Goal: Task Accomplishment & Management: Manage account settings

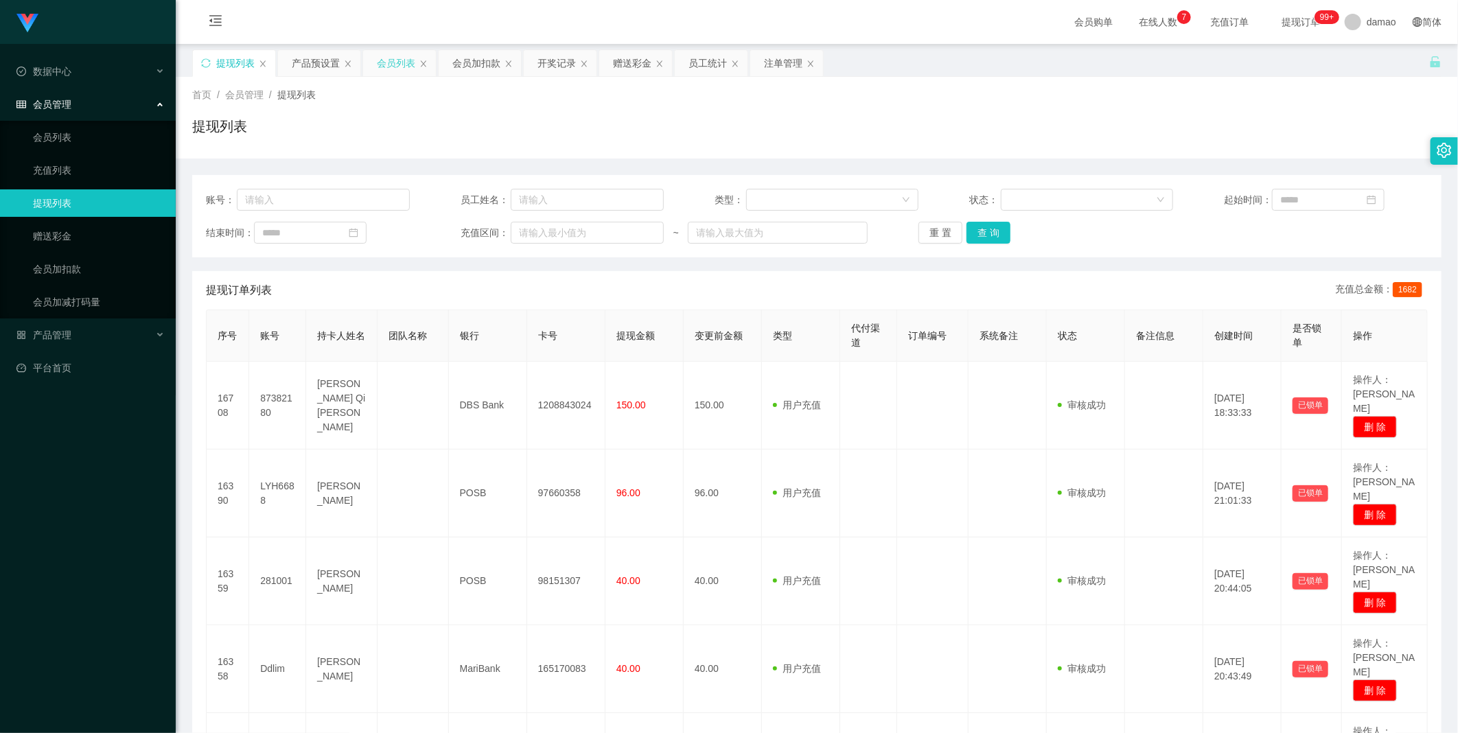
click at [393, 60] on div "会员列表" at bounding box center [396, 63] width 38 height 26
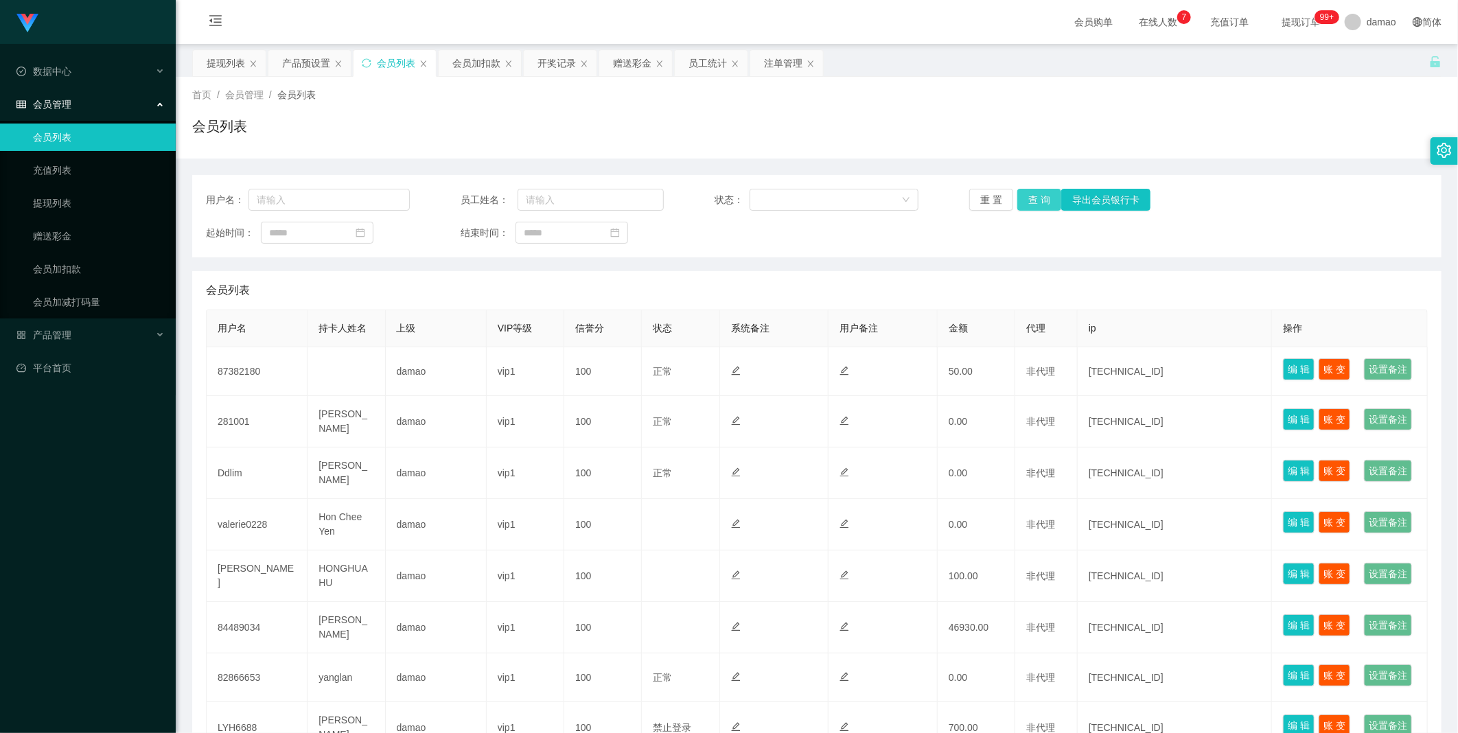
click at [467, 189] on button "查 询" at bounding box center [1039, 200] width 44 height 22
click at [467, 189] on div "重 置 查 询 导出会员银行卡" at bounding box center [1071, 200] width 204 height 22
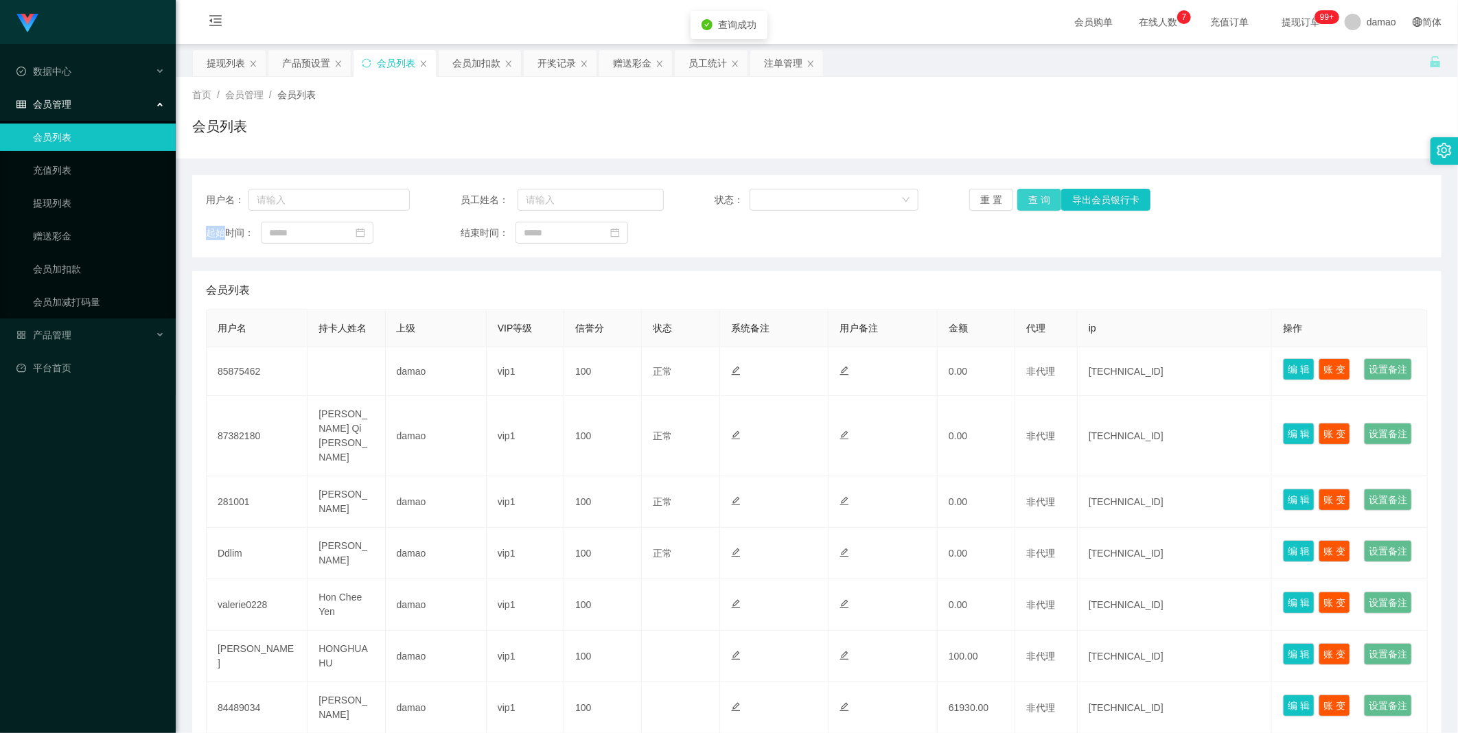
click at [467, 189] on button "查 询" at bounding box center [1039, 200] width 44 height 22
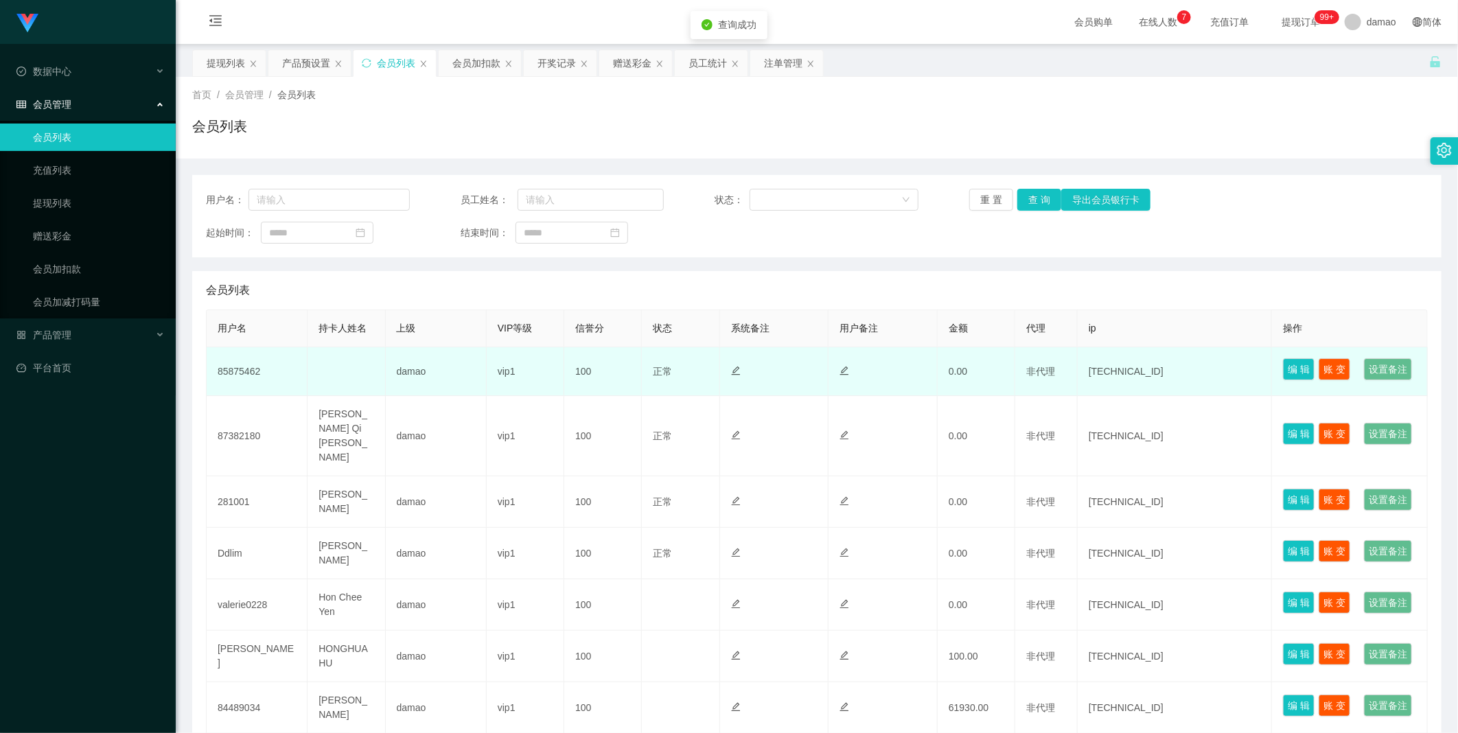
click at [255, 370] on td "85875462" at bounding box center [257, 371] width 101 height 49
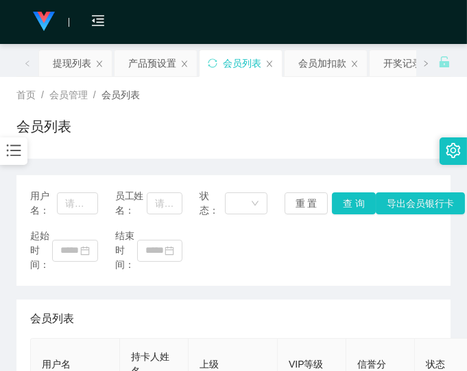
click at [271, 277] on div "用户名： 员工姓名： 状态： 重 置 查 询 导出会员银行卡 起始时间： 结束时间：" at bounding box center [233, 230] width 434 height 110
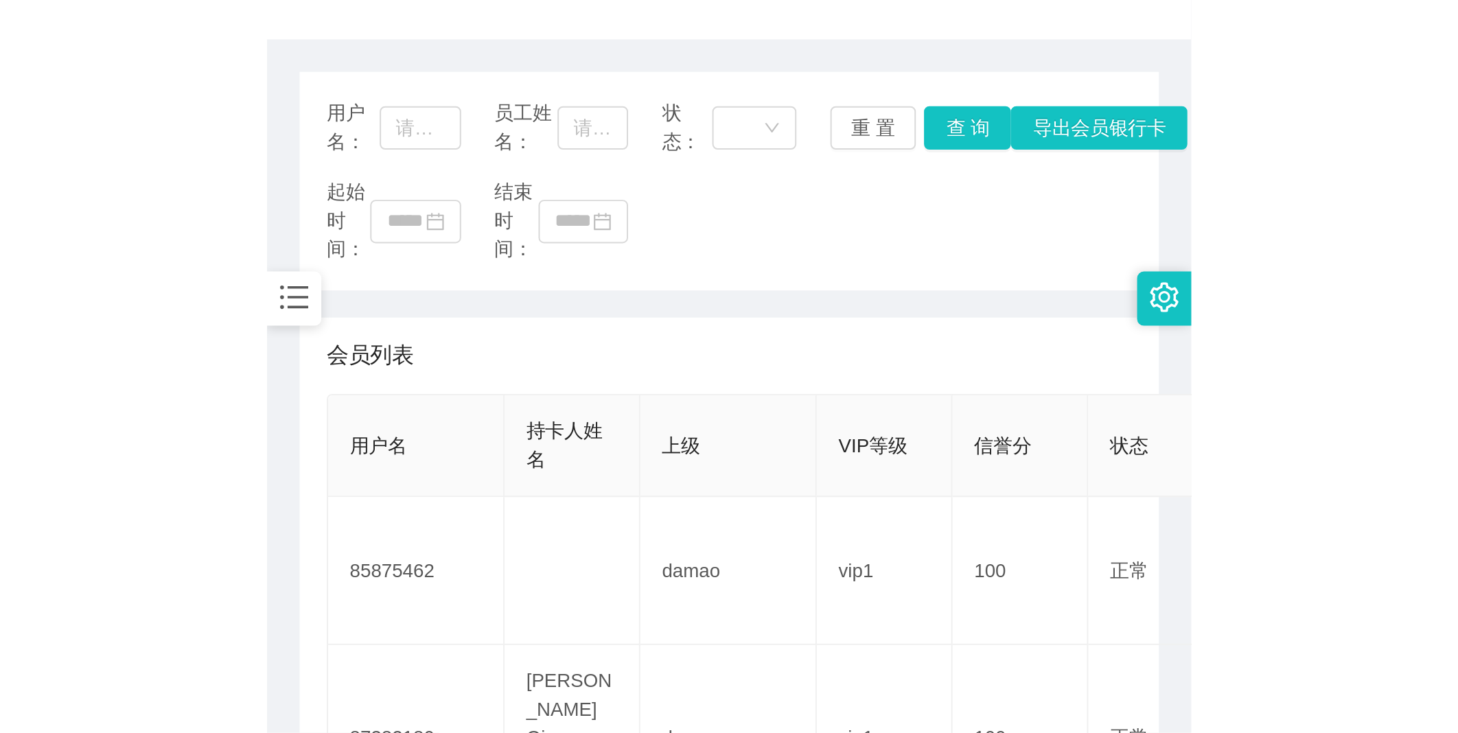
scroll to position [152, 0]
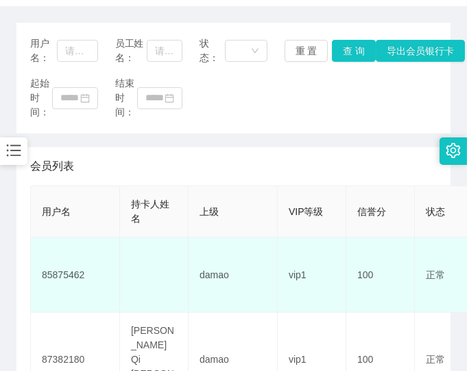
click at [70, 266] on td "85875462" at bounding box center [75, 274] width 89 height 75
click at [70, 268] on td "85875462" at bounding box center [75, 274] width 89 height 75
click at [71, 268] on td "85875462" at bounding box center [75, 274] width 89 height 75
copy td "85875462"
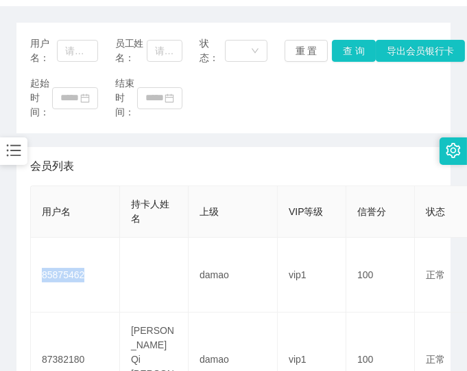
click at [358, 113] on div "起始时间： 结束时间：" at bounding box center [233, 97] width 407 height 43
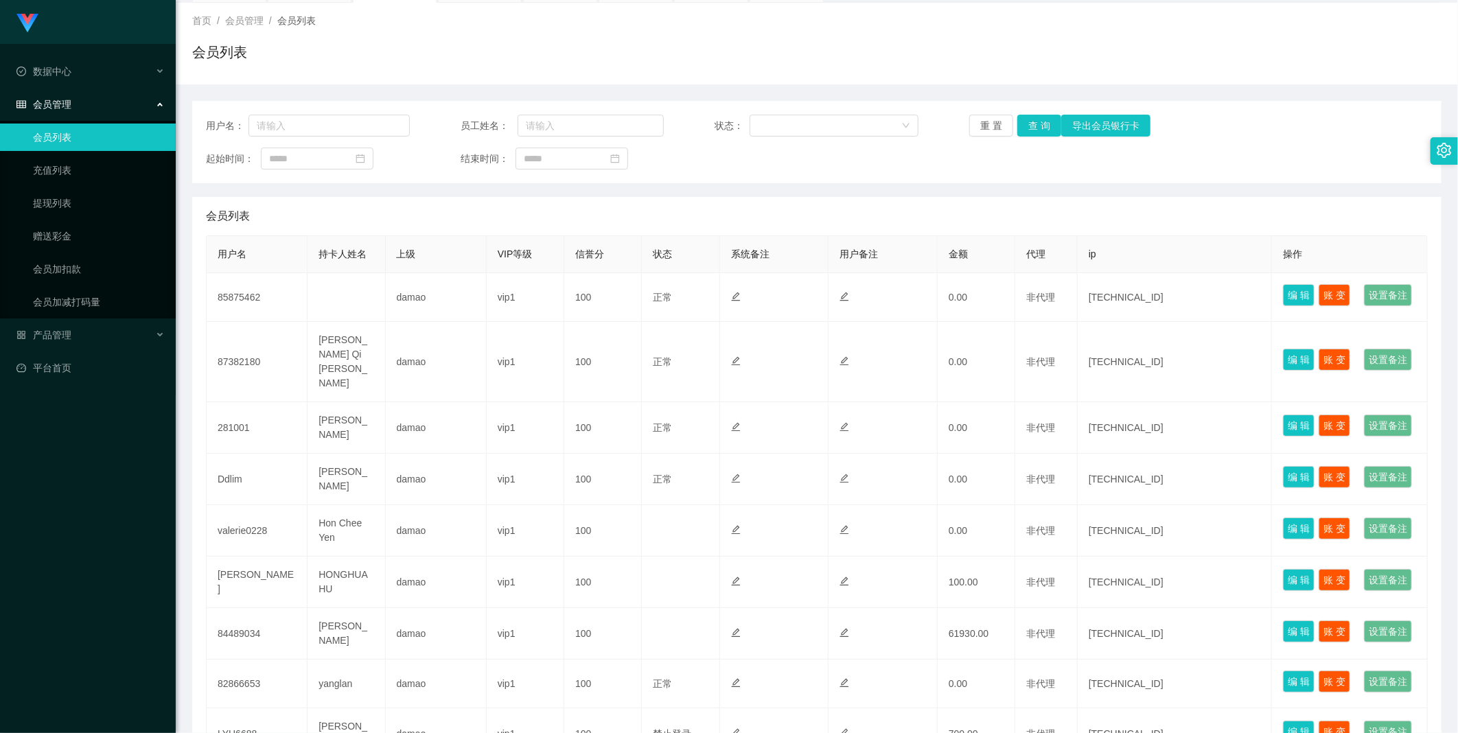
scroll to position [0, 0]
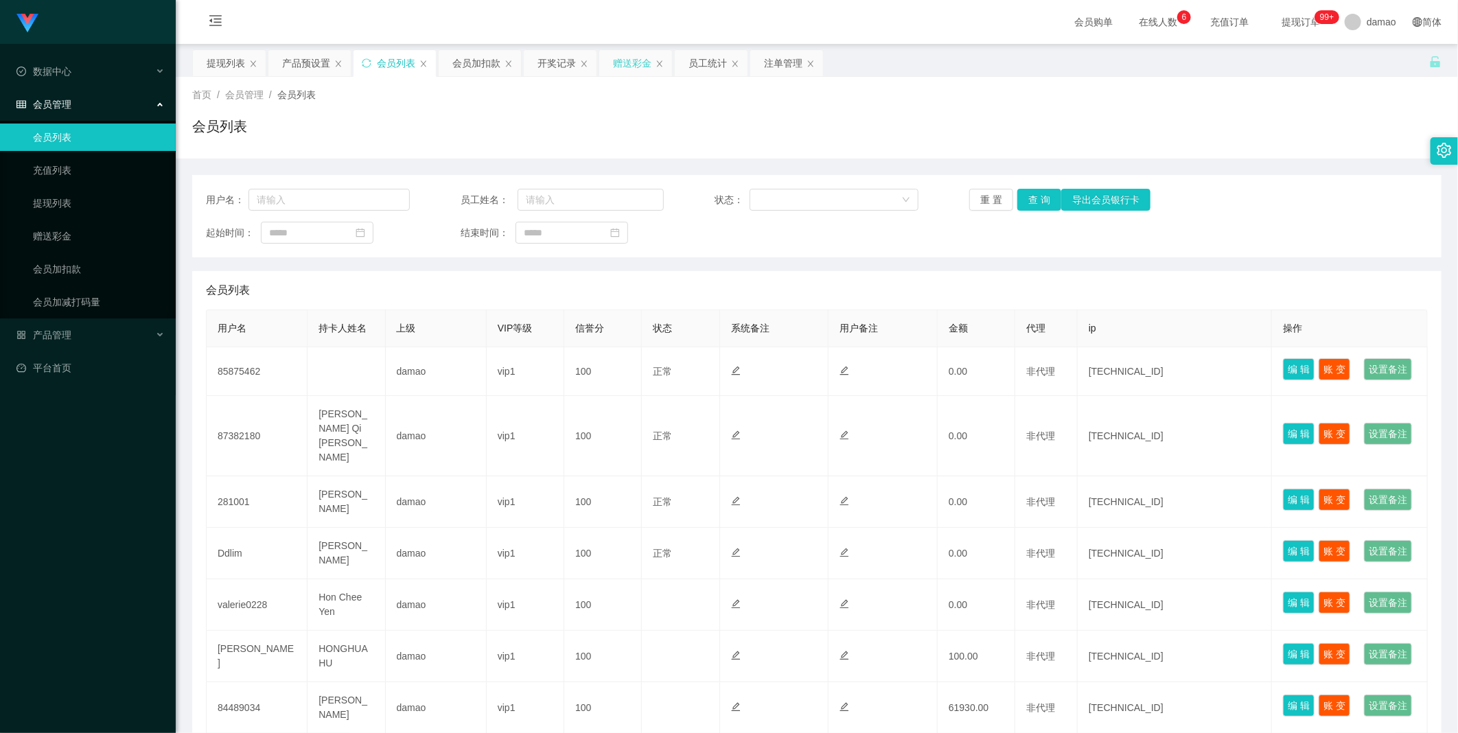
click at [467, 62] on div "赠送彩金" at bounding box center [632, 63] width 38 height 26
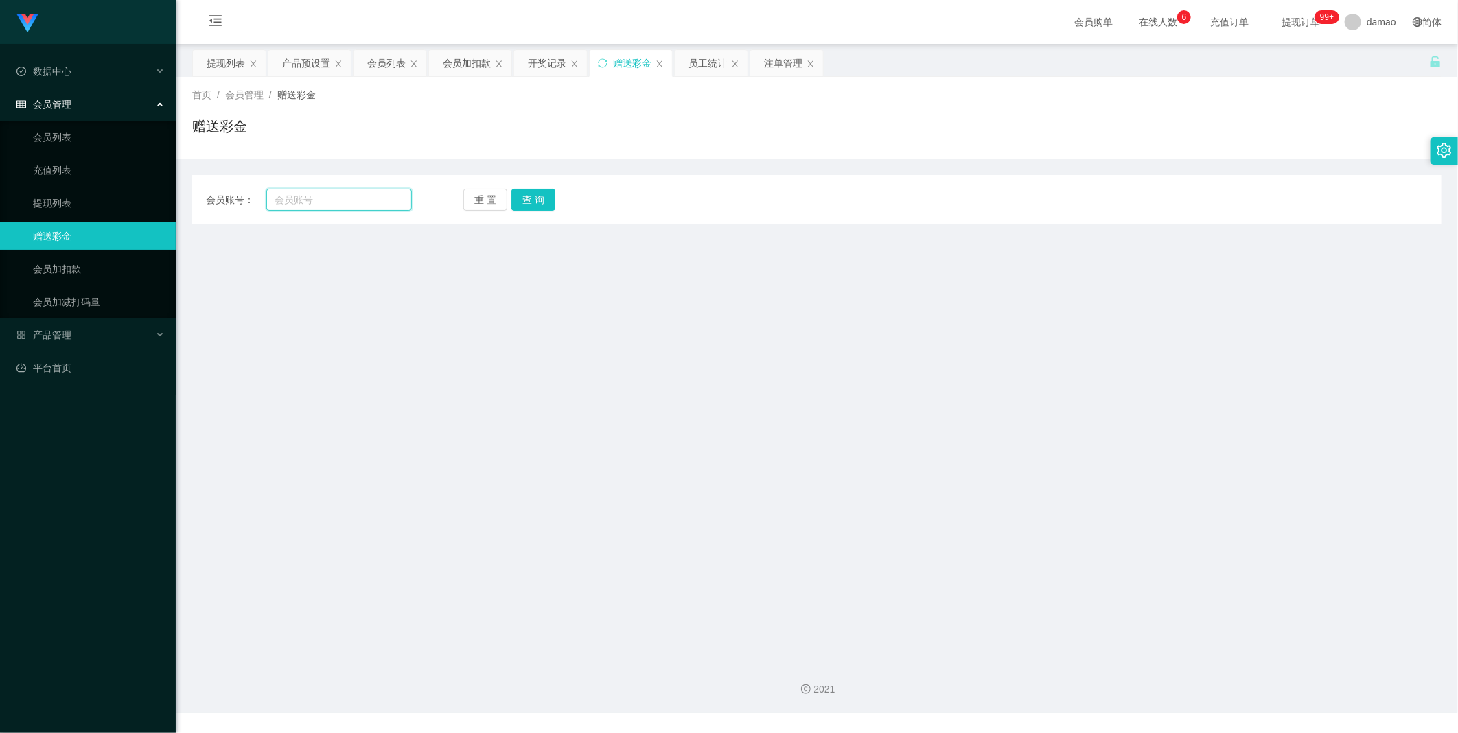
click at [327, 199] on input "text" at bounding box center [338, 200] width 145 height 22
paste input "85875462"
type input "85875462"
click at [467, 194] on button "查 询" at bounding box center [533, 200] width 44 height 22
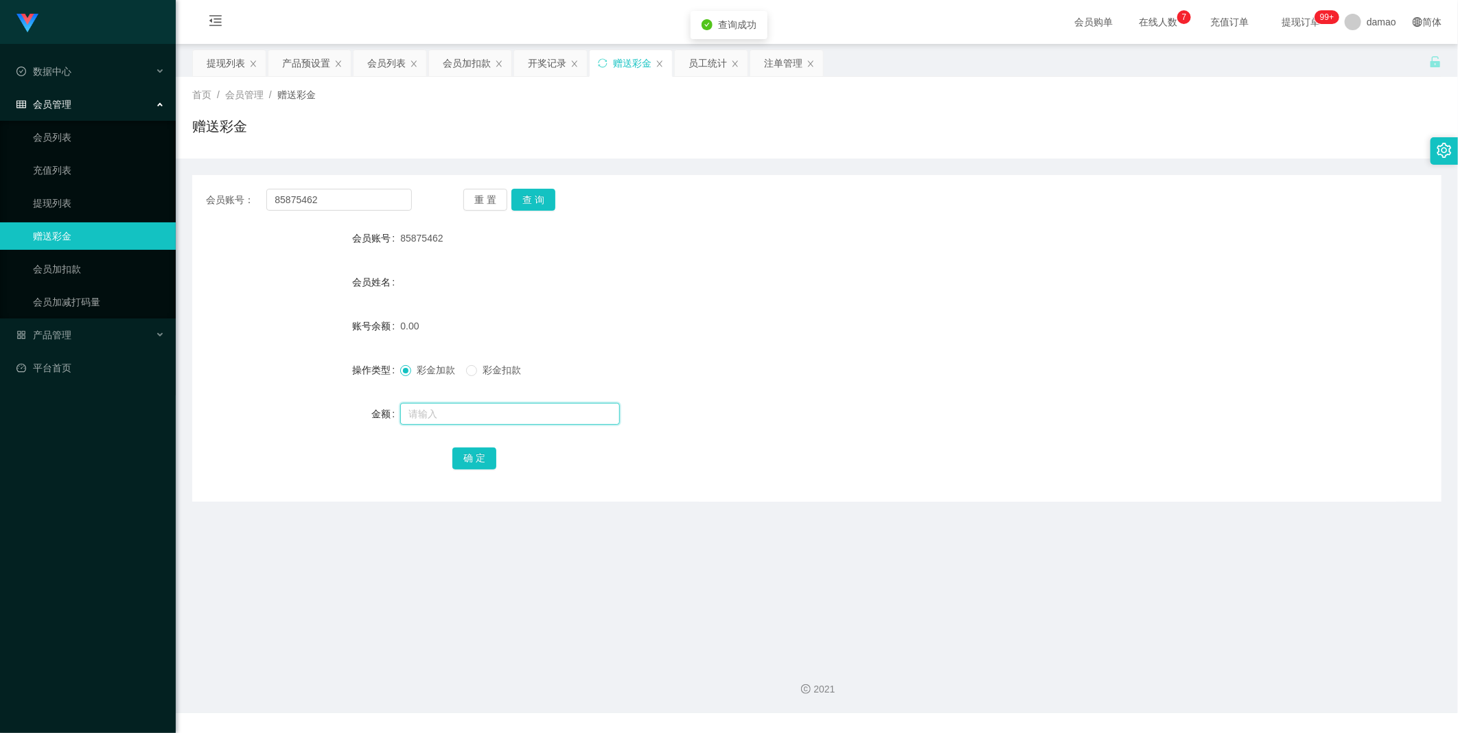
click at [424, 370] on input "text" at bounding box center [510, 414] width 220 height 22
type input "100"
click at [467, 370] on button "确 定" at bounding box center [474, 458] width 44 height 22
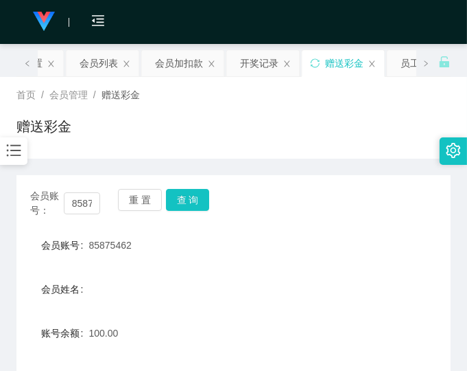
click at [312, 283] on div "会员姓名" at bounding box center [233, 288] width 434 height 27
click at [305, 300] on form "会员账号 85875462 会员姓名 账号余额 100.00 操作类型 彩金加款 彩金扣款 金额 确 定" at bounding box center [233, 354] width 434 height 247
drag, startPoint x: 305, startPoint y: 300, endPoint x: 232, endPoint y: 253, distance: 86.8
click at [226, 300] on div "会员姓名" at bounding box center [233, 288] width 434 height 27
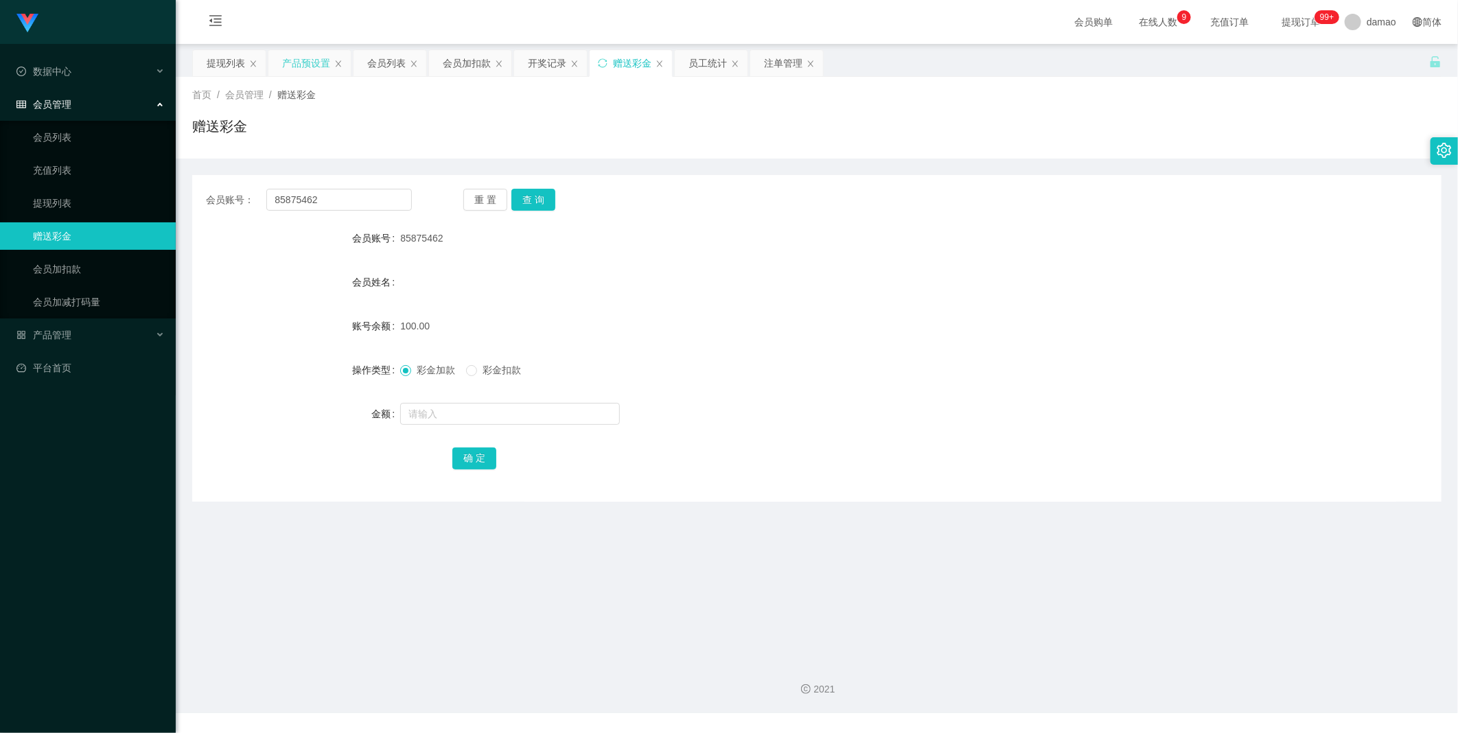
drag, startPoint x: 319, startPoint y: 65, endPoint x: 317, endPoint y: 58, distance: 7.8
click at [317, 58] on div "产品预设置" at bounding box center [306, 63] width 48 height 26
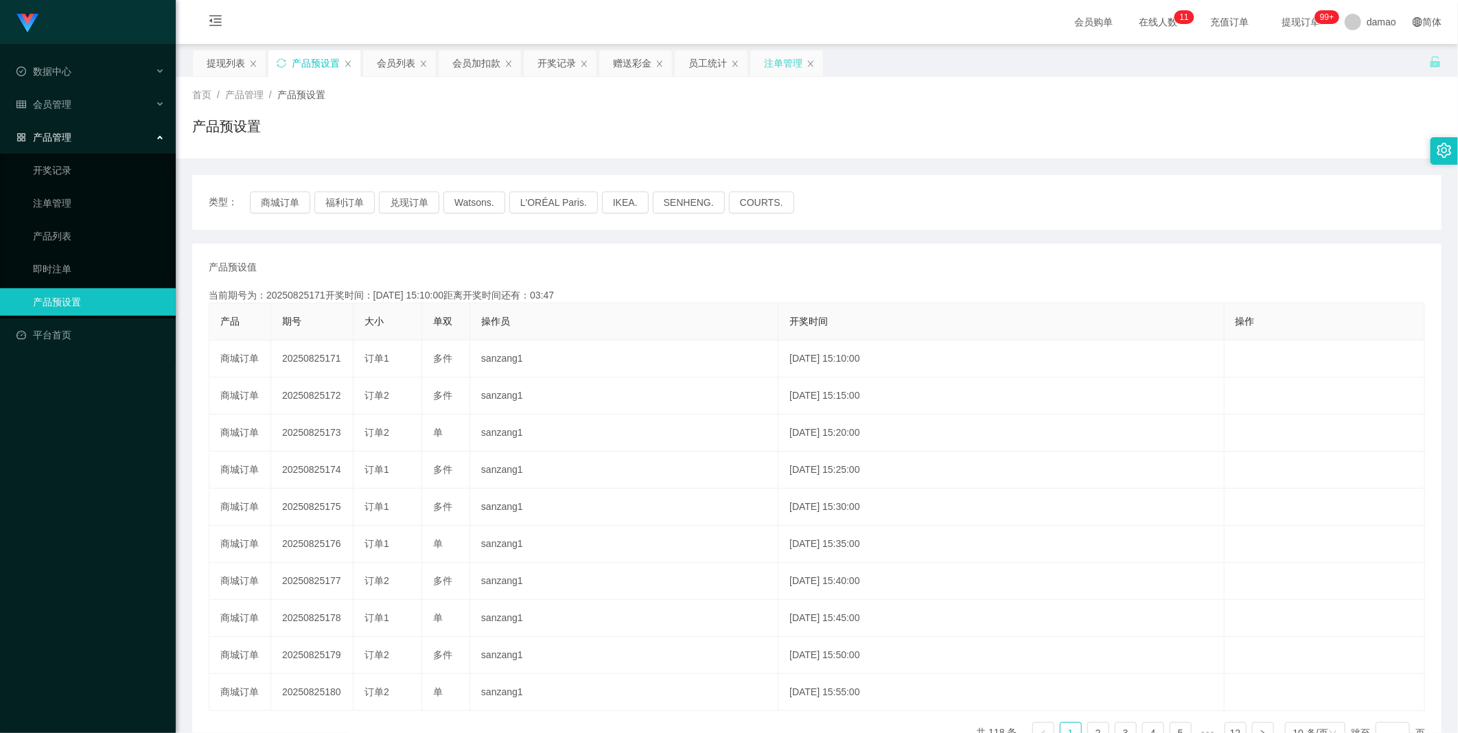
click at [467, 58] on div "注单管理" at bounding box center [783, 63] width 38 height 26
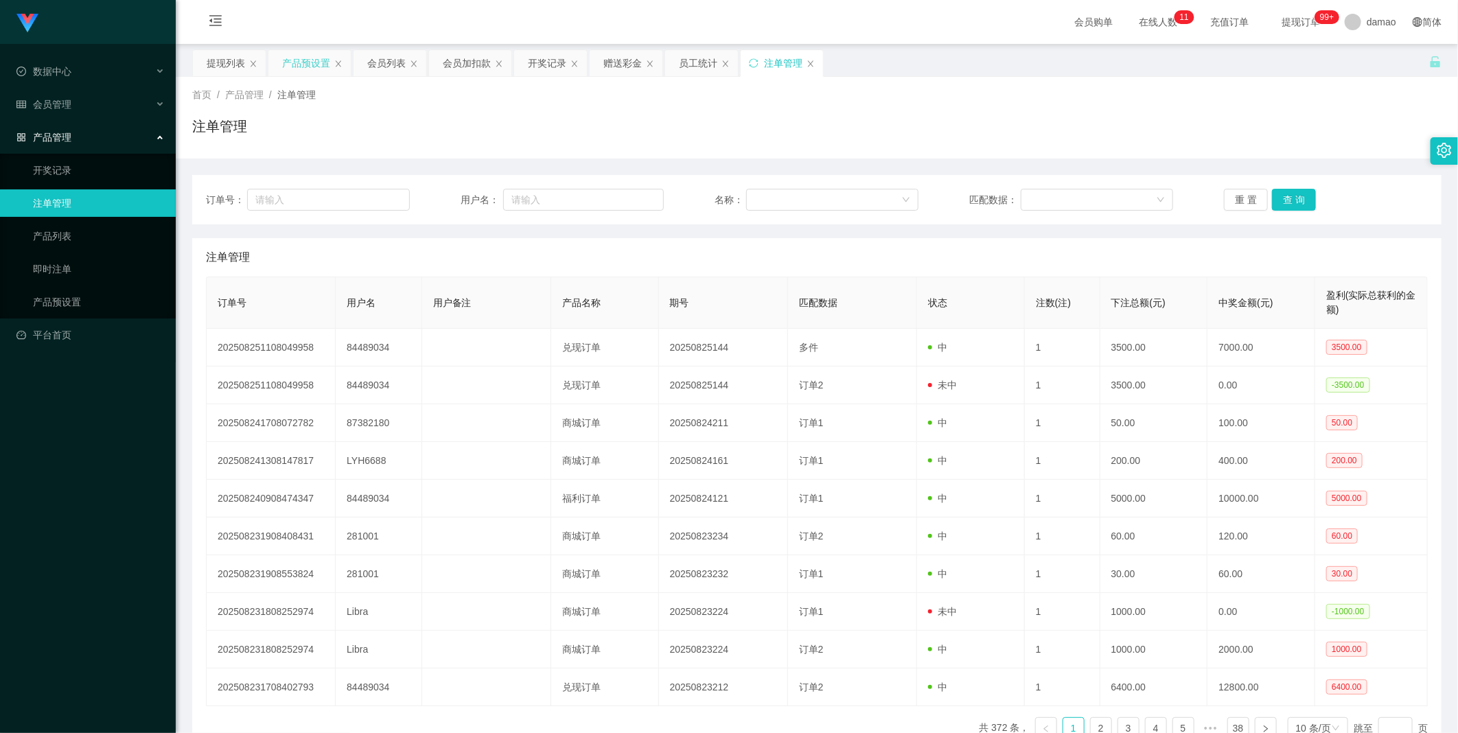
click at [290, 67] on div "产品预设置" at bounding box center [306, 63] width 48 height 26
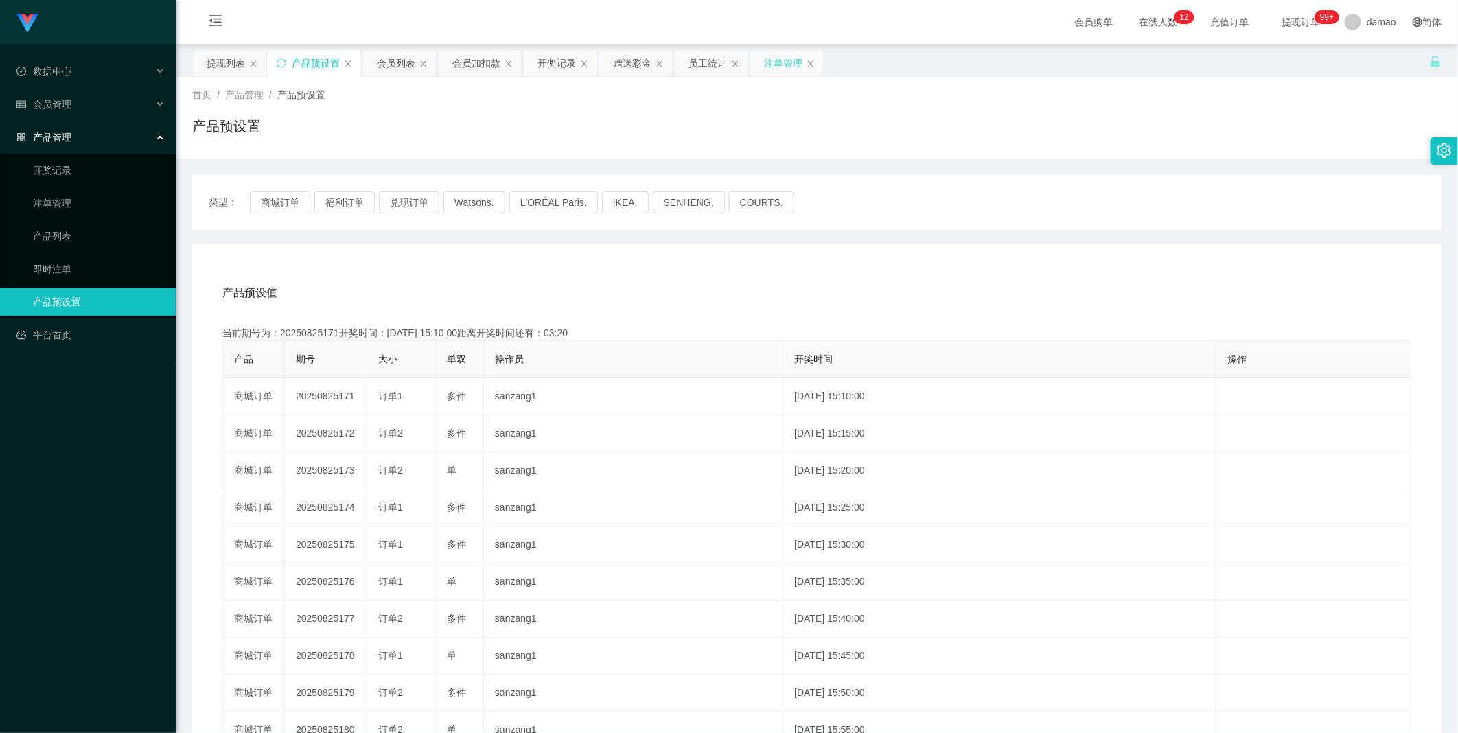
click at [774, 60] on div "注单管理" at bounding box center [783, 63] width 38 height 26
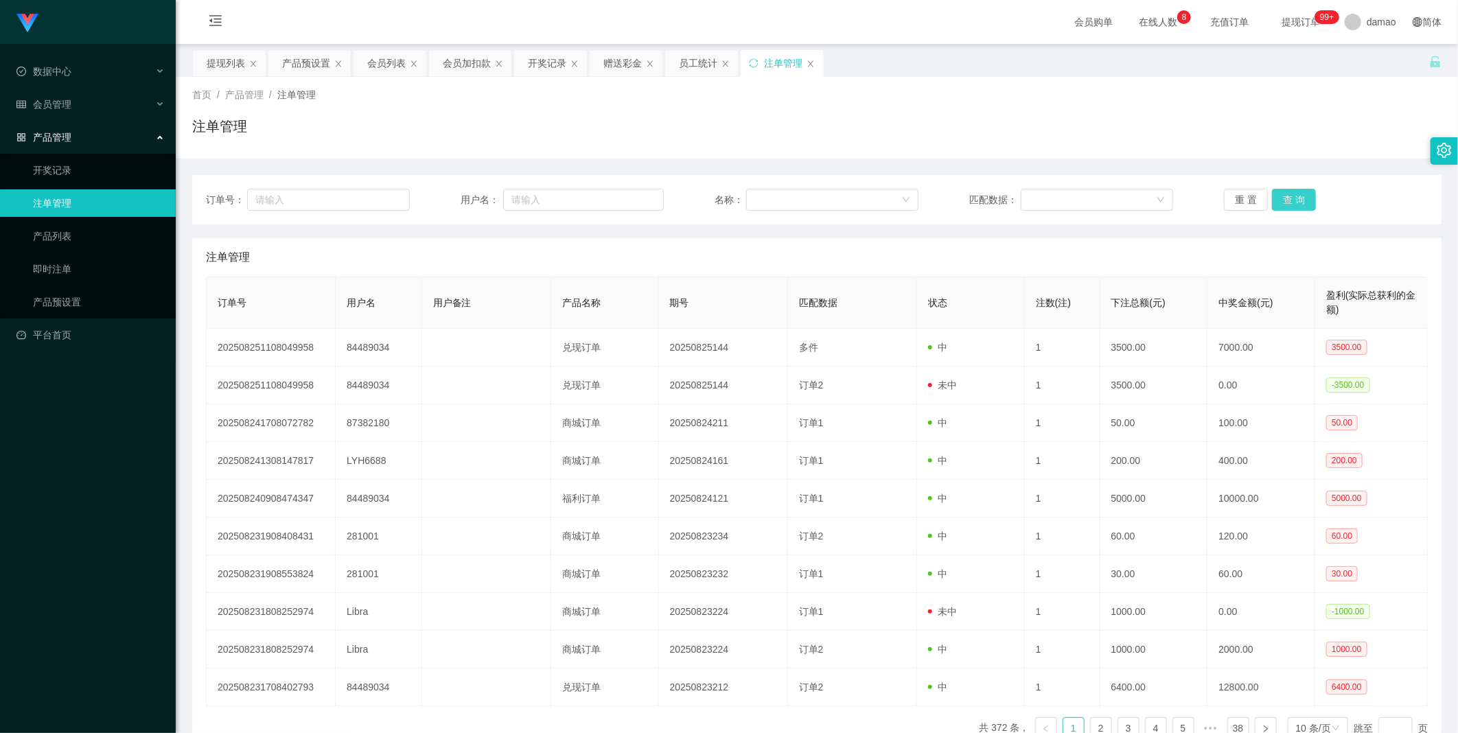
click at [1301, 204] on button "查 询" at bounding box center [1294, 200] width 44 height 22
click at [1301, 204] on div "重 置 查 询" at bounding box center [1326, 200] width 204 height 22
click at [1301, 203] on button "查 询" at bounding box center [1294, 200] width 44 height 22
click at [1301, 203] on div "重 置 查 询" at bounding box center [1326, 200] width 204 height 22
click at [1301, 202] on button "查 询" at bounding box center [1294, 200] width 44 height 22
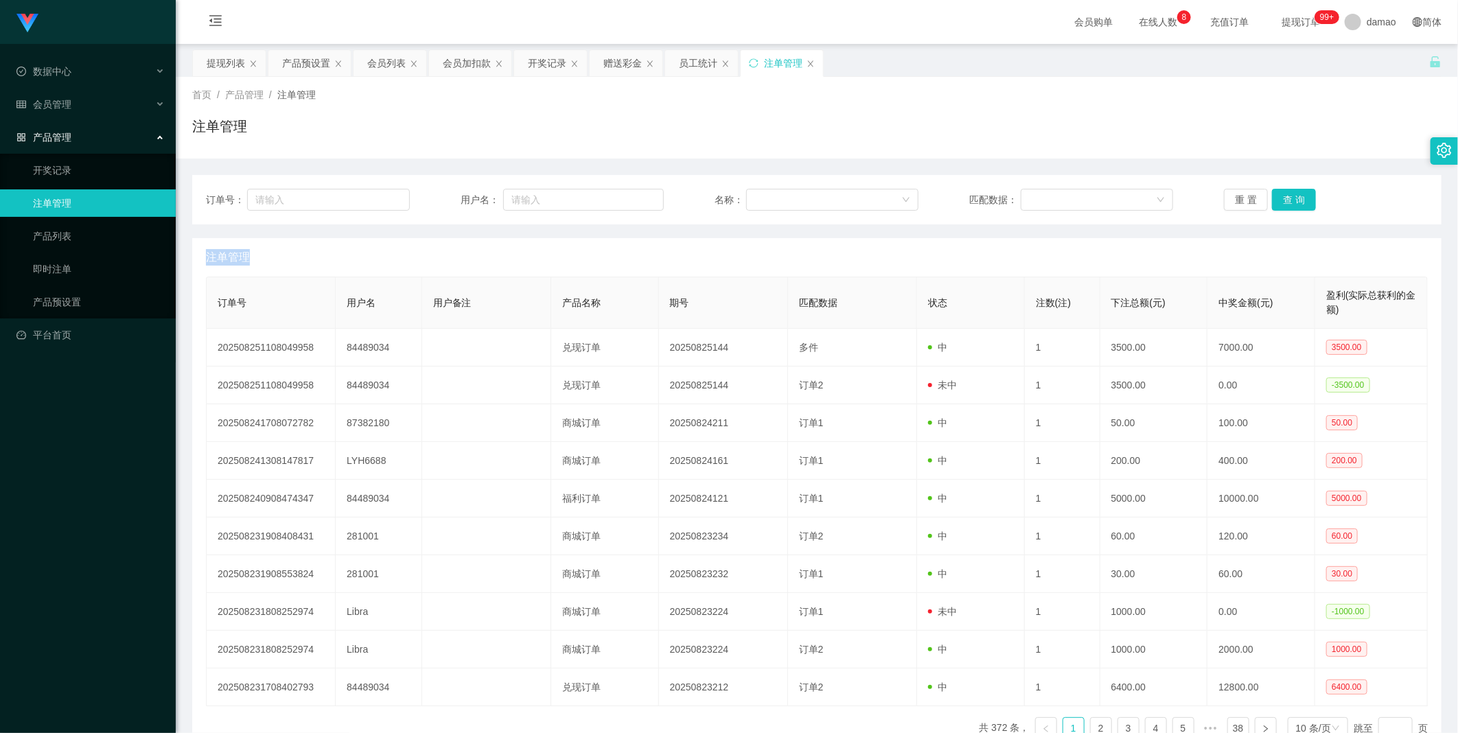
click at [1301, 202] on div "重 置 查 询" at bounding box center [1326, 200] width 204 height 22
click at [1301, 202] on button "查 询" at bounding box center [1294, 200] width 44 height 22
click at [1301, 202] on div "重 置 查 询" at bounding box center [1326, 200] width 204 height 22
click at [1300, 202] on button "查 询" at bounding box center [1294, 200] width 44 height 22
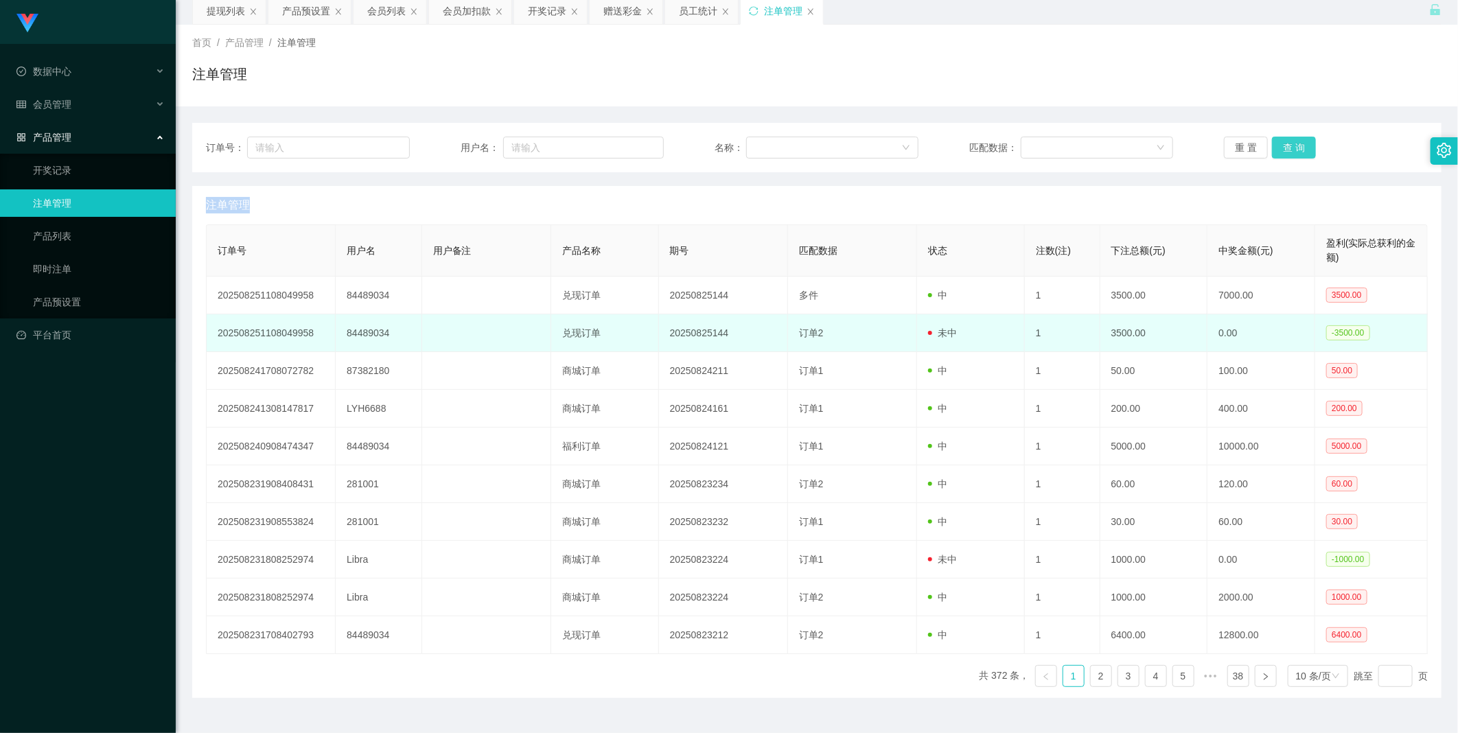
scroll to position [76, 0]
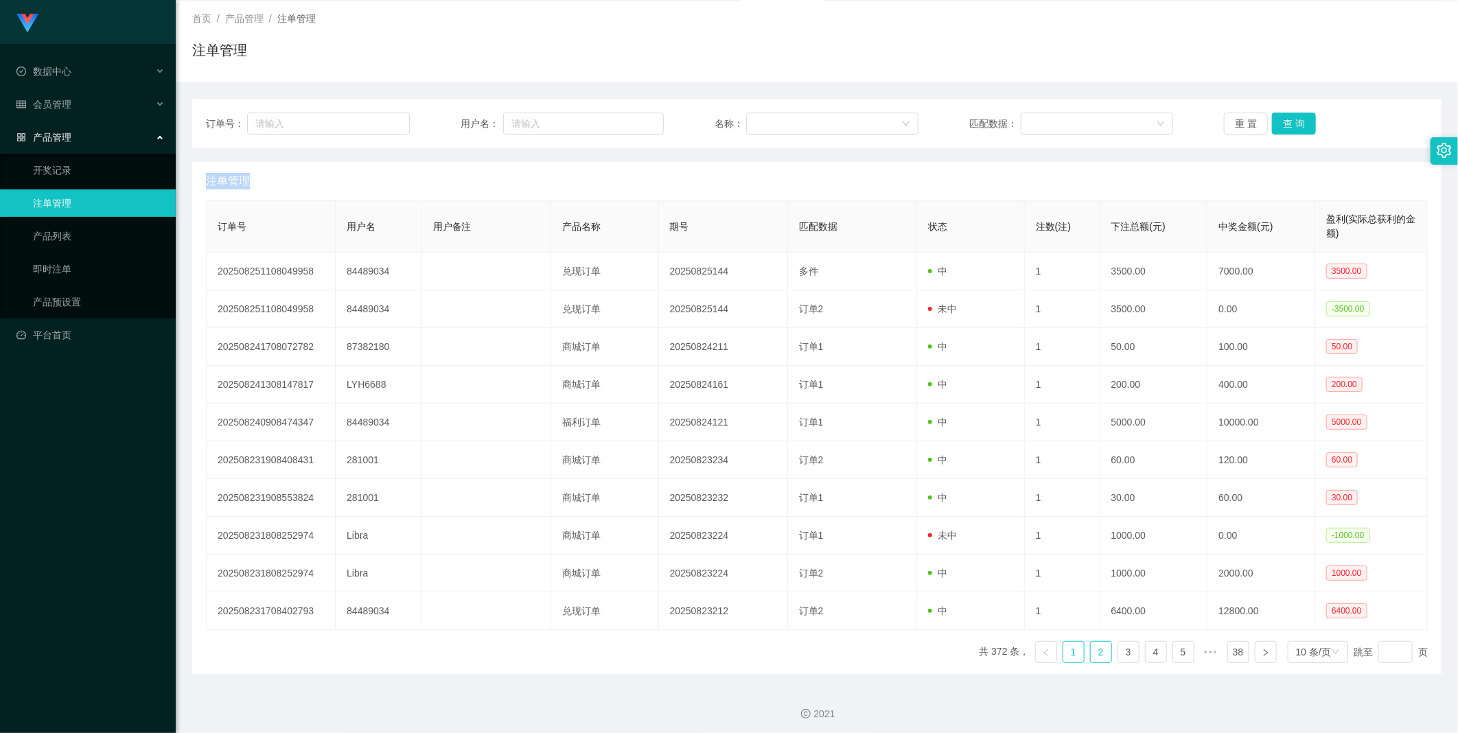
click at [1093, 649] on link "2" at bounding box center [1101, 652] width 21 height 21
click at [1120, 653] on link "3" at bounding box center [1128, 652] width 21 height 21
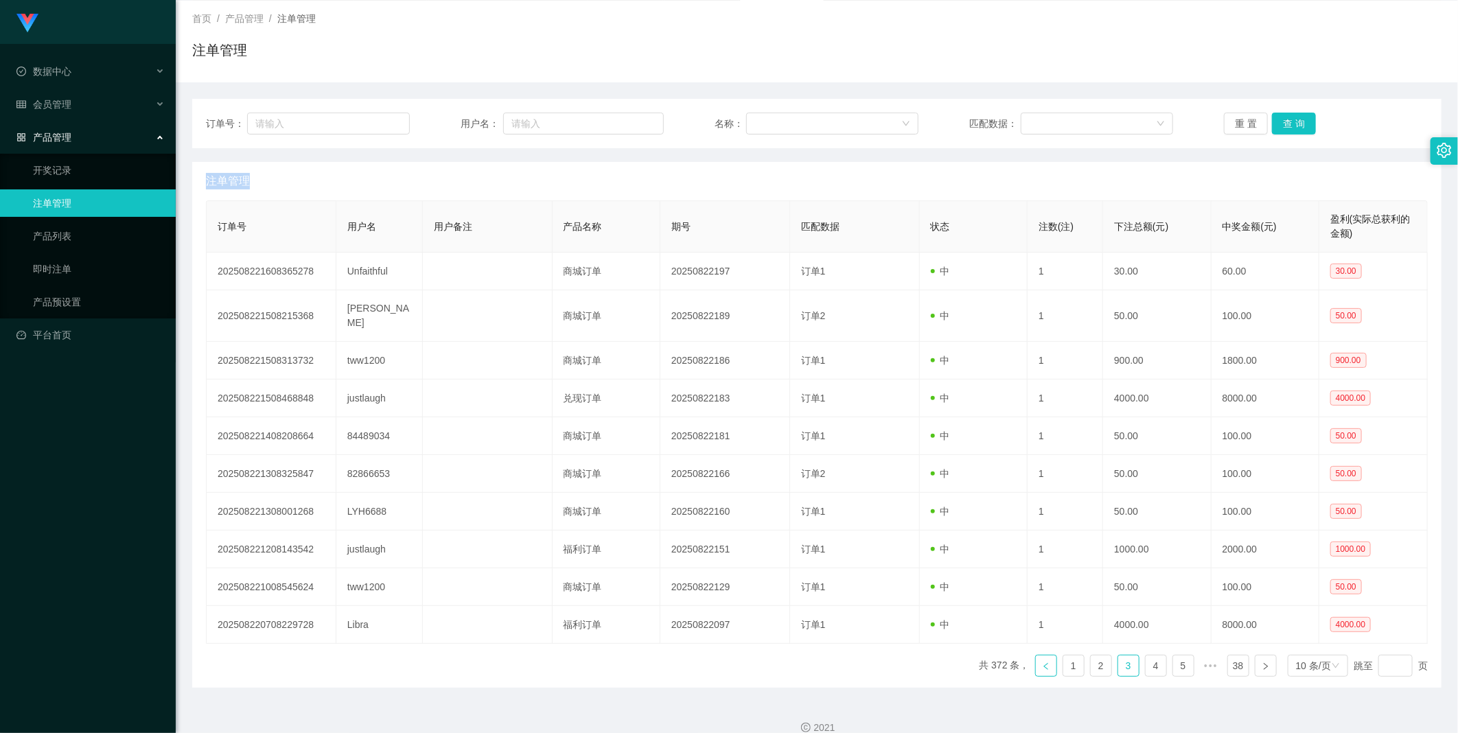
click at [1045, 655] on link at bounding box center [1046, 666] width 22 height 22
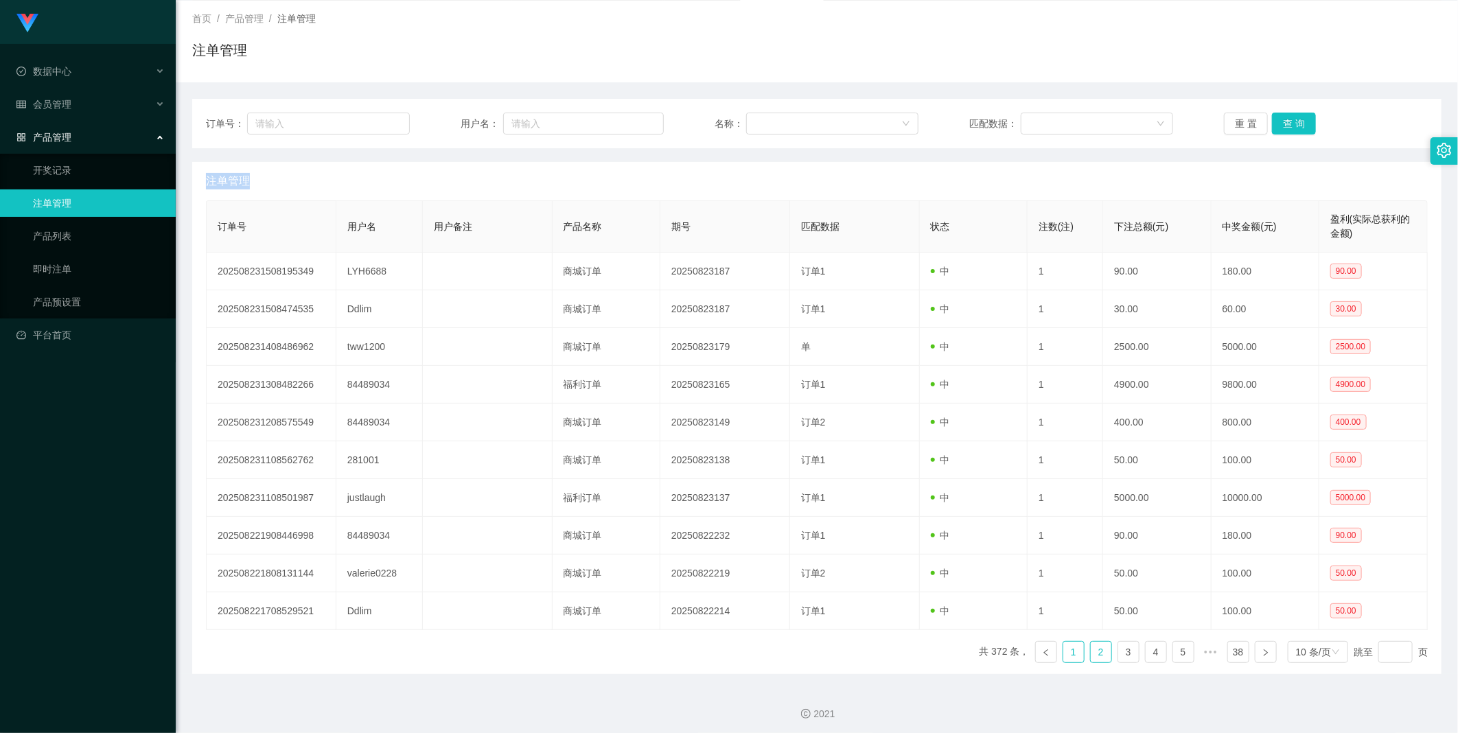
click at [1063, 654] on link "1" at bounding box center [1073, 652] width 21 height 21
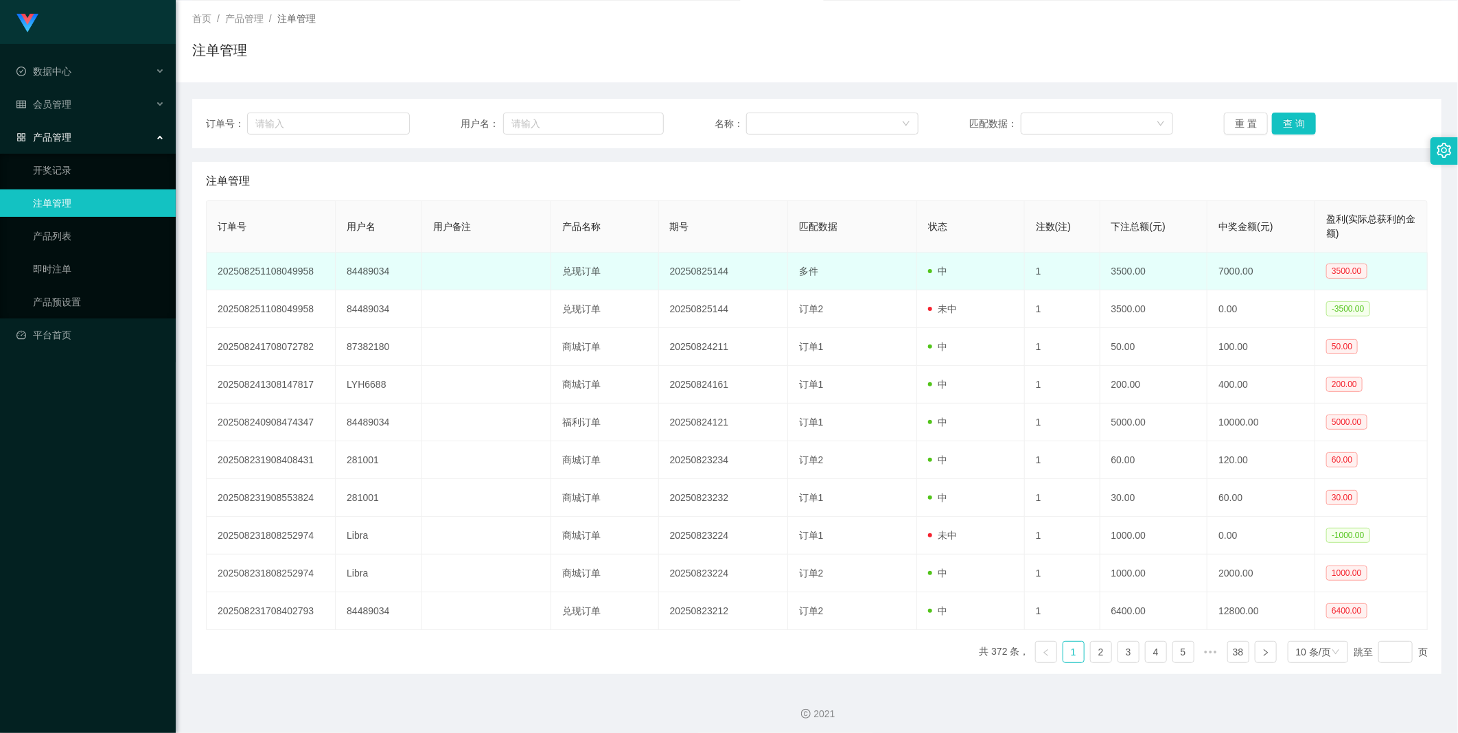
click at [373, 265] on td "84489034" at bounding box center [379, 272] width 86 height 38
copy td "84489034"
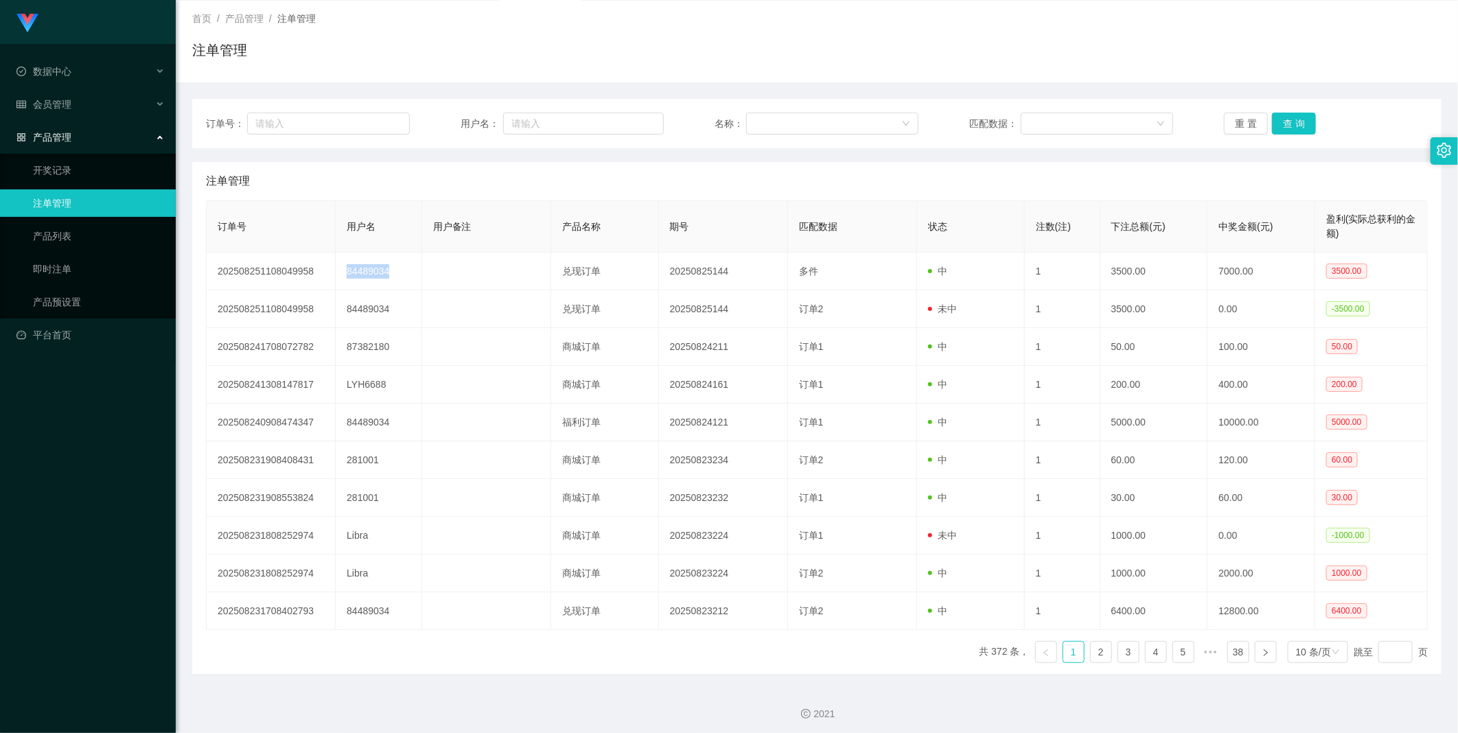
scroll to position [67, 0]
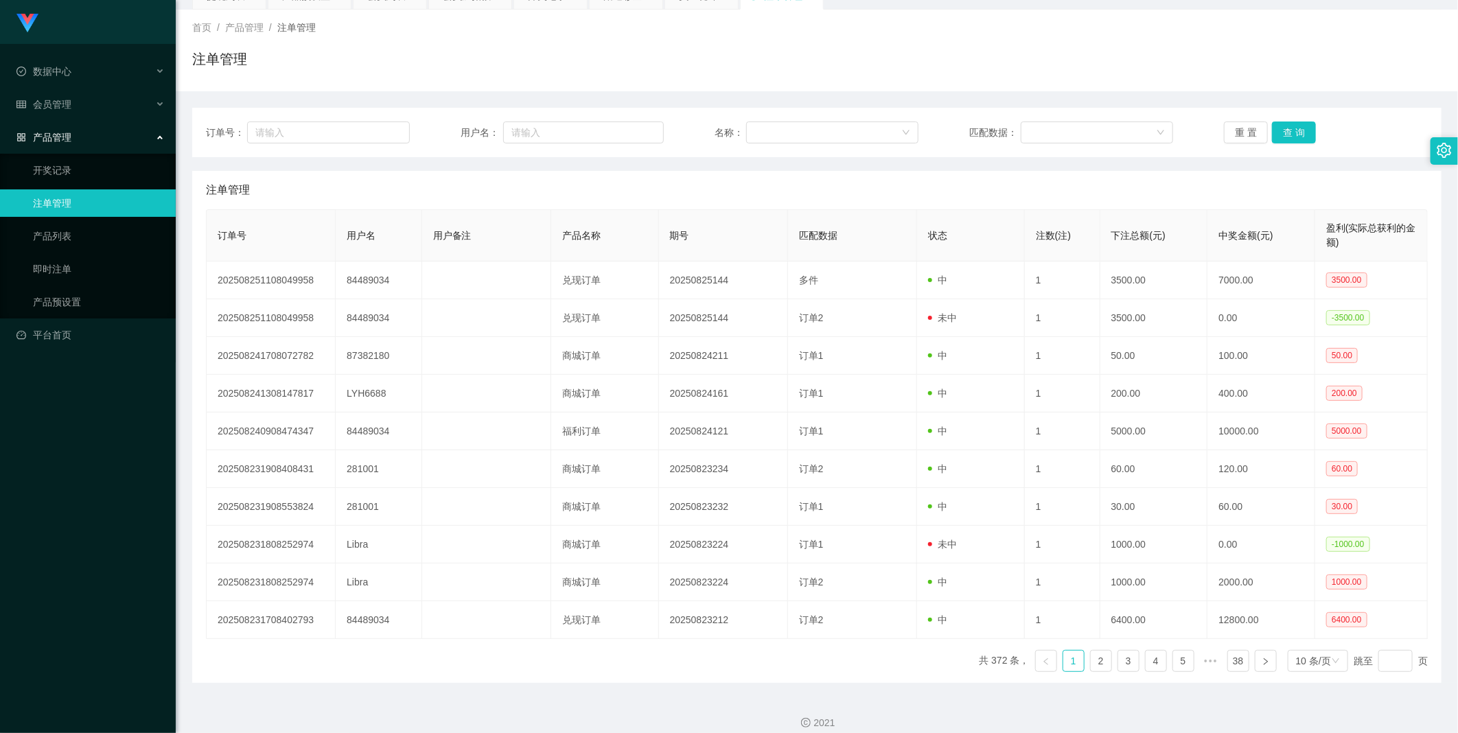
drag, startPoint x: 1305, startPoint y: 117, endPoint x: 1297, endPoint y: 122, distance: 9.9
click at [1305, 117] on div "订单号： 用户名： 名称： 匹配数据： 重 置 查 询" at bounding box center [816, 132] width 1249 height 49
click at [1297, 122] on button "查 询" at bounding box center [1294, 132] width 44 height 22
click at [1296, 122] on div "重 置 查 询" at bounding box center [1326, 132] width 204 height 22
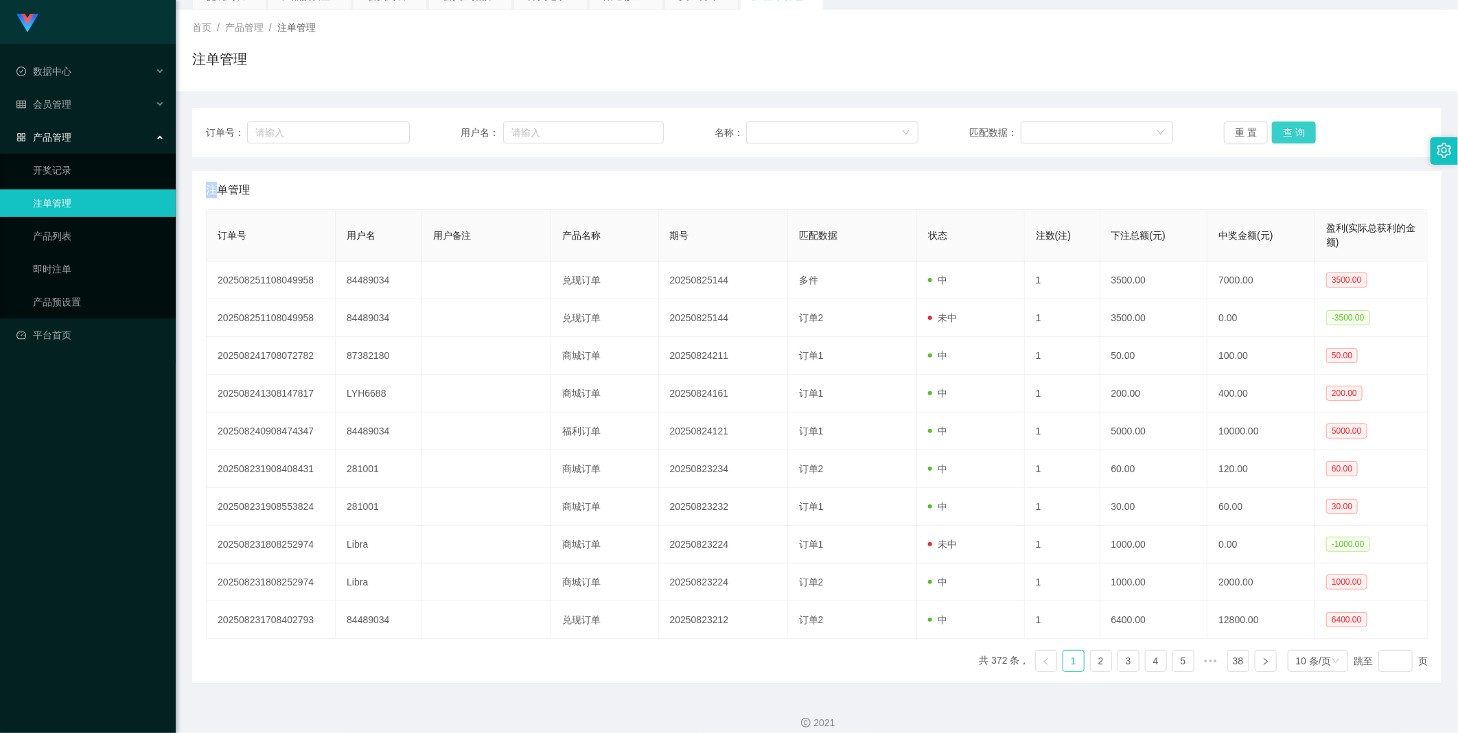
click at [1295, 122] on button "查 询" at bounding box center [1294, 132] width 44 height 22
click at [1295, 122] on div "重 置 查 询" at bounding box center [1326, 132] width 204 height 22
click at [1295, 122] on button "查 询" at bounding box center [1294, 132] width 44 height 22
click at [1295, 122] on div "重 置 查 询" at bounding box center [1326, 132] width 204 height 22
click at [1295, 122] on button "查 询" at bounding box center [1294, 132] width 44 height 22
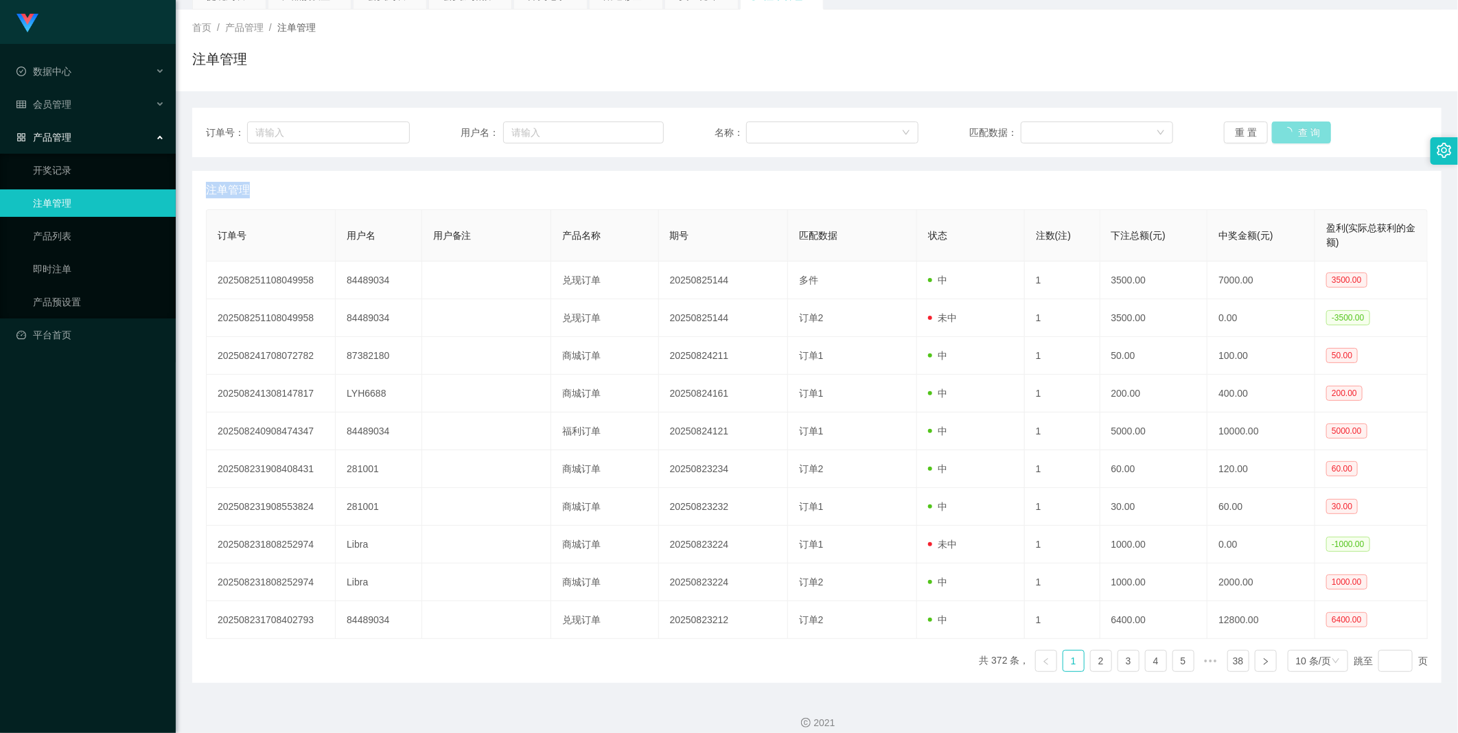
click at [1295, 122] on div "重 置 查 询" at bounding box center [1326, 132] width 204 height 22
click at [1295, 122] on button "查 询" at bounding box center [1294, 132] width 44 height 22
click at [1295, 122] on div "重 置 查 询" at bounding box center [1326, 132] width 204 height 22
click at [1295, 122] on button "查 询" at bounding box center [1294, 132] width 44 height 22
click at [1295, 122] on div "重 置 查 询" at bounding box center [1326, 132] width 204 height 22
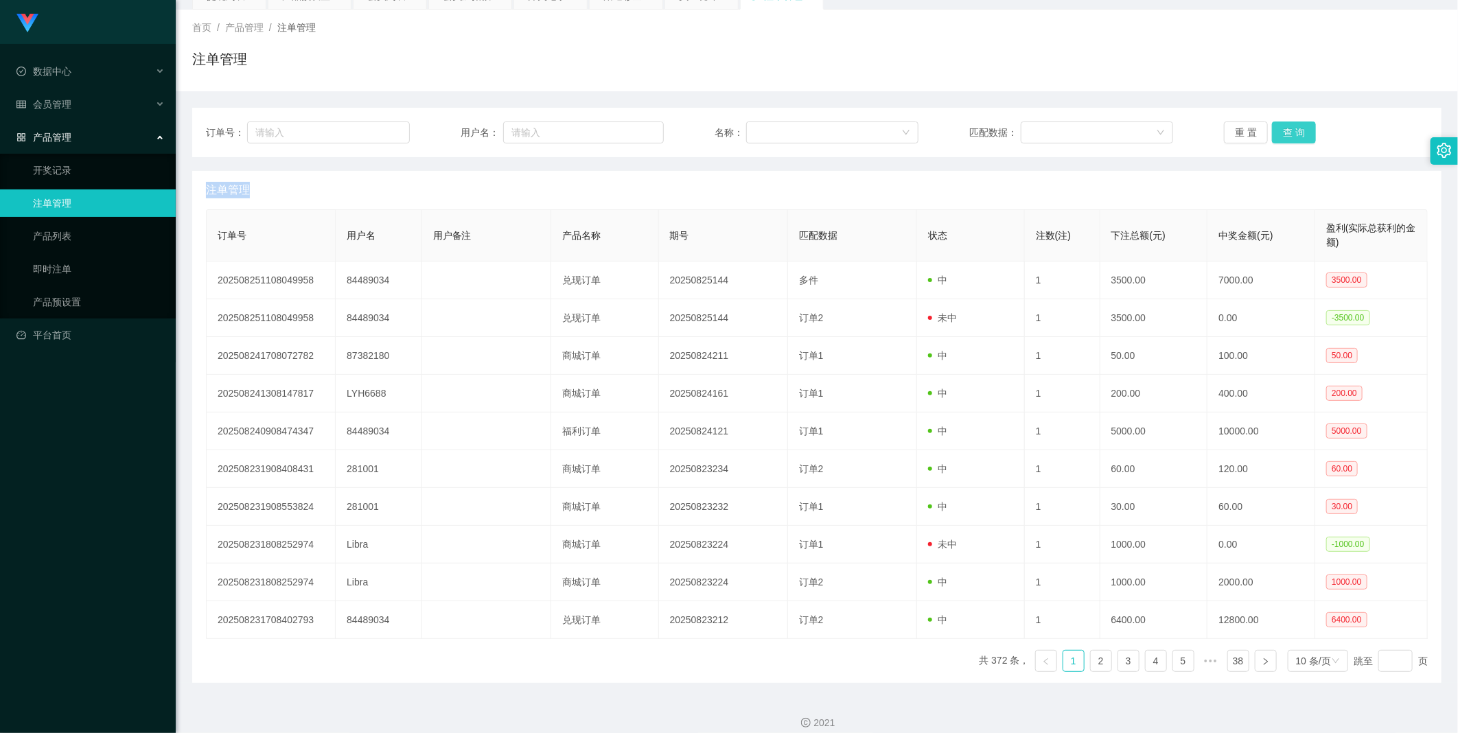
click at [1292, 127] on button "查 询" at bounding box center [1294, 132] width 44 height 22
click at [1292, 127] on div "重 置 查 询" at bounding box center [1326, 132] width 204 height 22
click at [1292, 127] on button "查 询" at bounding box center [1294, 132] width 44 height 22
click at [1292, 127] on div "重 置 查 询" at bounding box center [1326, 132] width 204 height 22
drag, startPoint x: 1292, startPoint y: 127, endPoint x: 1288, endPoint y: 121, distance: 7.1
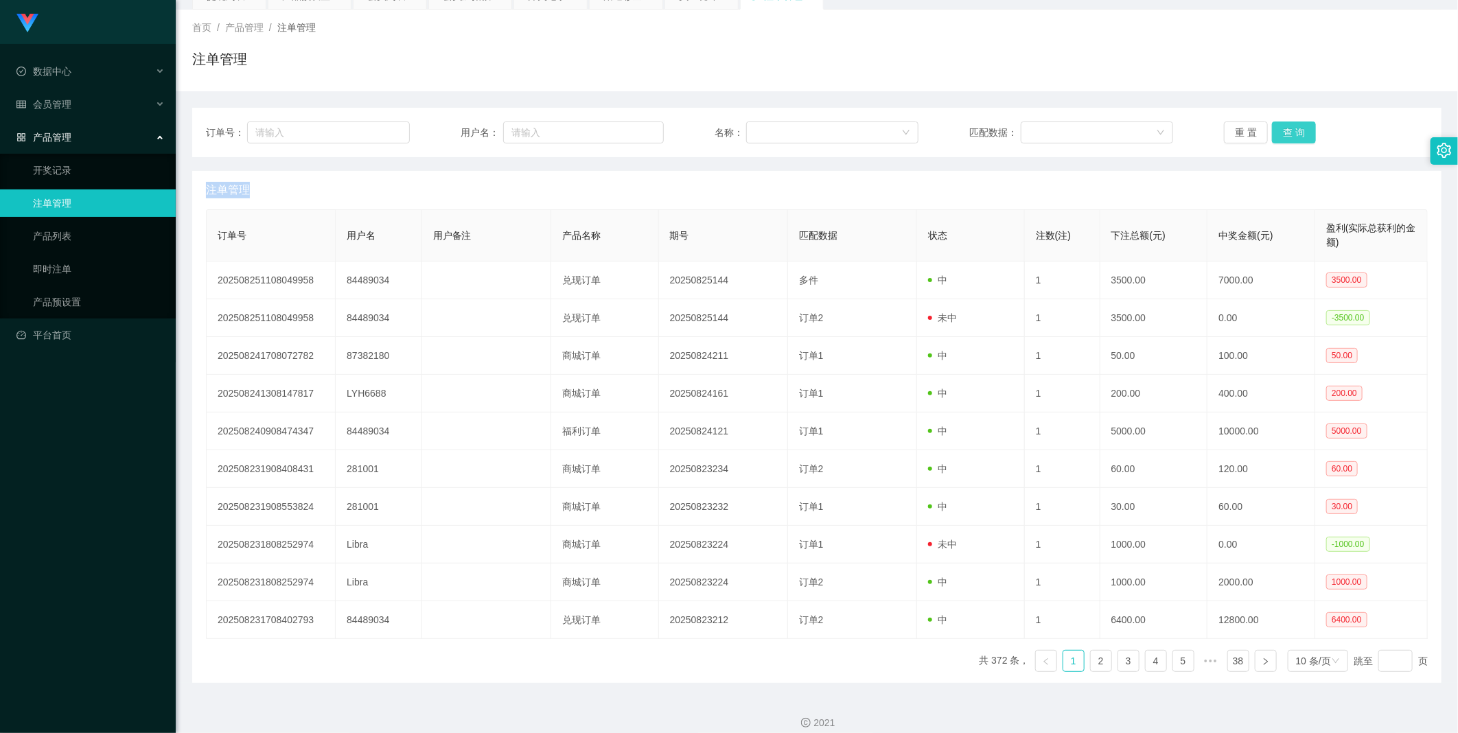
click at [1290, 121] on button "查 询" at bounding box center [1294, 132] width 44 height 22
drag, startPoint x: 805, startPoint y: 160, endPoint x: 732, endPoint y: 183, distance: 76.8
click at [732, 183] on div "注单管理" at bounding box center [817, 190] width 1222 height 38
drag, startPoint x: 732, startPoint y: 183, endPoint x: 695, endPoint y: 189, distance: 37.7
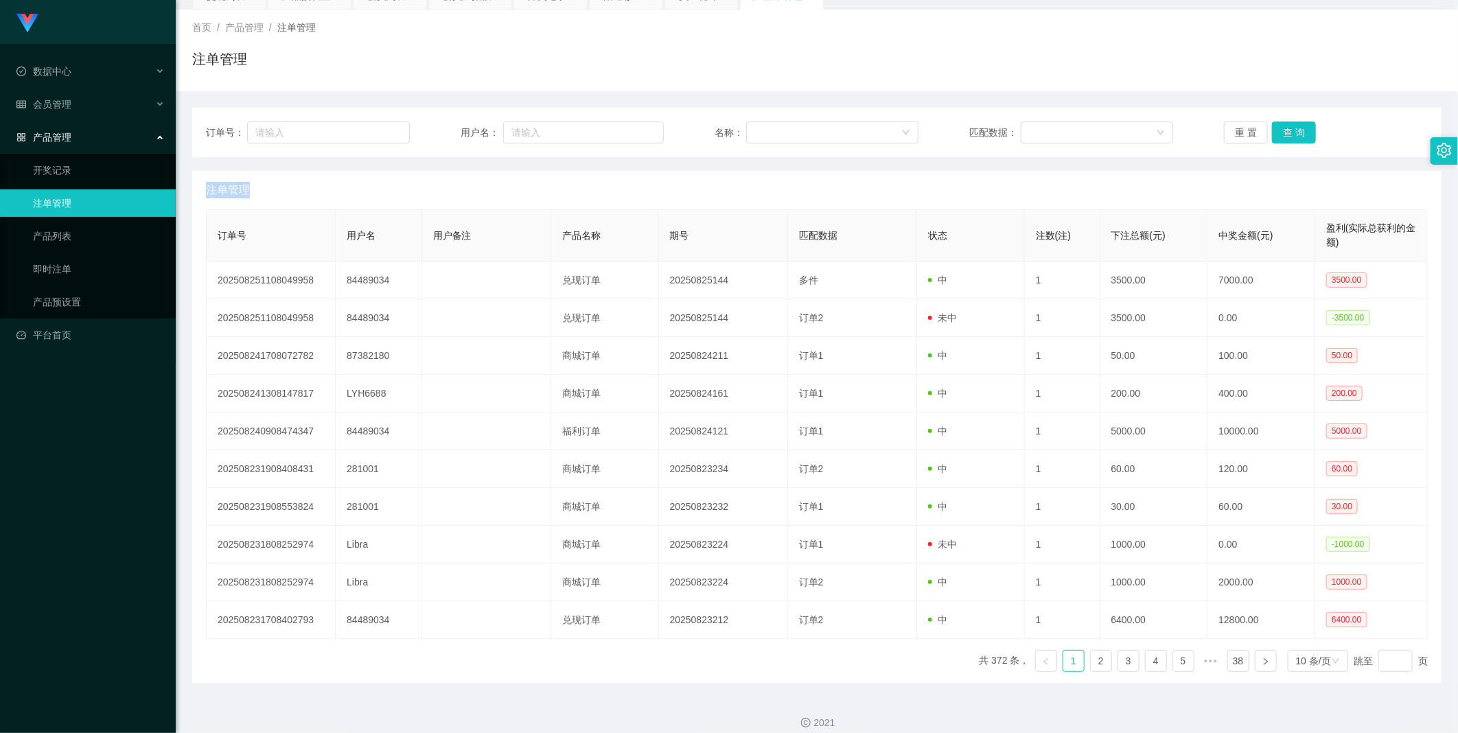
drag, startPoint x: 695, startPoint y: 189, endPoint x: 218, endPoint y: 189, distance: 477.0
click at [218, 189] on span "注单管理" at bounding box center [228, 190] width 44 height 16
click at [568, 135] on input "text" at bounding box center [583, 132] width 161 height 22
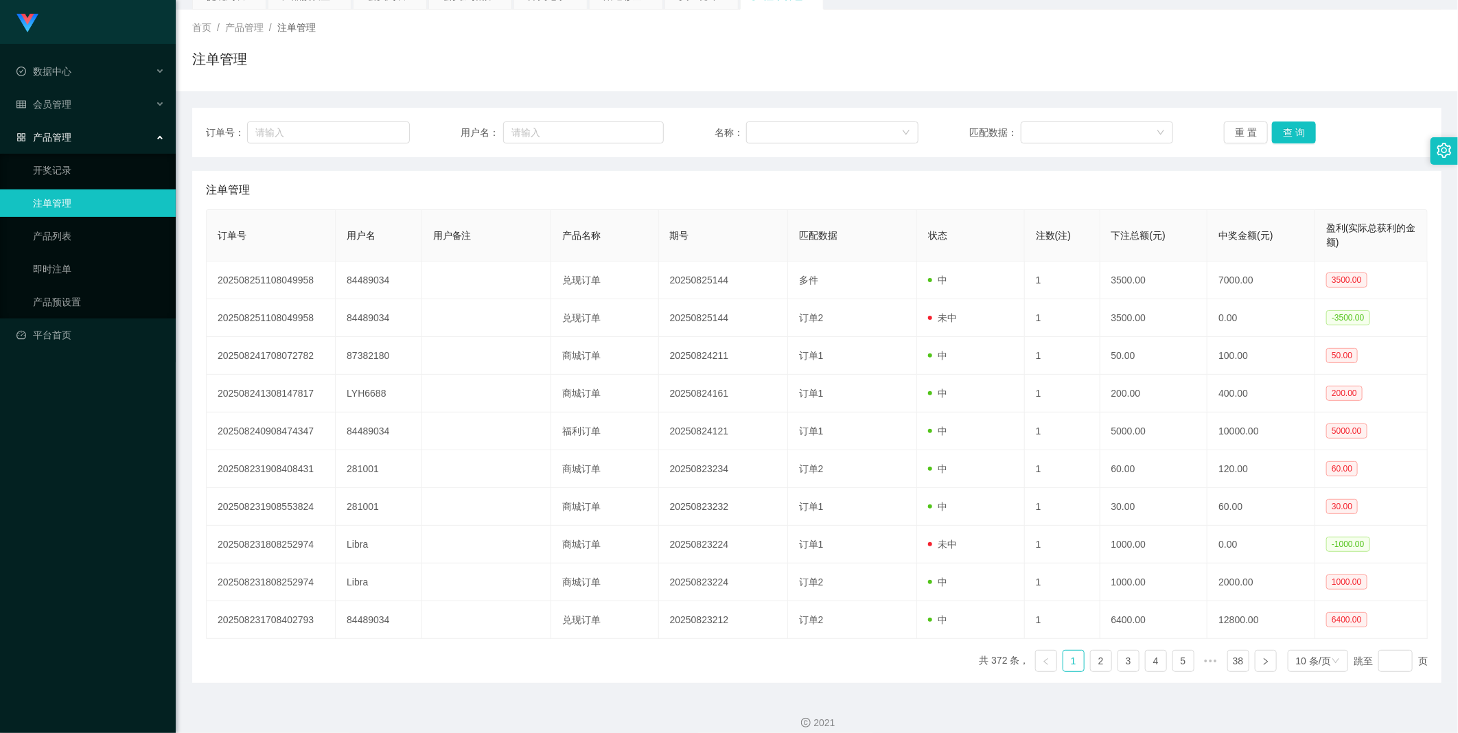
click at [478, 173] on div "注单管理" at bounding box center [817, 190] width 1222 height 38
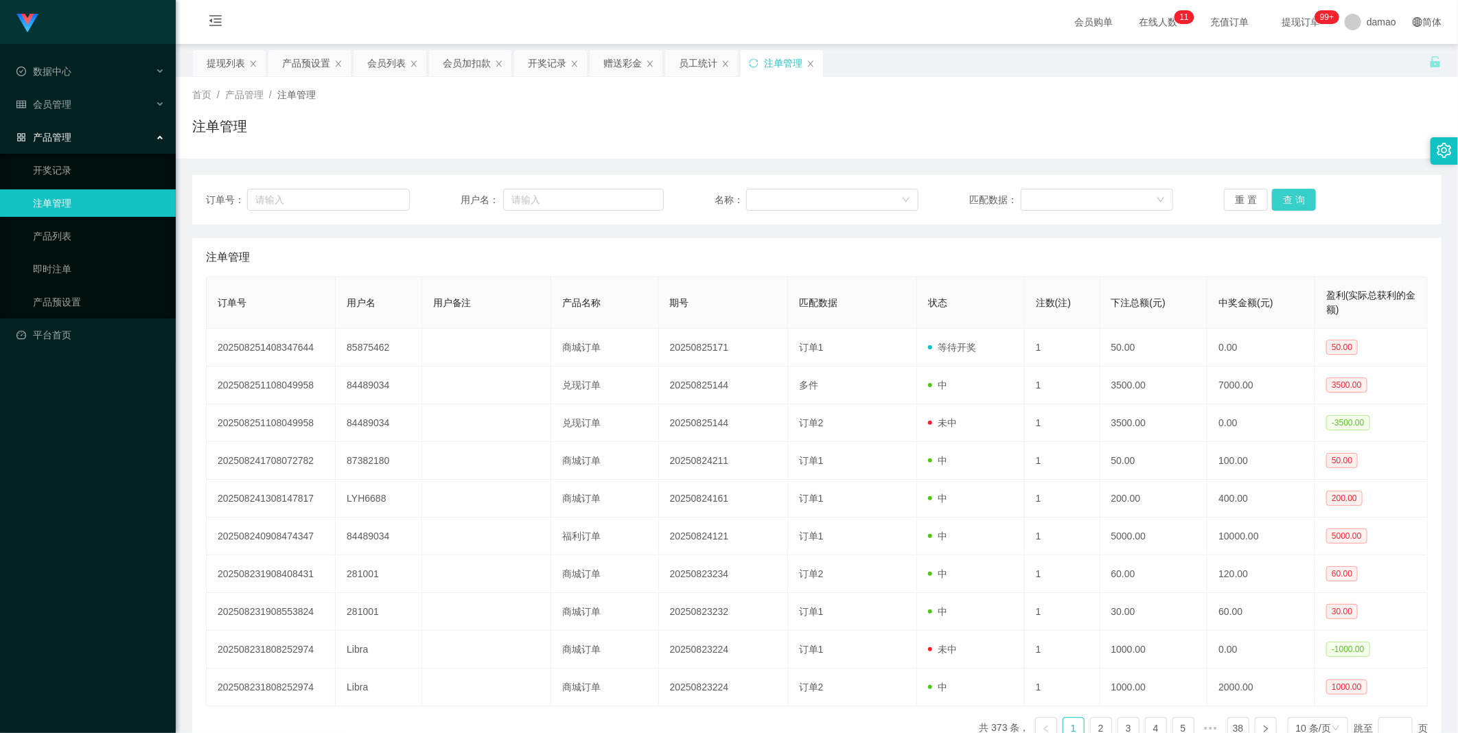
click at [1285, 194] on button "查 询" at bounding box center [1294, 200] width 44 height 22
click at [1285, 194] on div "重 置 查 询" at bounding box center [1326, 200] width 204 height 22
drag, startPoint x: 1096, startPoint y: 248, endPoint x: 1099, endPoint y: 240, distance: 8.7
click at [1281, 195] on button "查 询" at bounding box center [1294, 200] width 44 height 22
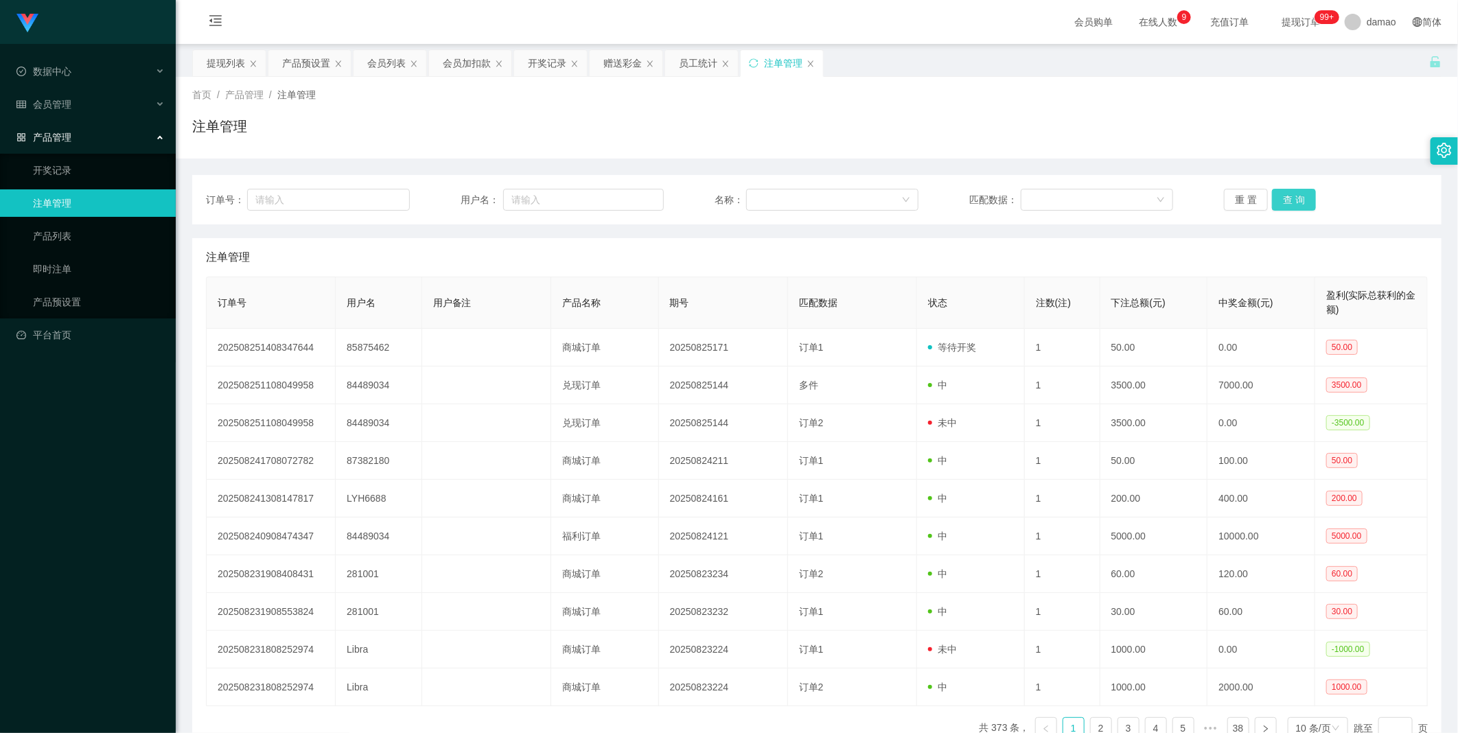
click at [467, 198] on button "查 询" at bounding box center [1294, 200] width 44 height 22
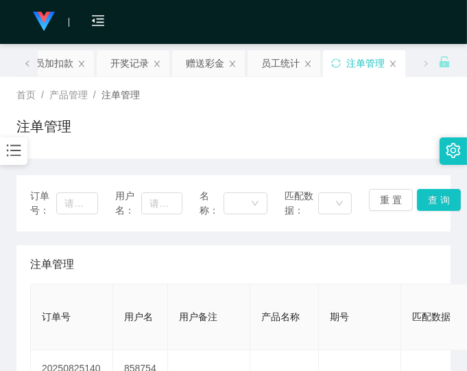
drag, startPoint x: 333, startPoint y: 135, endPoint x: 199, endPoint y: 90, distance: 141.3
click at [325, 135] on div "注单管理" at bounding box center [233, 132] width 434 height 32
drag, startPoint x: 196, startPoint y: 58, endPoint x: 203, endPoint y: 148, distance: 89.5
click at [196, 60] on div "赠送彩金" at bounding box center [205, 63] width 38 height 26
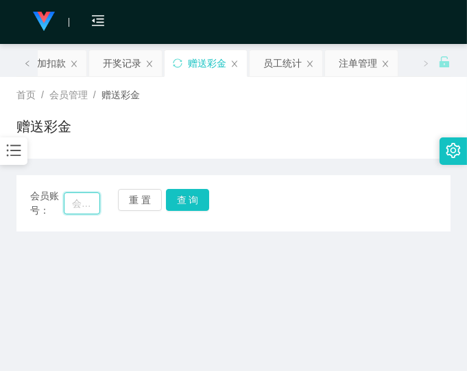
drag, startPoint x: 96, startPoint y: 205, endPoint x: 104, endPoint y: 202, distance: 7.8
click at [96, 205] on input "text" at bounding box center [82, 203] width 36 height 22
paste input "85875462"
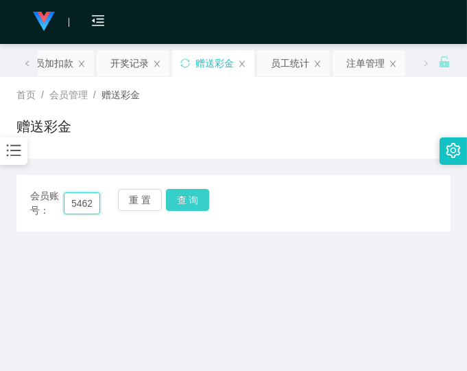
type input "85875462"
click at [185, 192] on button "查 询" at bounding box center [188, 200] width 44 height 22
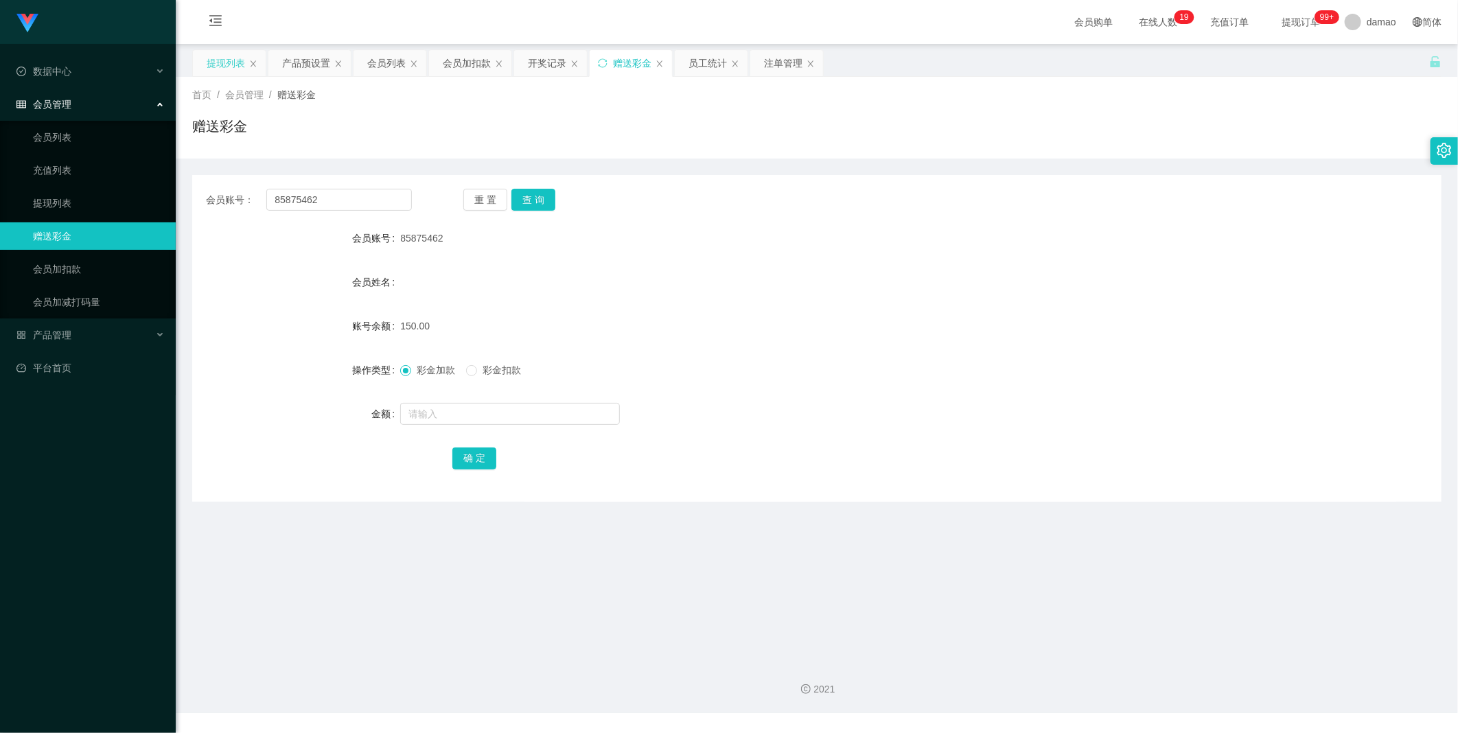
click at [232, 50] on div "提现列表" at bounding box center [226, 63] width 38 height 26
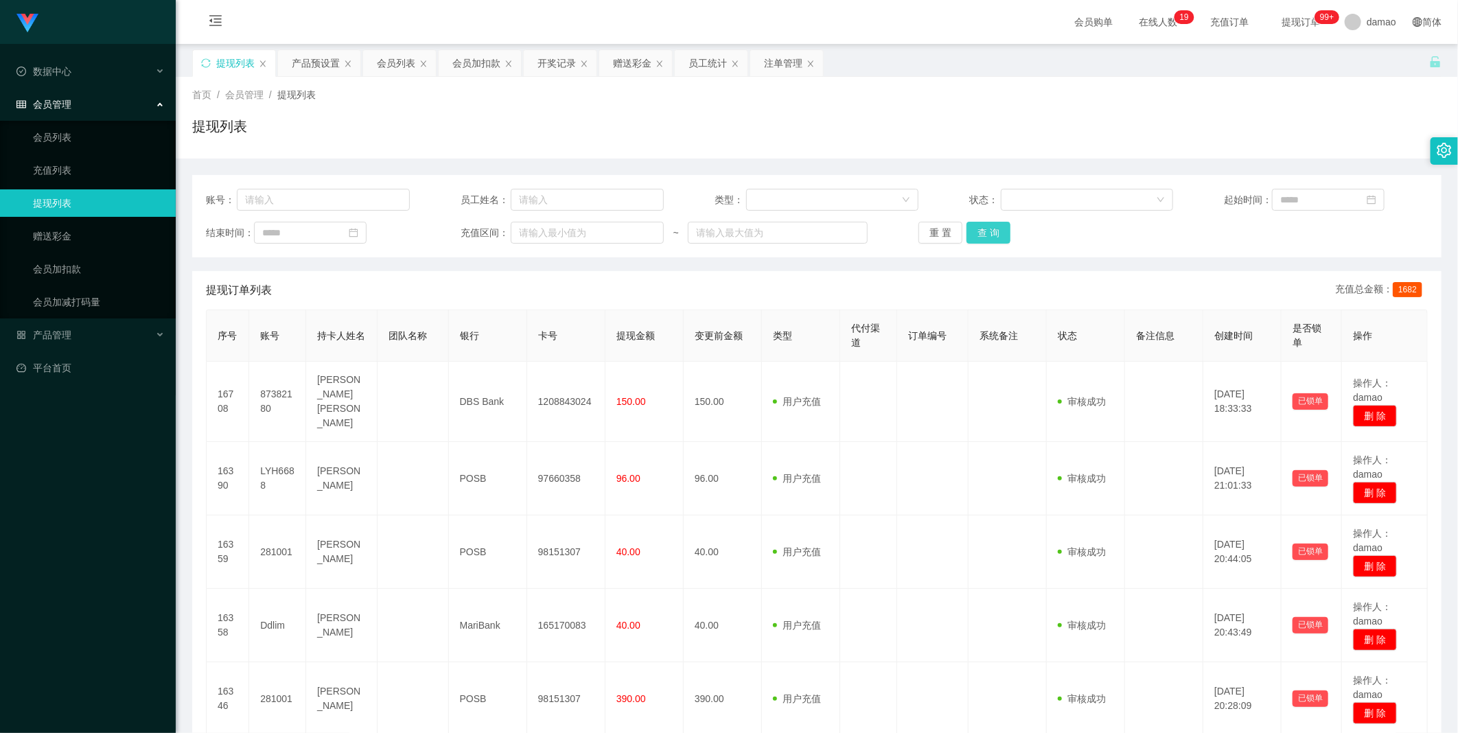
click at [972, 229] on button "查 询" at bounding box center [988, 233] width 44 height 22
click at [1000, 234] on button "查 询" at bounding box center [988, 233] width 44 height 22
click at [1000, 234] on div "重 置 查 询" at bounding box center [1020, 233] width 204 height 22
click at [1000, 234] on button "查 询" at bounding box center [995, 233] width 59 height 22
click at [1000, 234] on div "重 置 查 询" at bounding box center [1020, 233] width 204 height 22
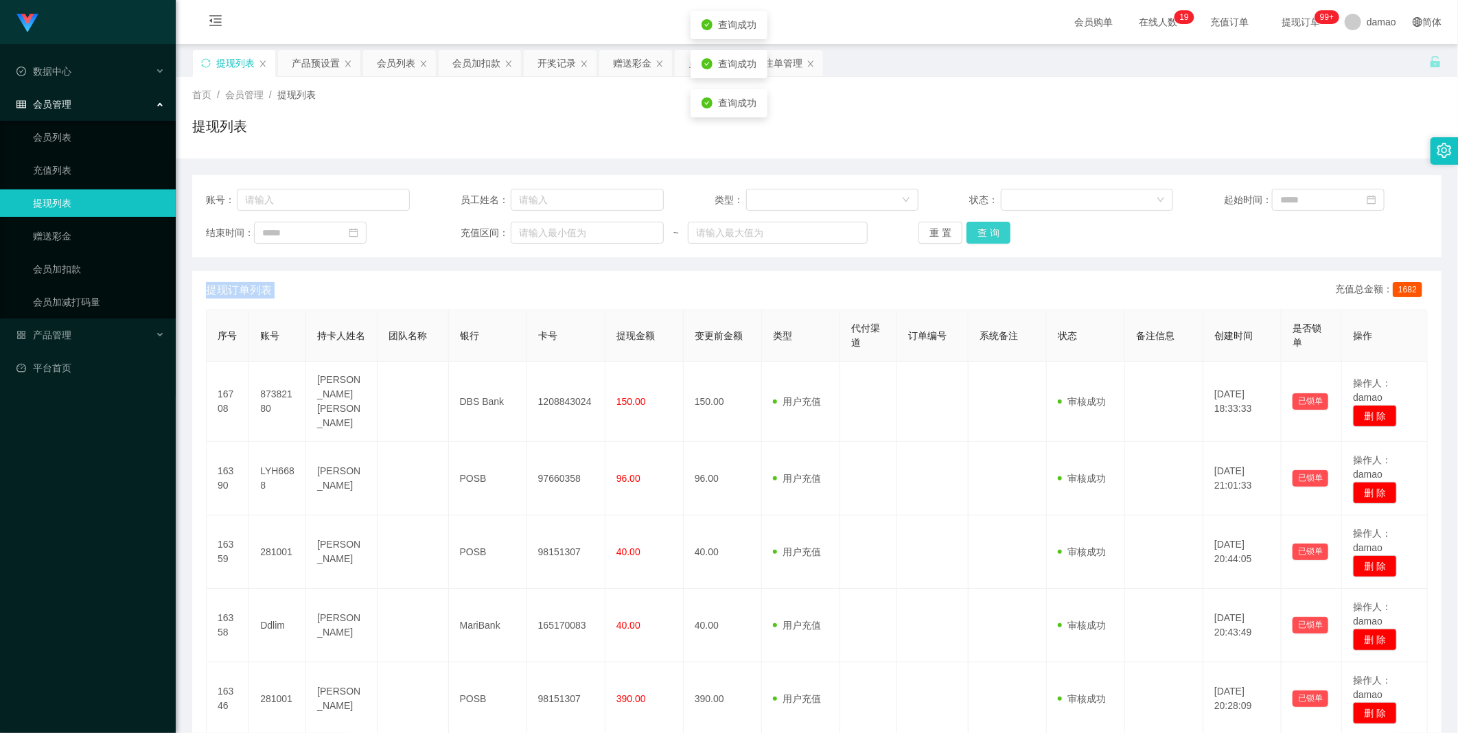
click at [1000, 234] on button "查 询" at bounding box center [988, 233] width 44 height 22
click at [1000, 234] on div "重 置 查 询" at bounding box center [1020, 233] width 204 height 22
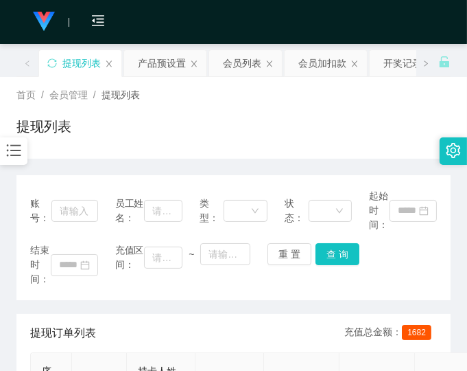
click at [284, 298] on div "账号： 员工姓名： 类型： 状态： 起始时间： 结束时间： 充值区间： ~ 重 置 查 询" at bounding box center [233, 237] width 434 height 125
click at [387, 275] on div "结束时间： 充值区间： ~ 重 置 查 询" at bounding box center [233, 264] width 407 height 43
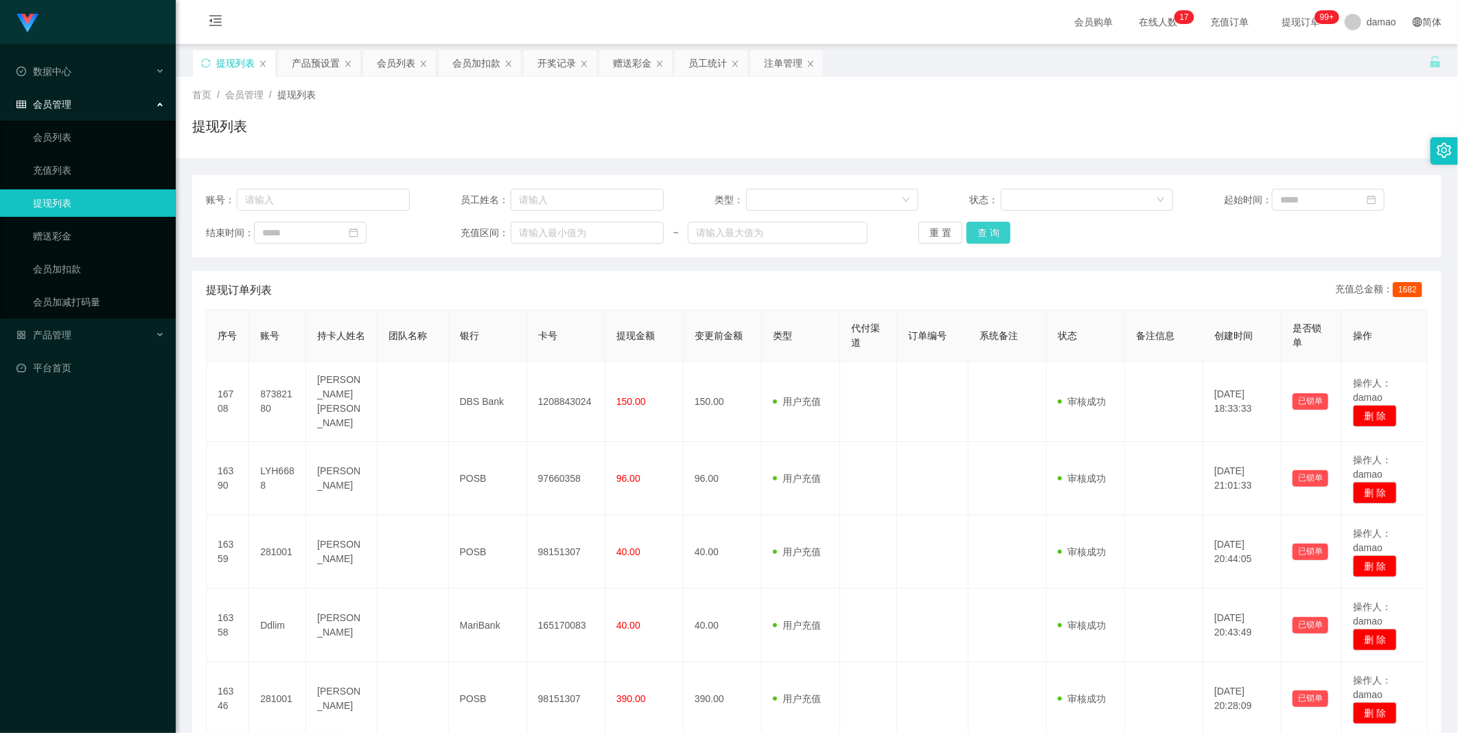
click at [978, 227] on button "查 询" at bounding box center [988, 233] width 44 height 22
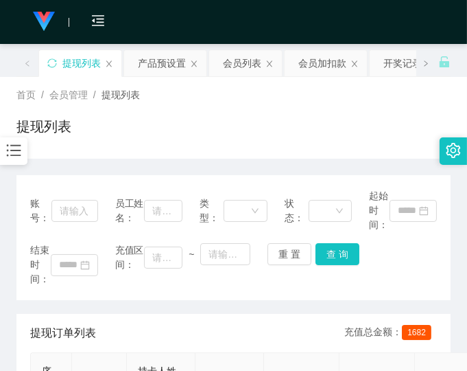
click at [385, 257] on div "结束时间： 充值区间： ~ 重 置 查 询" at bounding box center [233, 264] width 407 height 43
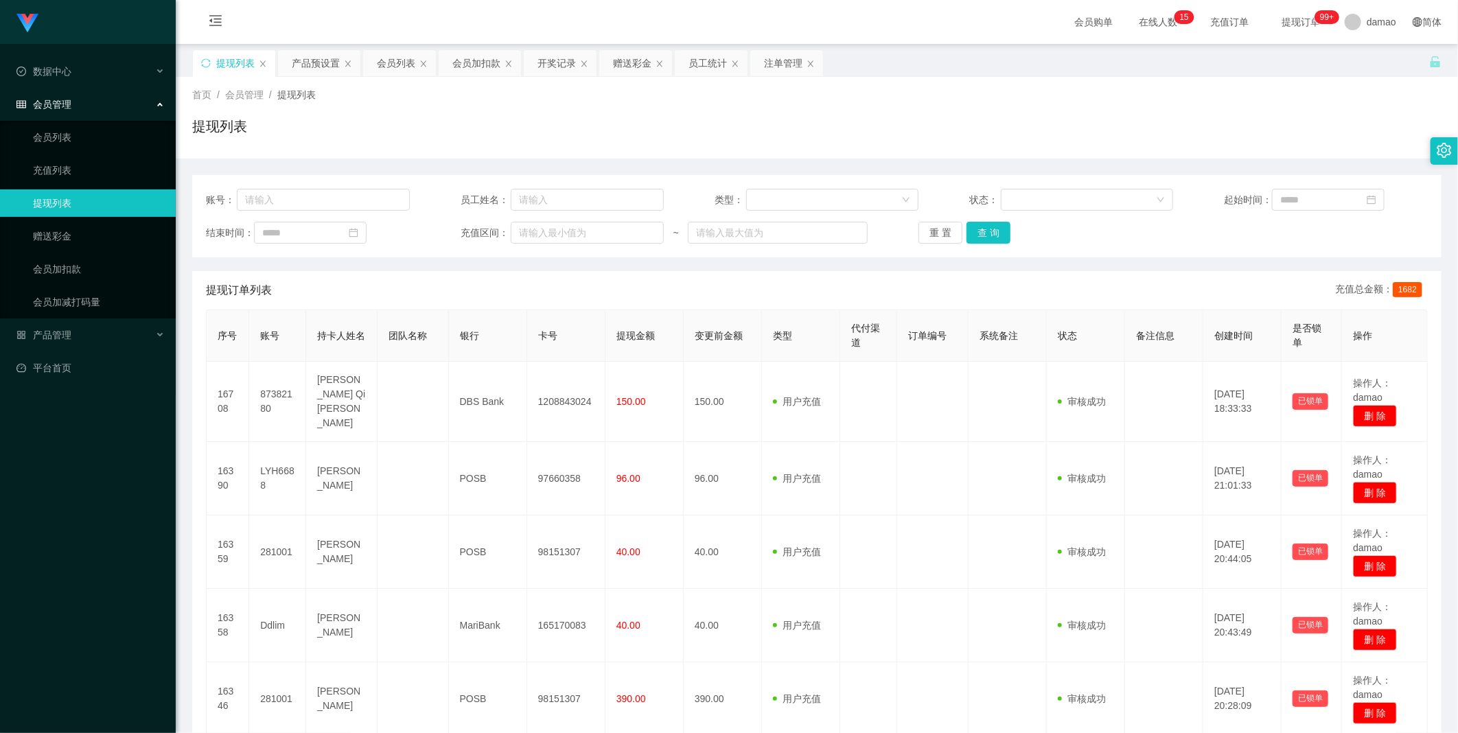
drag, startPoint x: 307, startPoint y: 67, endPoint x: 272, endPoint y: 23, distance: 56.6
click at [305, 66] on div "产品预设置" at bounding box center [316, 63] width 48 height 26
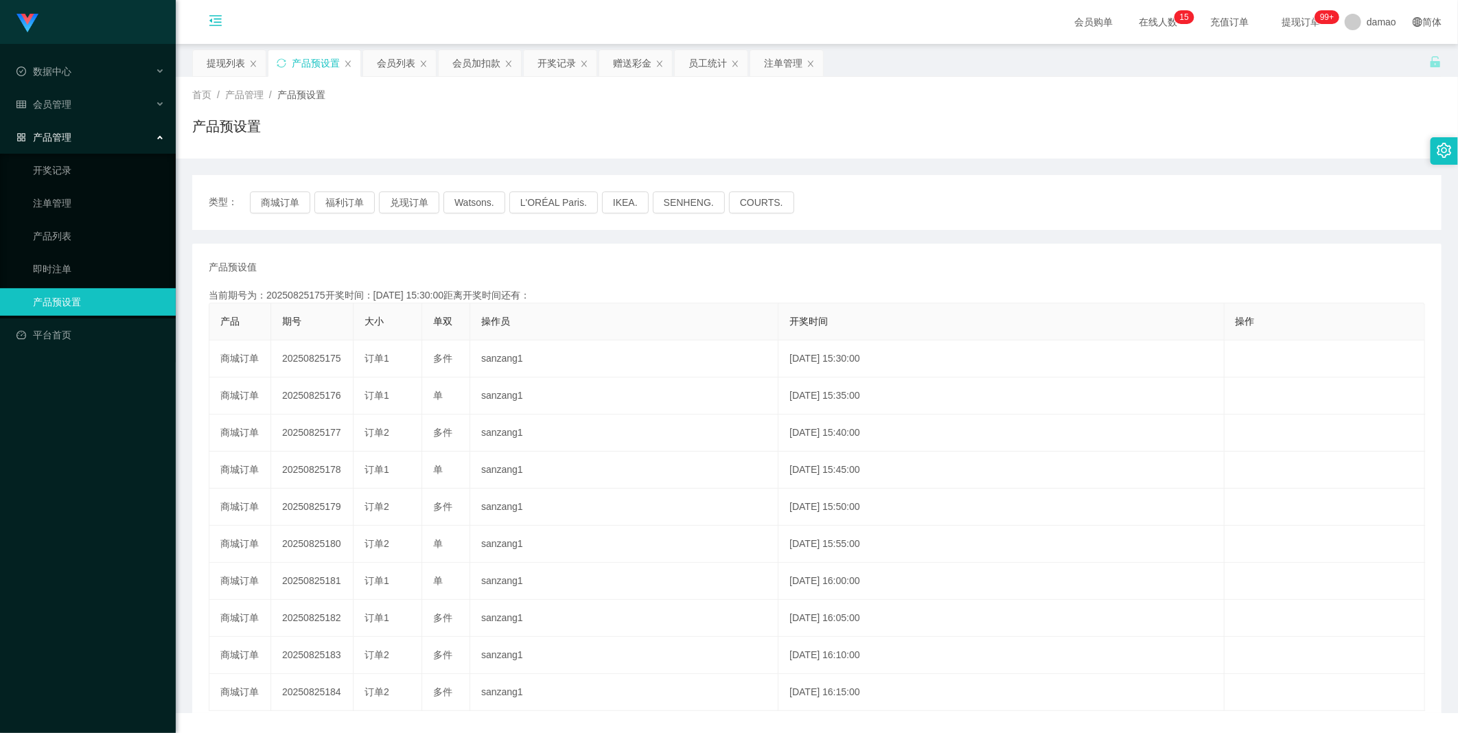
drag, startPoint x: 232, startPoint y: 65, endPoint x: 228, endPoint y: 35, distance: 29.8
click at [232, 63] on div "提现列表" at bounding box center [226, 63] width 38 height 26
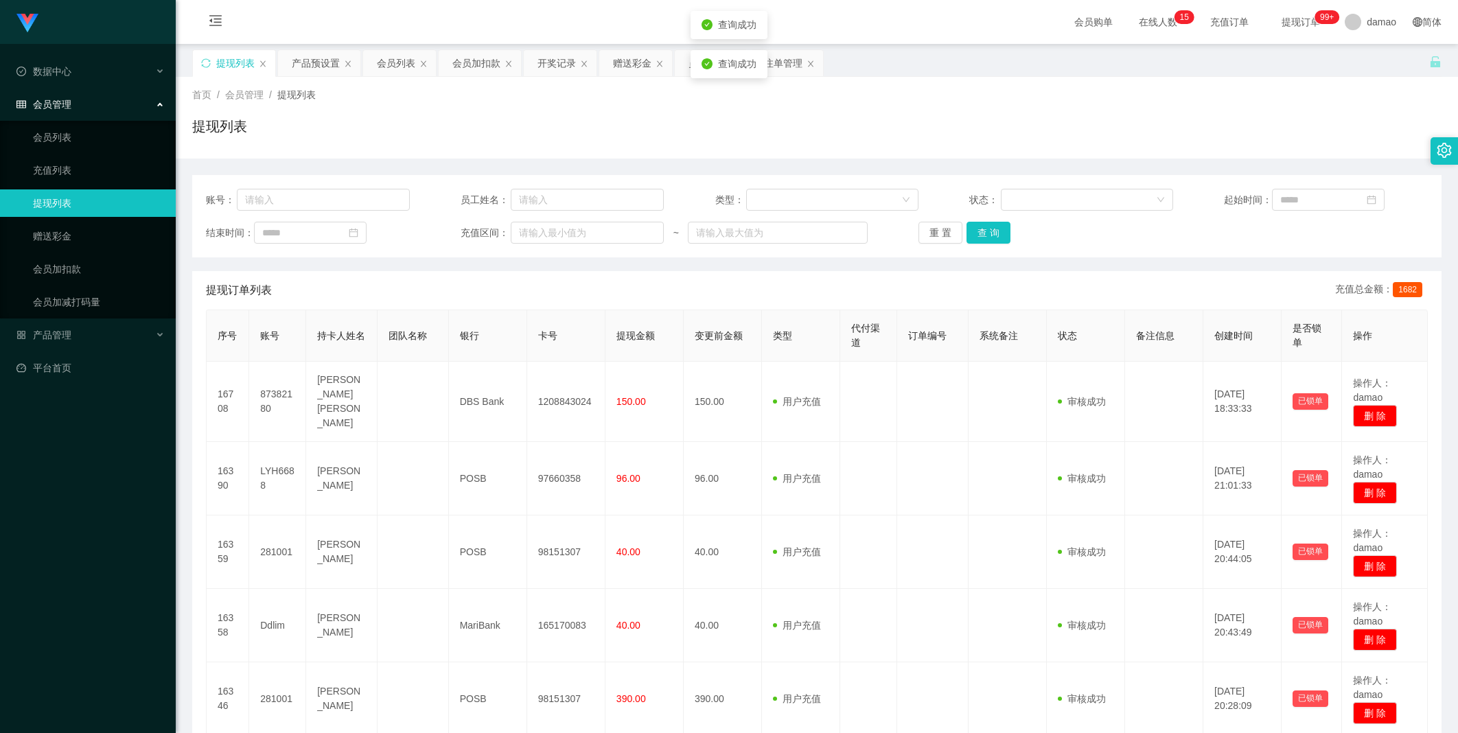
click at [997, 224] on button "查 询" at bounding box center [988, 233] width 44 height 22
click at [997, 222] on div "重 置 查 询" at bounding box center [1020, 233] width 204 height 22
drag, startPoint x: 395, startPoint y: 56, endPoint x: 362, endPoint y: 21, distance: 47.6
click at [395, 56] on div "会员列表" at bounding box center [396, 63] width 38 height 26
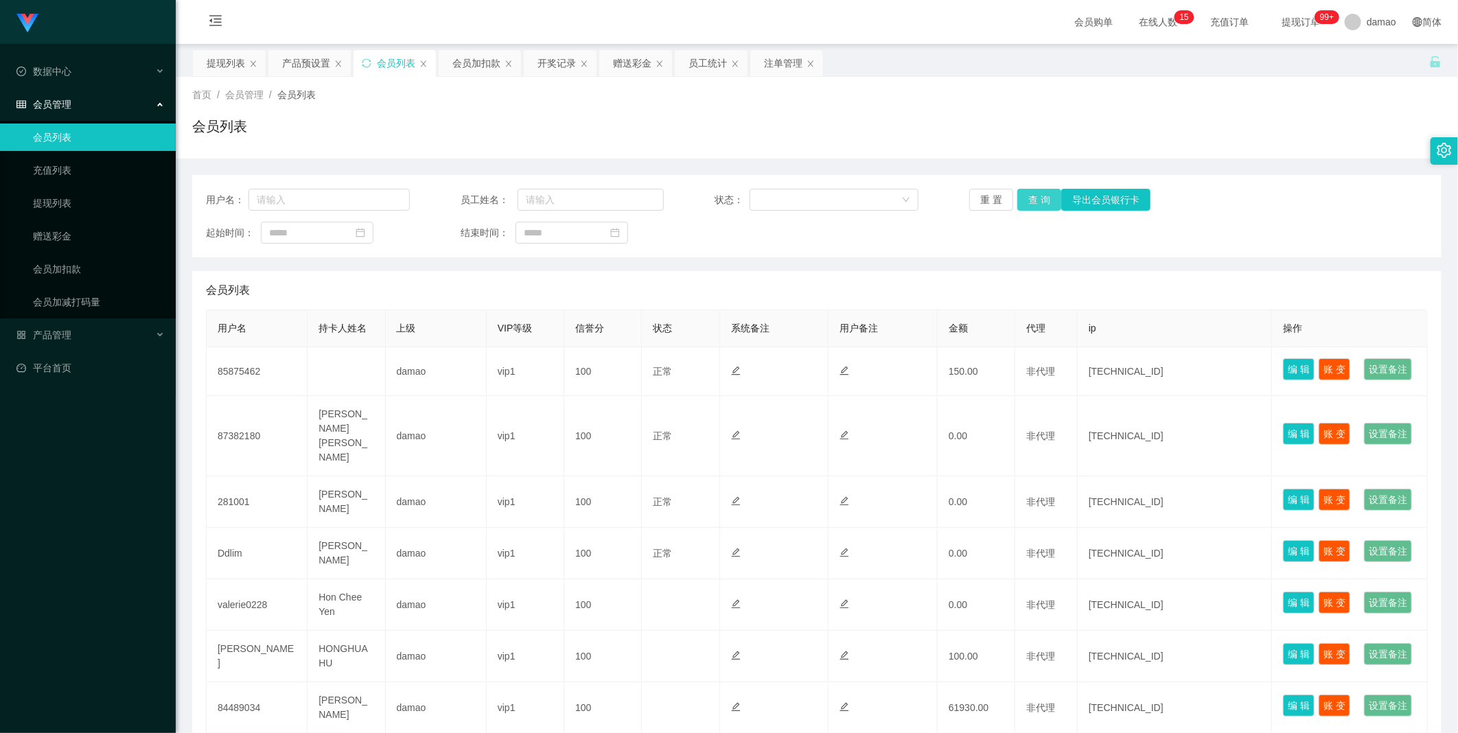
click at [1032, 202] on button "查 询" at bounding box center [1039, 200] width 44 height 22
click at [225, 58] on div "提现列表" at bounding box center [226, 63] width 38 height 26
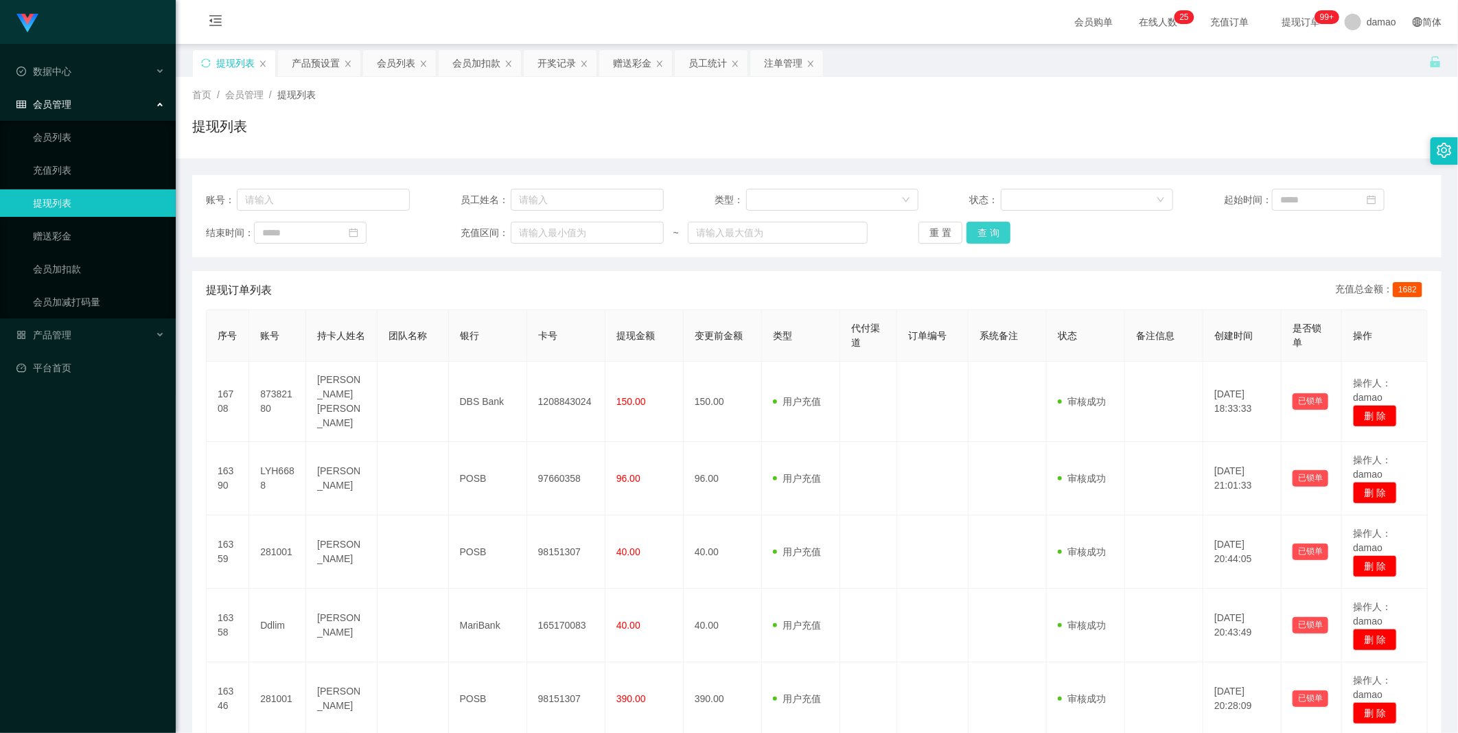
click at [987, 231] on button "查 询" at bounding box center [988, 233] width 44 height 22
click at [987, 230] on button "查 询" at bounding box center [988, 233] width 44 height 22
click at [988, 229] on div "重 置 查 询" at bounding box center [1020, 233] width 204 height 22
click at [989, 228] on button "查 询" at bounding box center [988, 233] width 44 height 22
click at [985, 232] on button "查 询" at bounding box center [988, 233] width 44 height 22
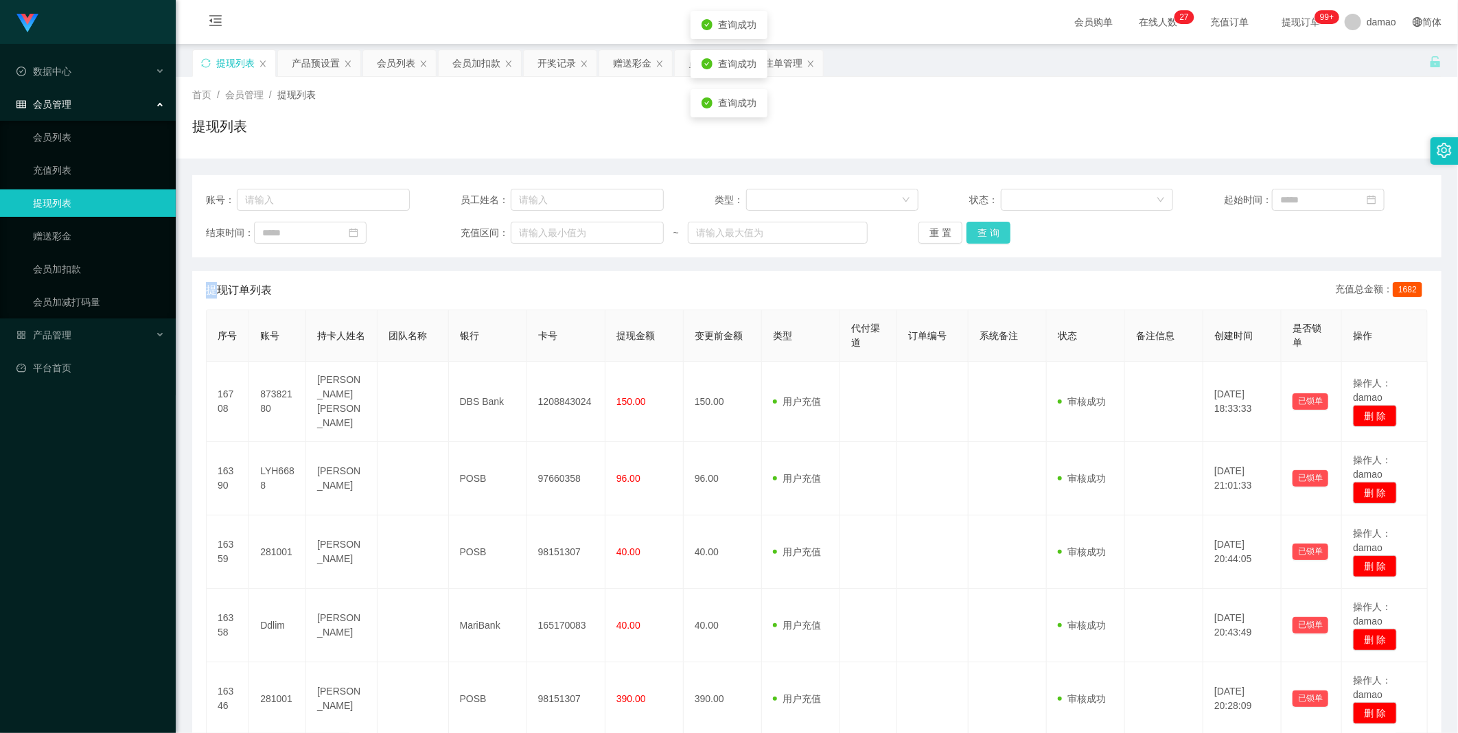
click at [985, 232] on div "重 置 查 询" at bounding box center [1020, 233] width 204 height 22
click at [985, 232] on button "查 询" at bounding box center [988, 233] width 44 height 22
click at [985, 231] on div "重 置 查 询" at bounding box center [1020, 233] width 204 height 22
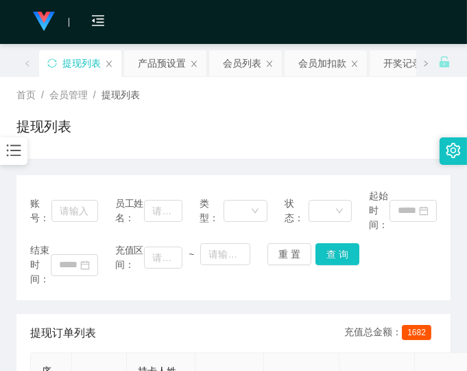
click at [380, 292] on div "账号： 员工姓名： 类型： 状态： 起始时间： 结束时间： 充值区间： ~ 重 置 查 询" at bounding box center [233, 237] width 434 height 125
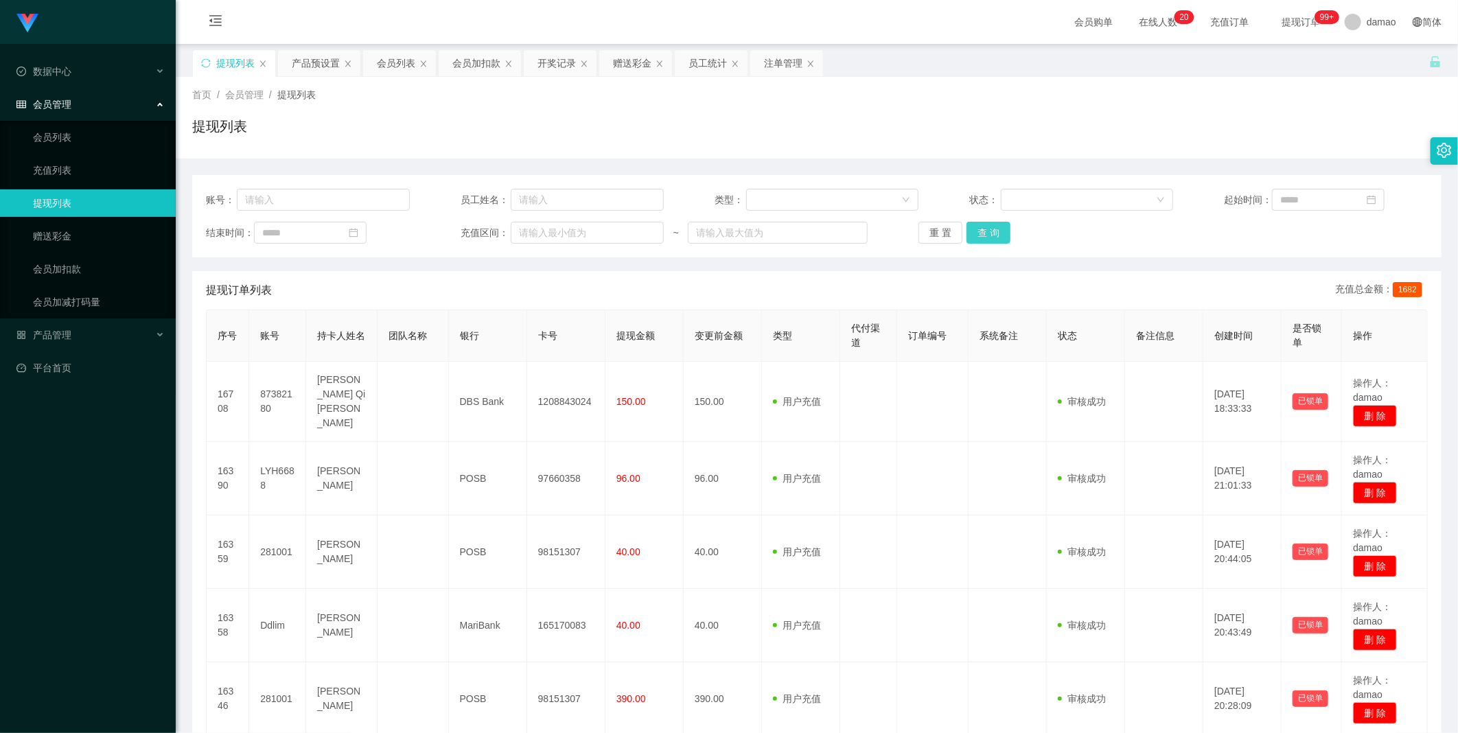
click at [998, 235] on button "查 询" at bounding box center [988, 233] width 44 height 22
click at [395, 56] on div "会员列表" at bounding box center [396, 63] width 38 height 26
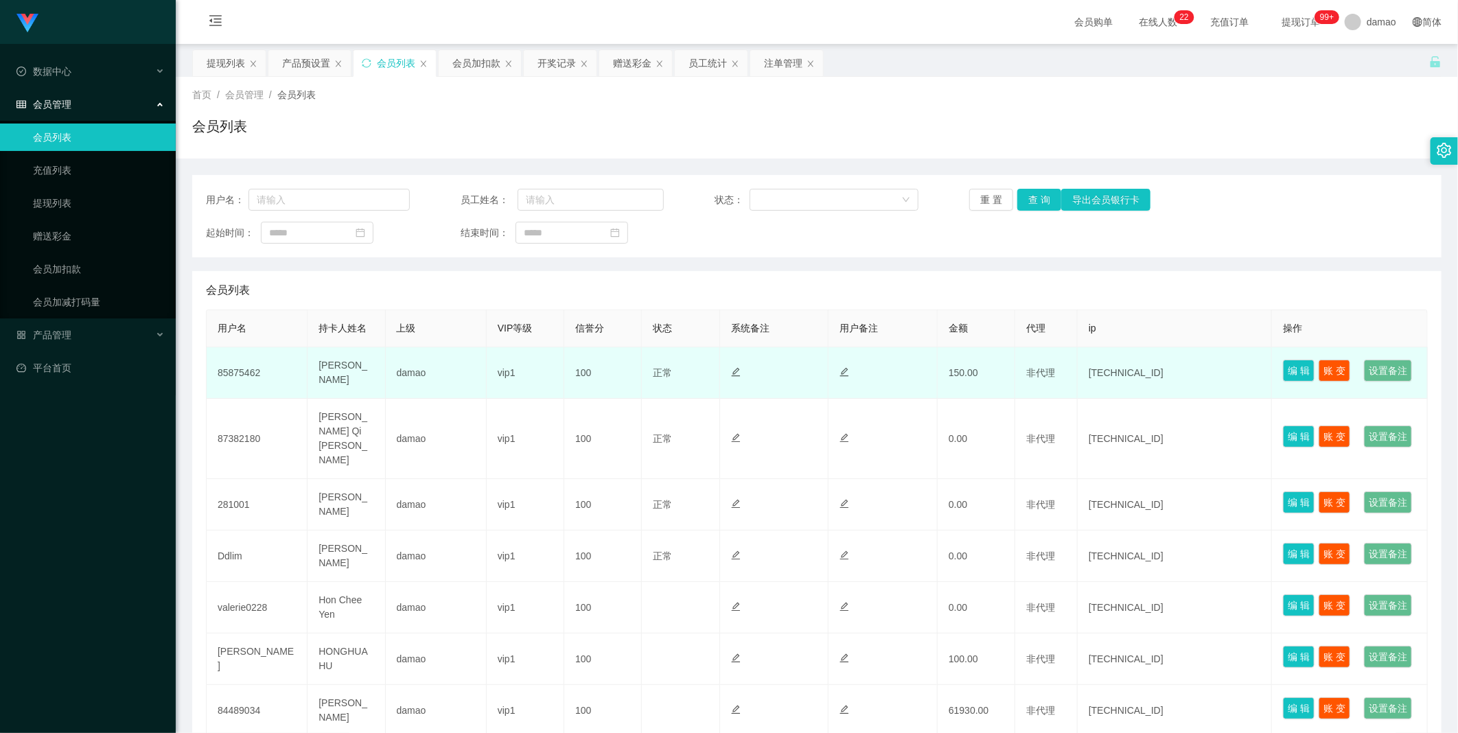
click at [256, 375] on td "85875462" at bounding box center [257, 372] width 101 height 51
click at [233, 383] on td "85875462" at bounding box center [257, 372] width 101 height 51
copy td "85875462"
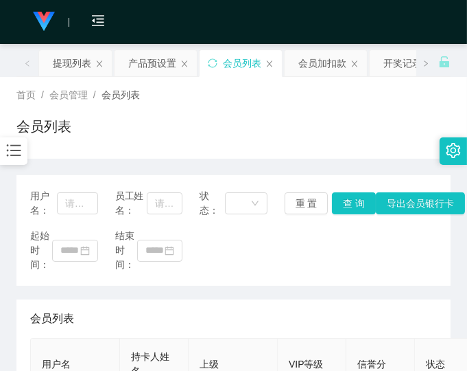
click at [360, 261] on div "起始时间： 结束时间：" at bounding box center [233, 250] width 407 height 43
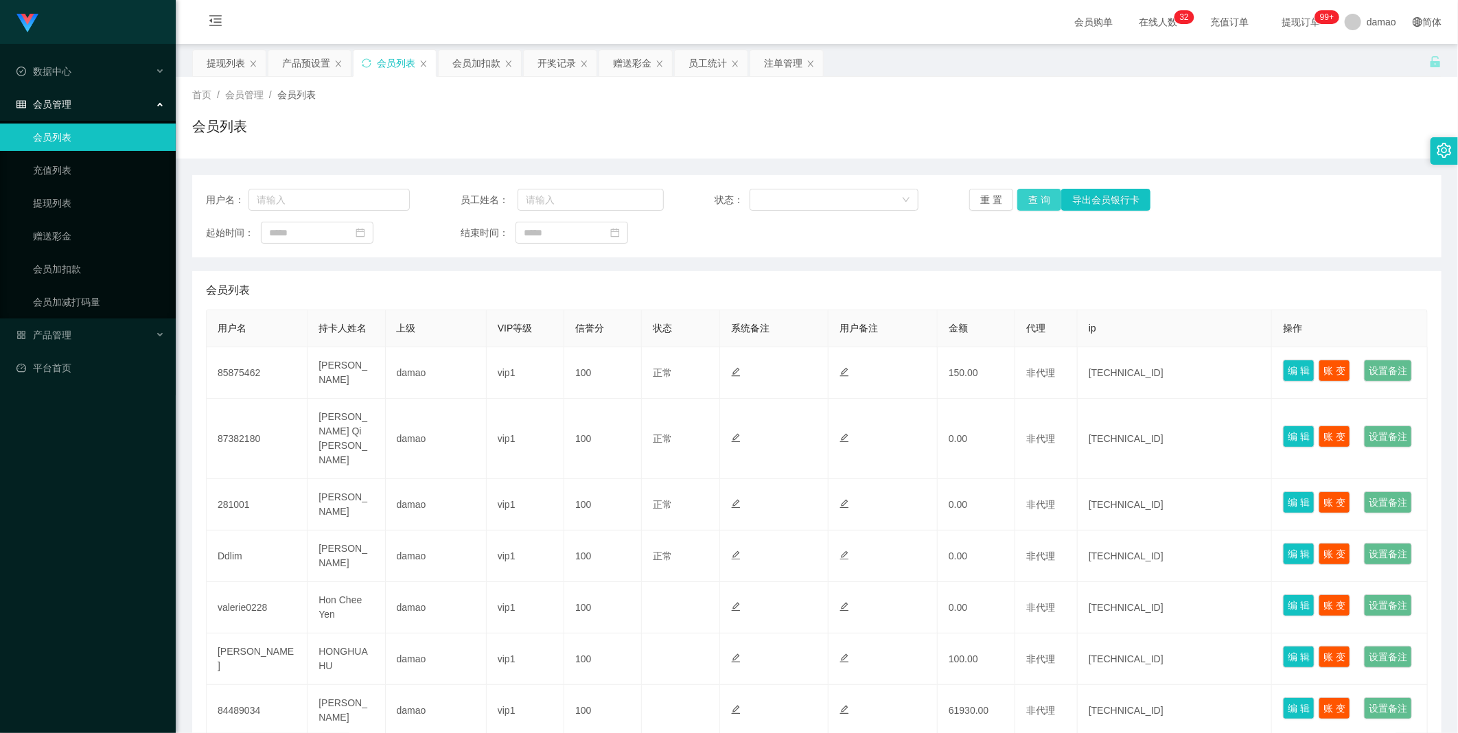
click at [1047, 201] on button "查 询" at bounding box center [1039, 200] width 44 height 22
click at [1040, 196] on button "查 询" at bounding box center [1039, 200] width 44 height 22
click at [1040, 195] on div "重 置 查 询 导出会员银行卡" at bounding box center [1071, 200] width 204 height 22
click at [1040, 196] on button "查 询" at bounding box center [1039, 200] width 44 height 22
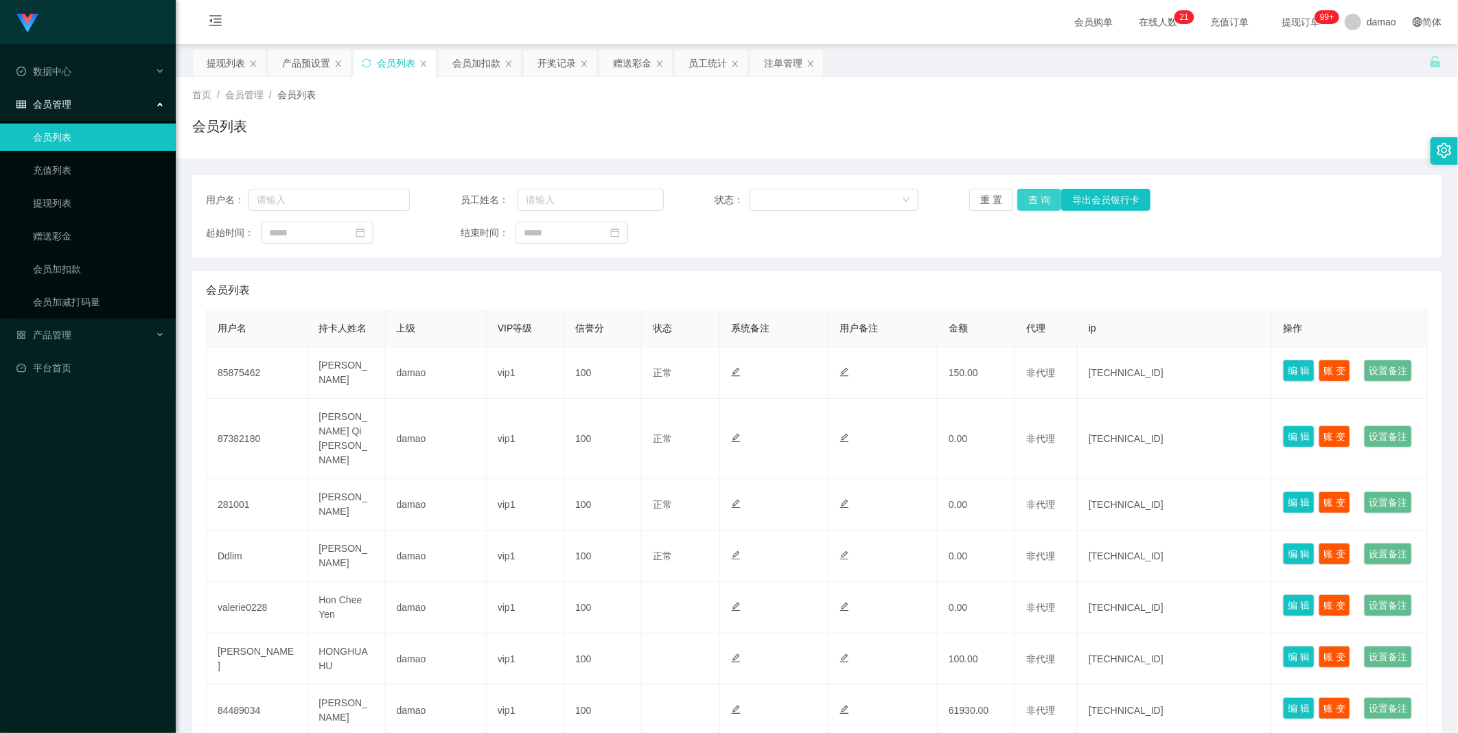
click at [1037, 198] on button "查 询" at bounding box center [1039, 200] width 44 height 22
click at [1036, 199] on button "查 询" at bounding box center [1039, 200] width 44 height 22
click at [1037, 199] on div "重 置 查 询 导出会员银行卡" at bounding box center [1071, 200] width 204 height 22
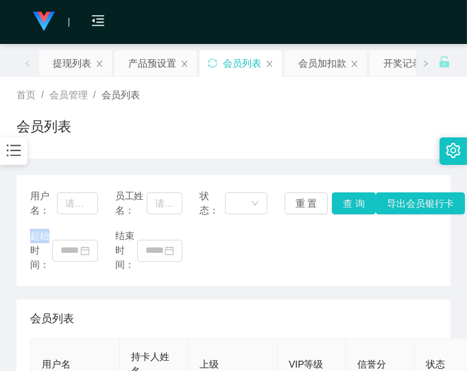
click at [361, 264] on div "起始时间： 结束时间：" at bounding box center [233, 250] width 407 height 43
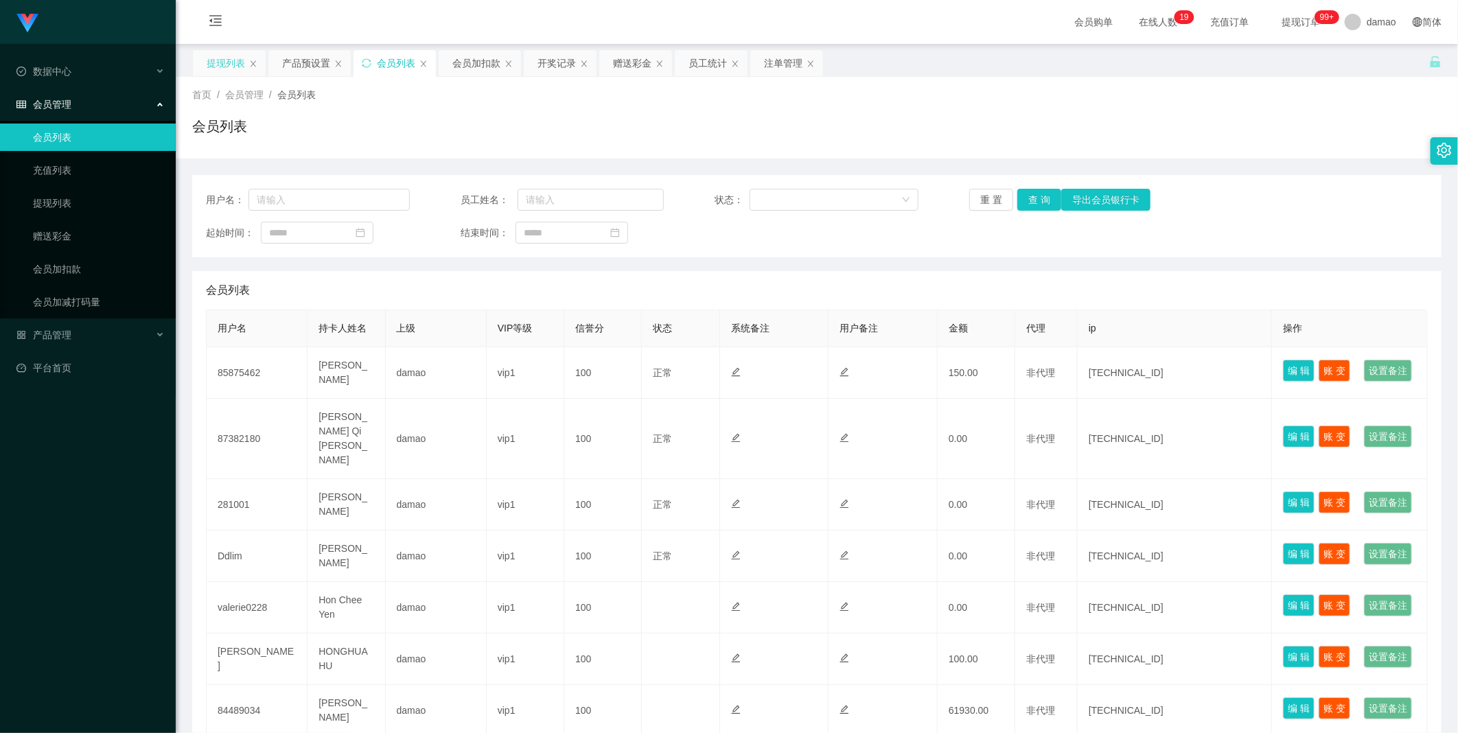
click at [230, 56] on div "提现列表" at bounding box center [226, 63] width 38 height 26
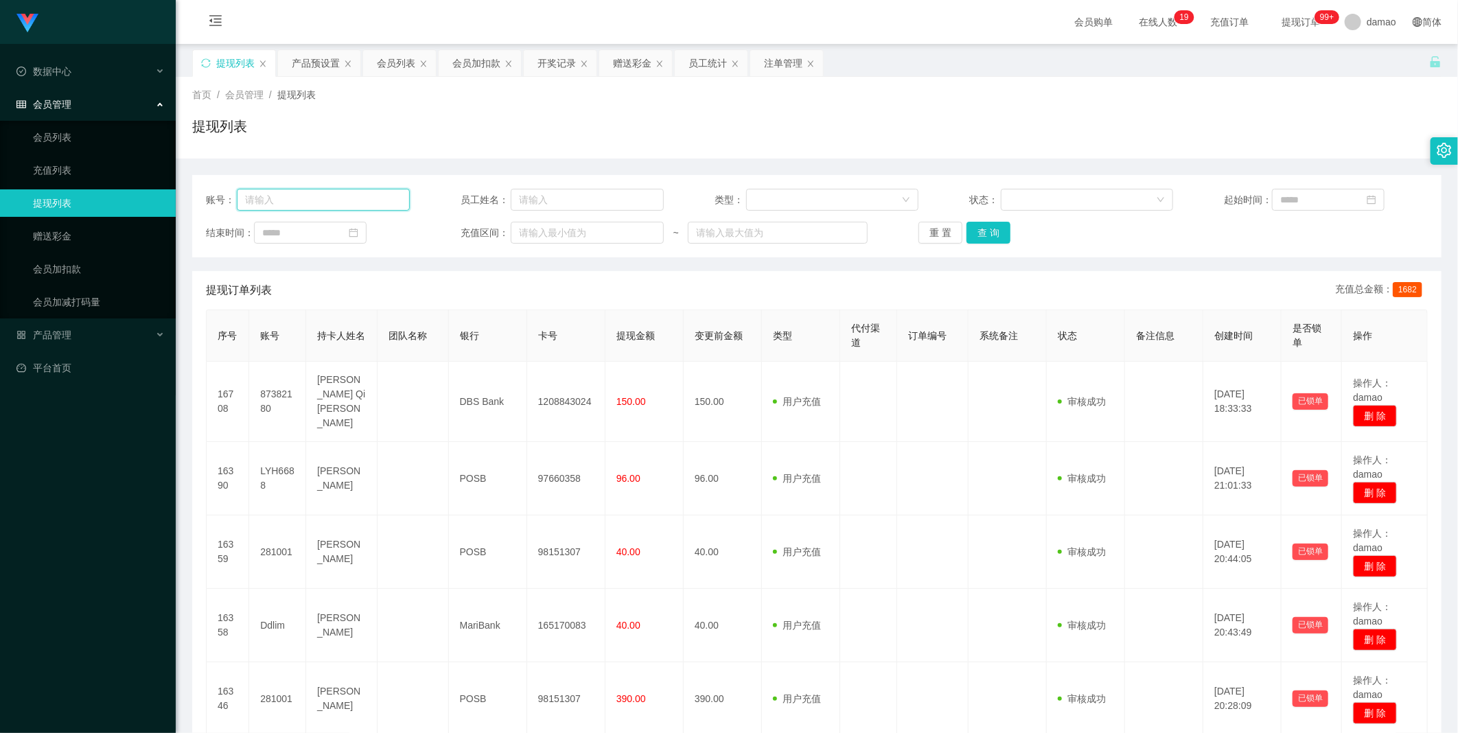
click at [305, 198] on input "text" at bounding box center [323, 200] width 173 height 22
paste input "85875462"
type input "85875462"
click at [986, 232] on button "查 询" at bounding box center [988, 233] width 44 height 22
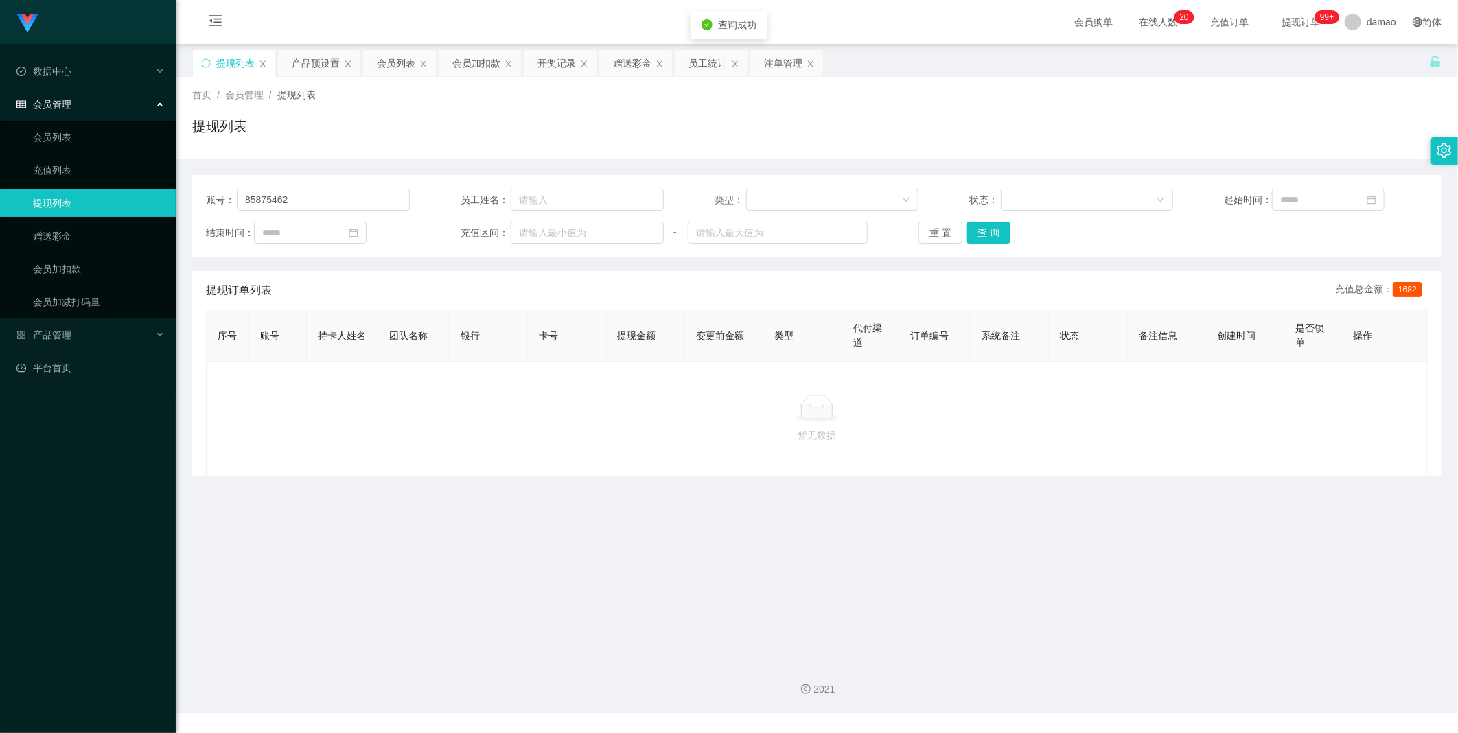
drag, startPoint x: 388, startPoint y: 58, endPoint x: 376, endPoint y: 46, distance: 17.0
click at [388, 58] on div "会员列表" at bounding box center [396, 63] width 38 height 26
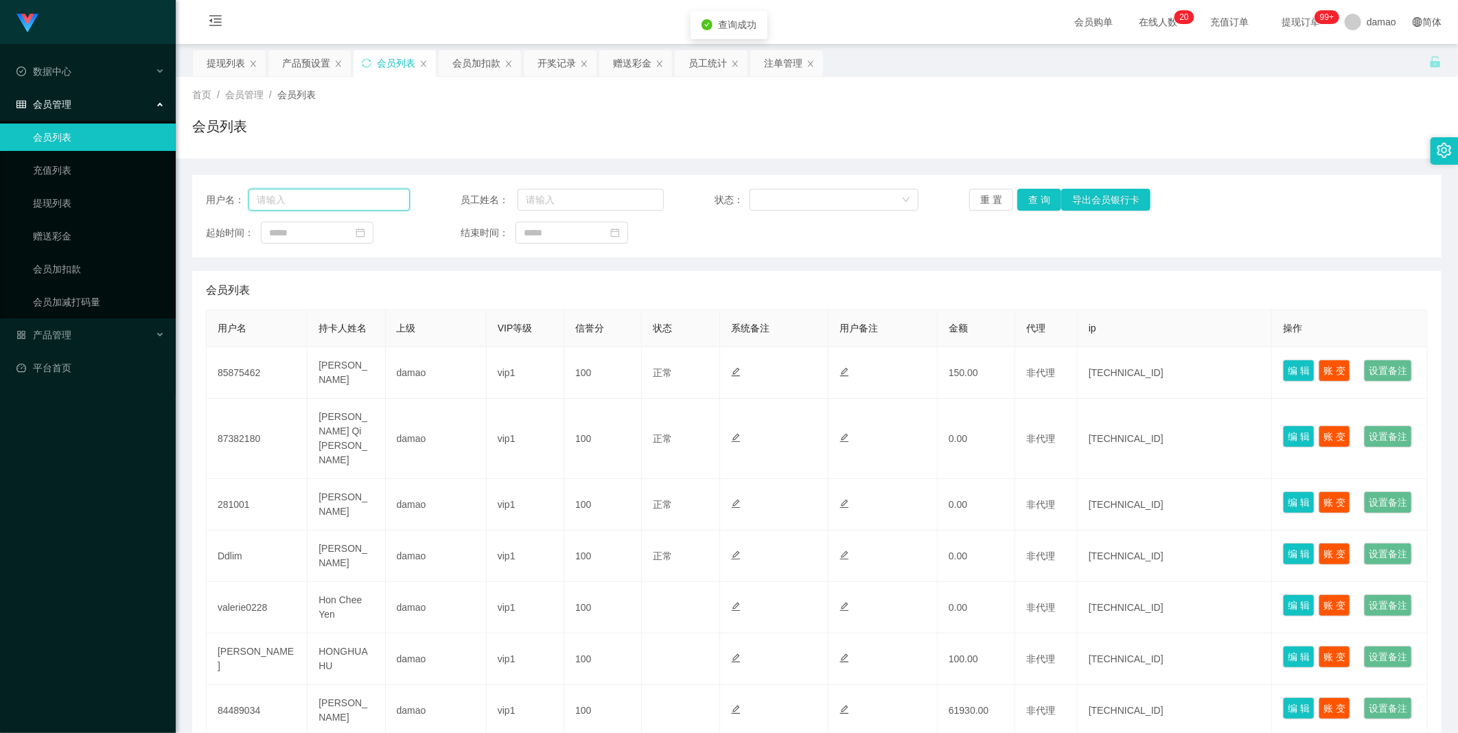
click at [347, 190] on input "text" at bounding box center [328, 200] width 161 height 22
paste input "85875462"
type input "85875462"
click at [1038, 197] on button "查 询" at bounding box center [1039, 200] width 44 height 22
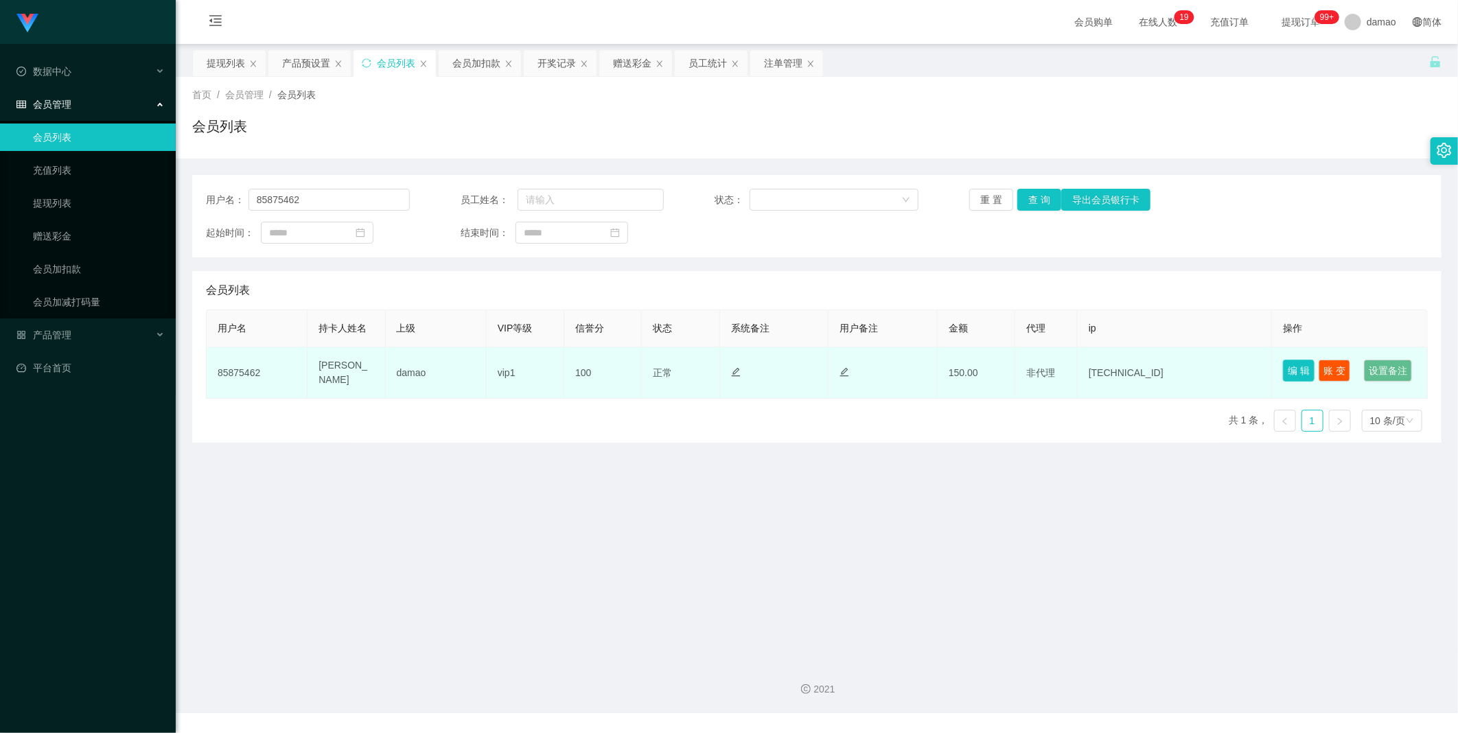
click at [1292, 368] on button "编 辑" at bounding box center [1299, 371] width 32 height 22
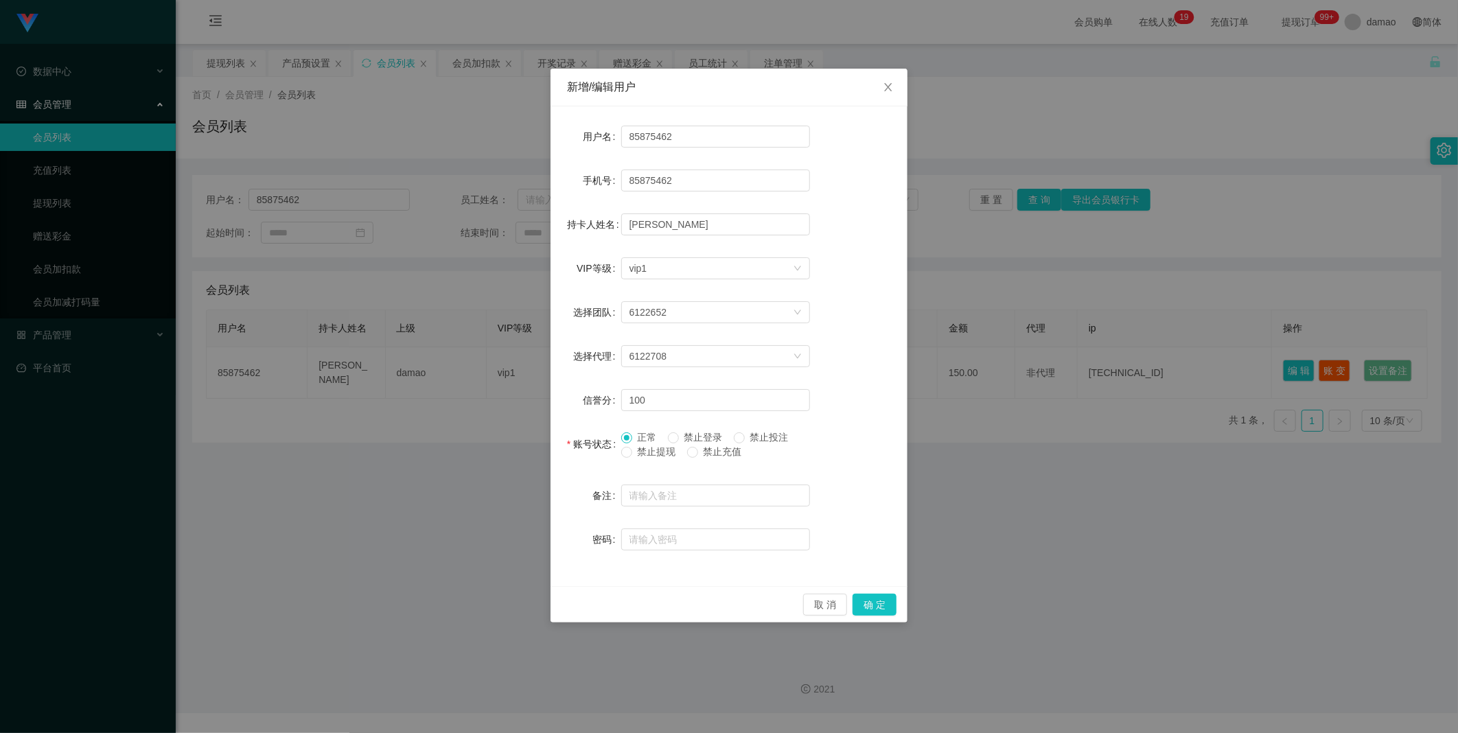
click at [1040, 499] on div "新增/编辑用户 用户名 85875462 手机号 85875462 持卡人姓名 Eunmi hong VIP等级 选择VIP等级 vip1 选择团队 6122…" at bounding box center [729, 366] width 1458 height 733
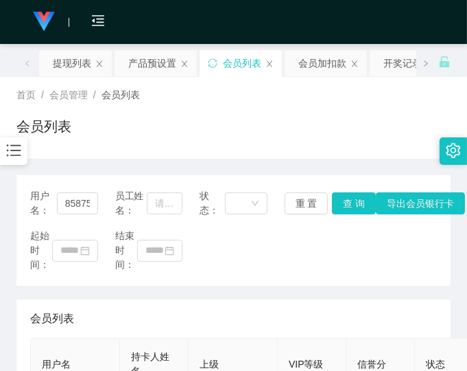
click at [369, 261] on div "起始时间： 结束时间：" at bounding box center [233, 250] width 407 height 43
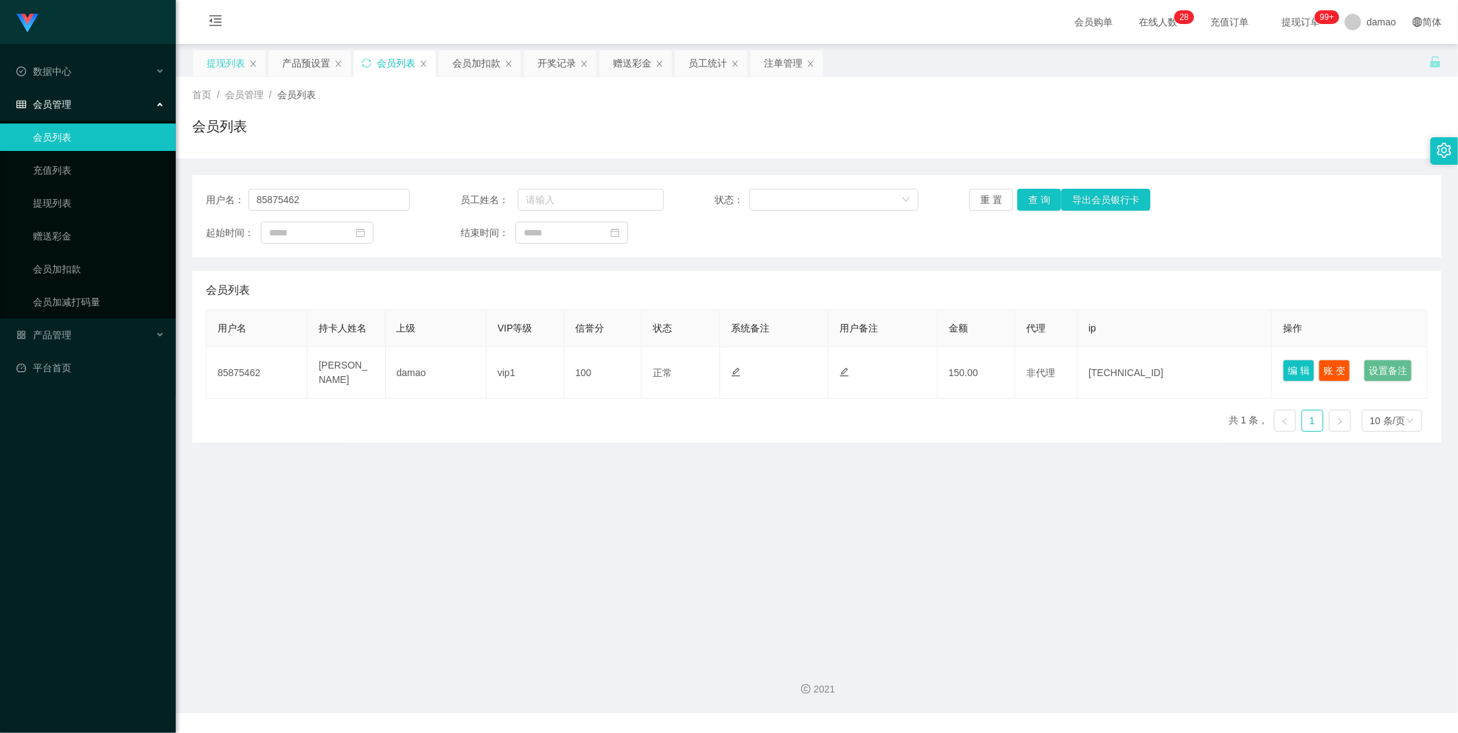
drag, startPoint x: 216, startPoint y: 50, endPoint x: 223, endPoint y: 51, distance: 7.0
click at [217, 51] on div "提现列表" at bounding box center [226, 63] width 38 height 26
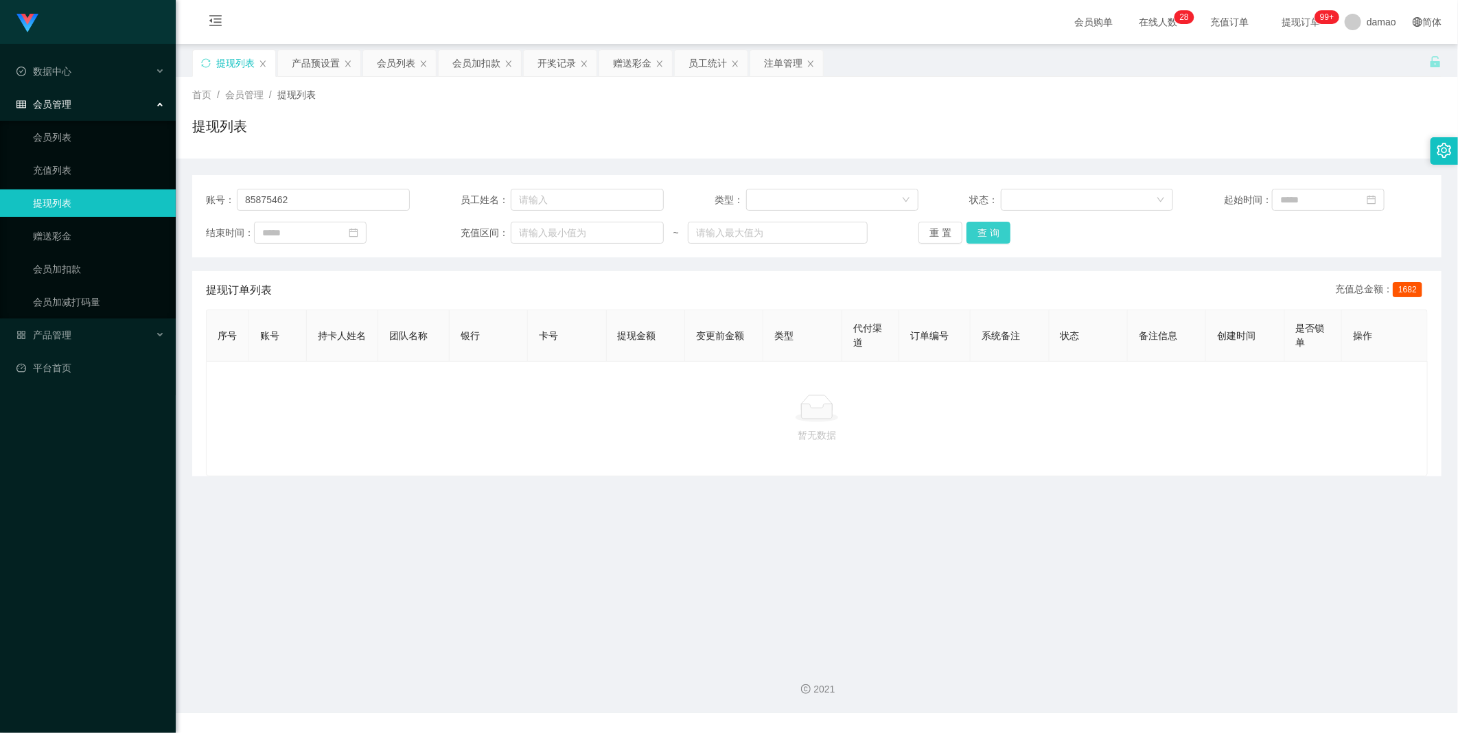
click at [993, 235] on button "查 询" at bounding box center [988, 233] width 44 height 22
click at [970, 228] on button "查 询" at bounding box center [988, 233] width 44 height 22
click at [970, 227] on button "查 询" at bounding box center [988, 233] width 44 height 22
click at [971, 226] on button "查 询" at bounding box center [988, 233] width 44 height 22
click at [973, 224] on button "查 询" at bounding box center [995, 233] width 59 height 22
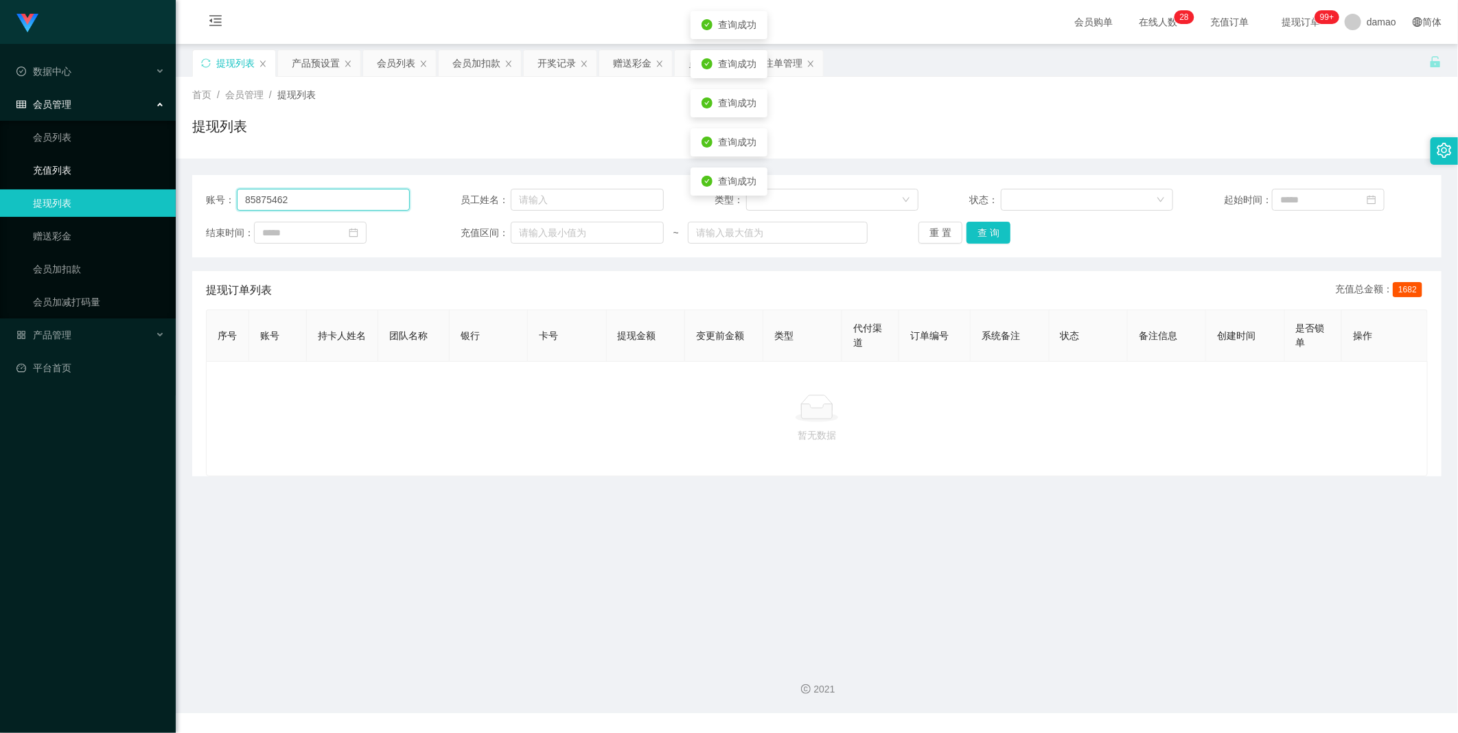
drag, startPoint x: 335, startPoint y: 193, endPoint x: 163, endPoint y: 175, distance: 173.2
click at [163, 176] on section "Jingdong工作台代理端 数据中心 会员管理 会员列表 充值列表 提现列表 赠送彩金 会员加扣款 会员加减打码量 产品管理 平台首页 保存配置 重置配置 …" at bounding box center [729, 356] width 1458 height 713
click at [994, 231] on button "查 询" at bounding box center [988, 233] width 44 height 22
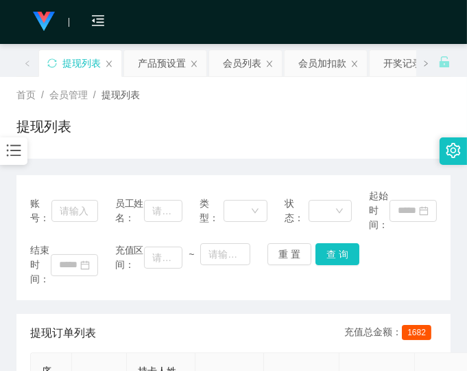
click at [317, 291] on div "账号： 员工姓名： 类型： 状态： 起始时间： 结束时间： 充值区间： ~ 重 置 查 询" at bounding box center [233, 237] width 434 height 125
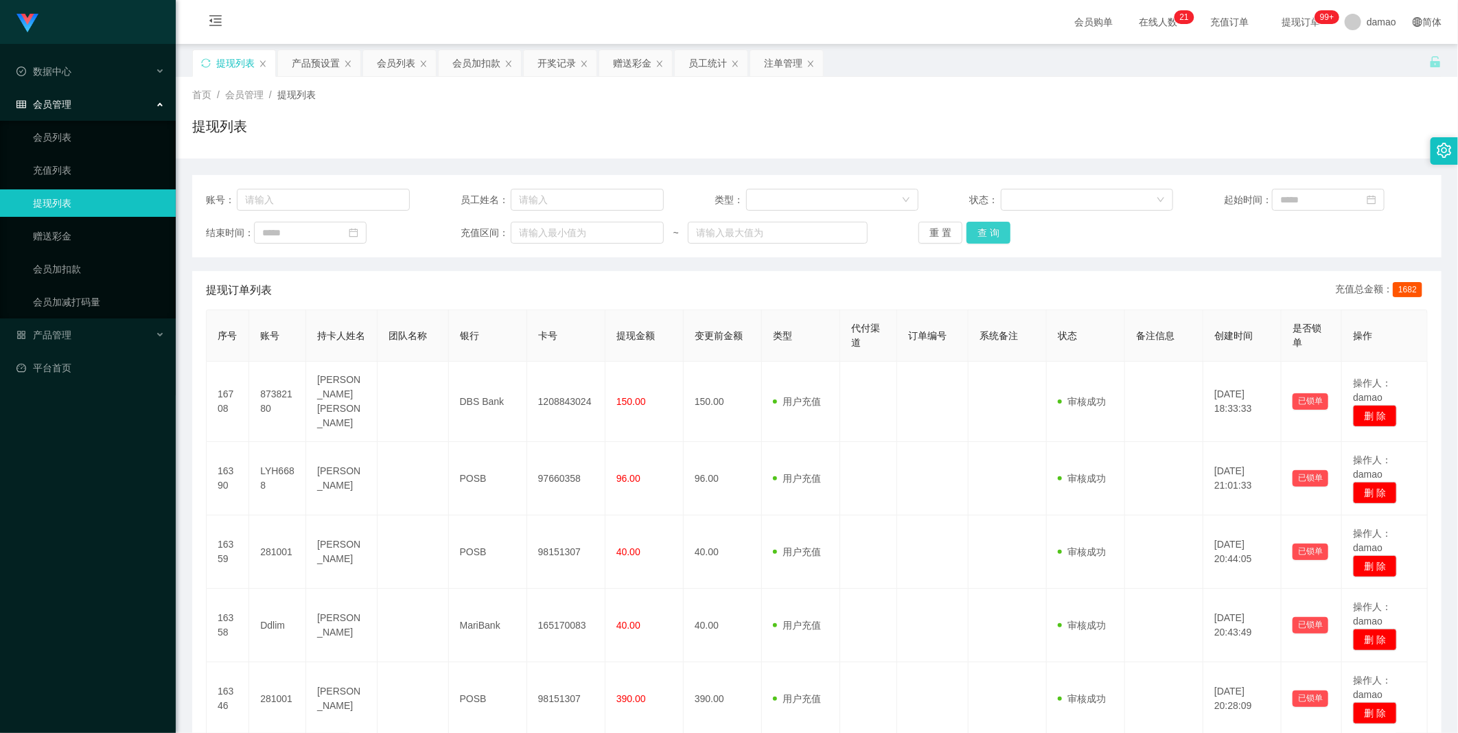
click at [990, 235] on button "查 询" at bounding box center [988, 233] width 44 height 22
click at [990, 235] on div "重 置 查 询" at bounding box center [1020, 233] width 204 height 22
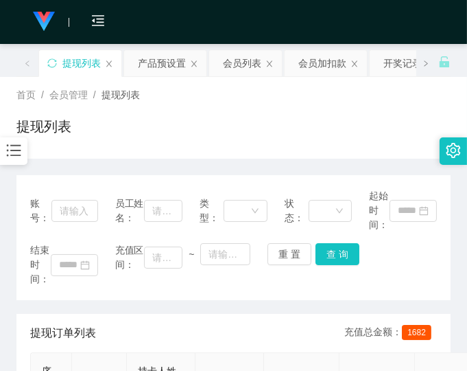
click at [351, 120] on div "提现列表" at bounding box center [233, 132] width 434 height 32
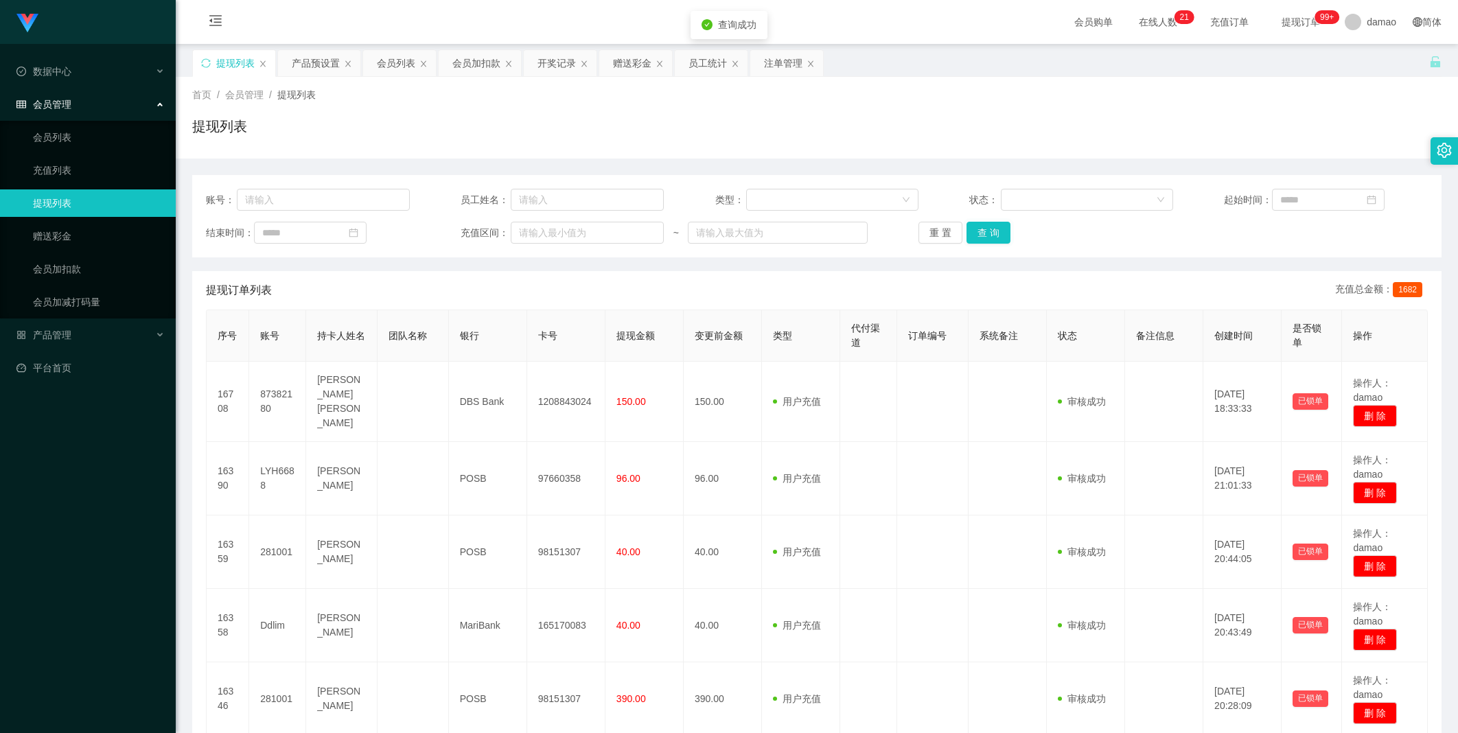
click at [1003, 233] on div "重 置 查 询" at bounding box center [1020, 233] width 204 height 22
drag, startPoint x: 0, startPoint y: 0, endPoint x: 1003, endPoint y: 231, distance: 1029.7
click at [1003, 231] on button "查 询" at bounding box center [988, 233] width 44 height 22
click at [1003, 229] on div "重 置 查 询" at bounding box center [1020, 233] width 204 height 22
click at [1002, 228] on button "查 询" at bounding box center [988, 233] width 44 height 22
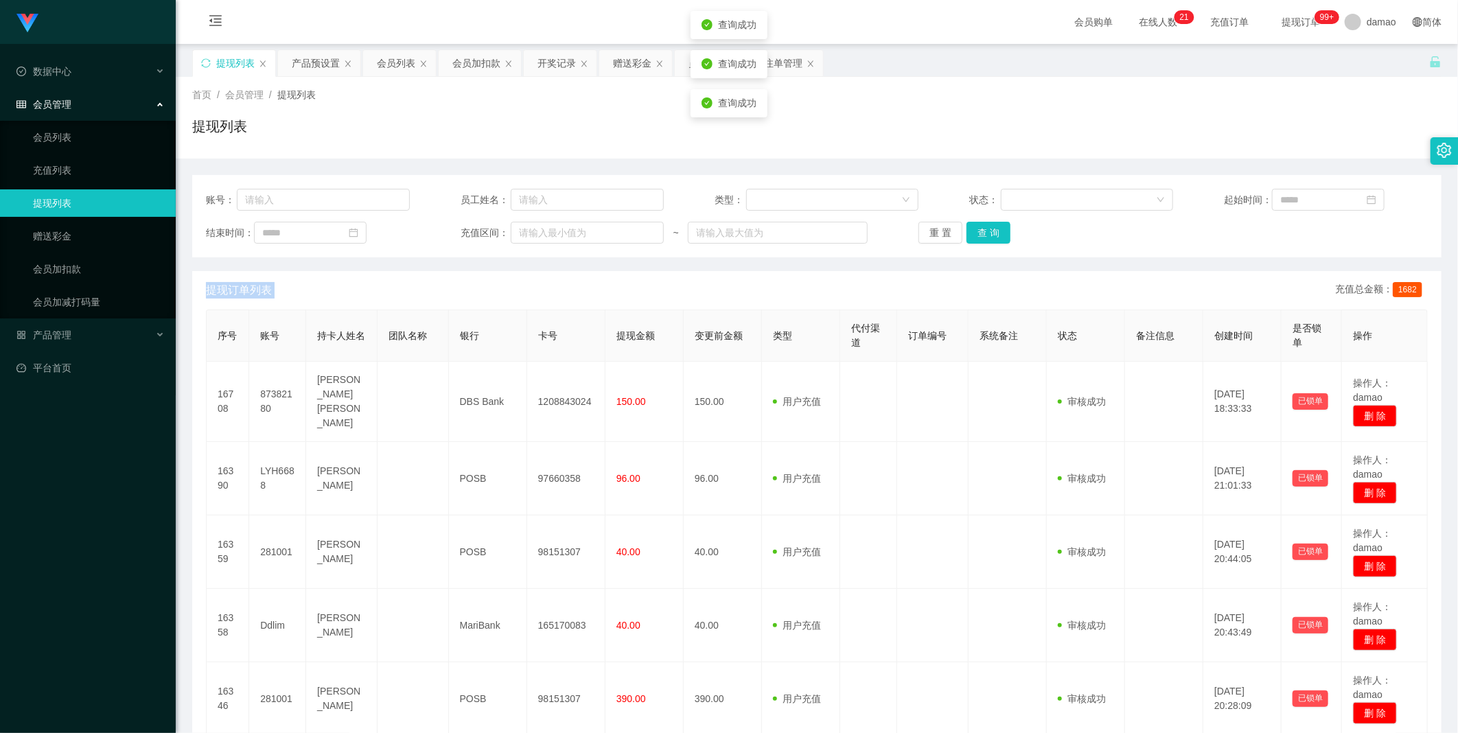
click at [1001, 227] on div "重 置 查 询" at bounding box center [1020, 233] width 204 height 22
click at [1001, 226] on button "查 询" at bounding box center [988, 233] width 44 height 22
click at [1001, 226] on div "重 置 查 询" at bounding box center [1020, 233] width 204 height 22
click at [1001, 226] on button "查 询" at bounding box center [995, 233] width 59 height 22
click at [1001, 226] on div "重 置 查 询" at bounding box center [1020, 233] width 204 height 22
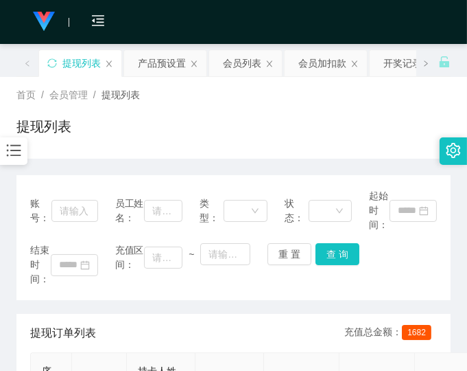
click at [371, 108] on div "首页 / 会员管理 / 提现列表 / 提现列表" at bounding box center [233, 118] width 434 height 60
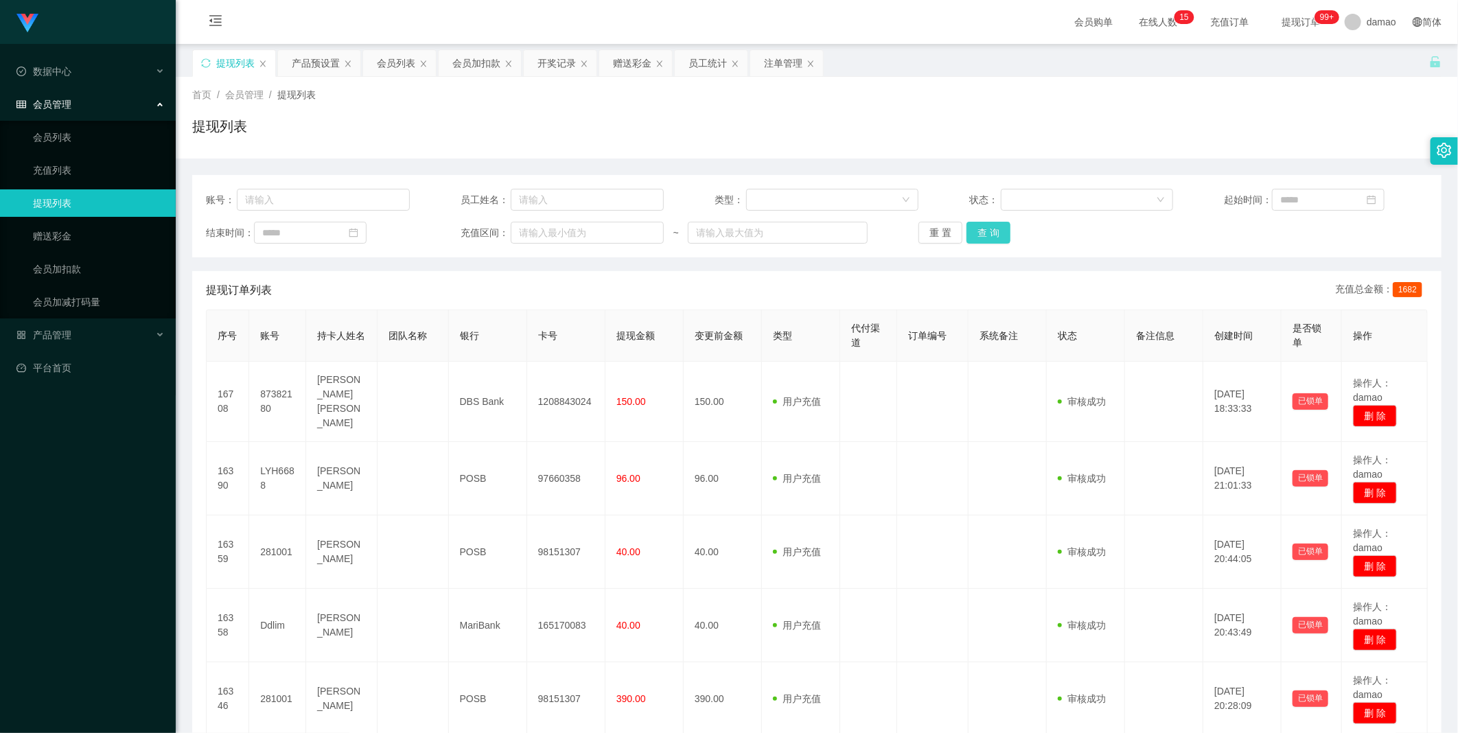
click at [983, 233] on button "查 询" at bounding box center [988, 233] width 44 height 22
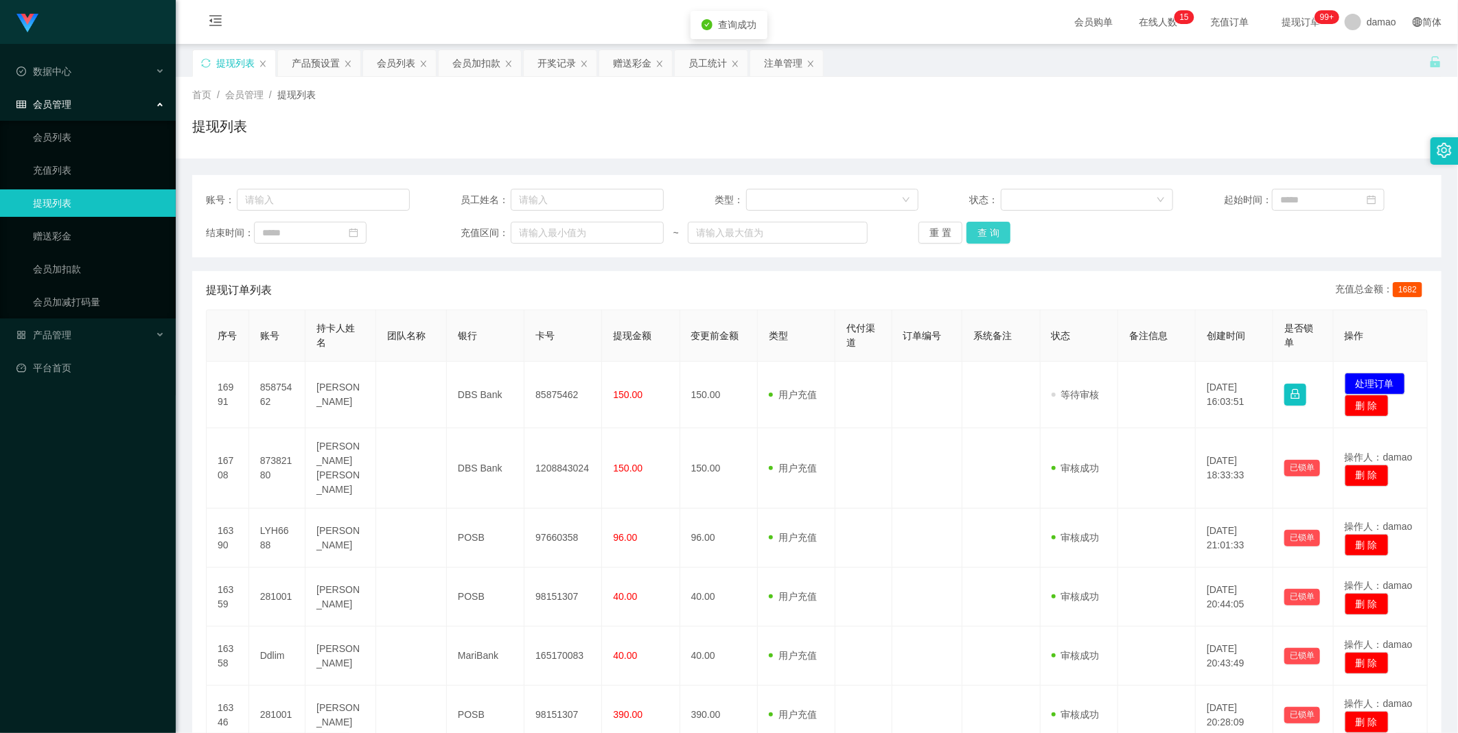
click at [983, 235] on button "查 询" at bounding box center [988, 233] width 44 height 22
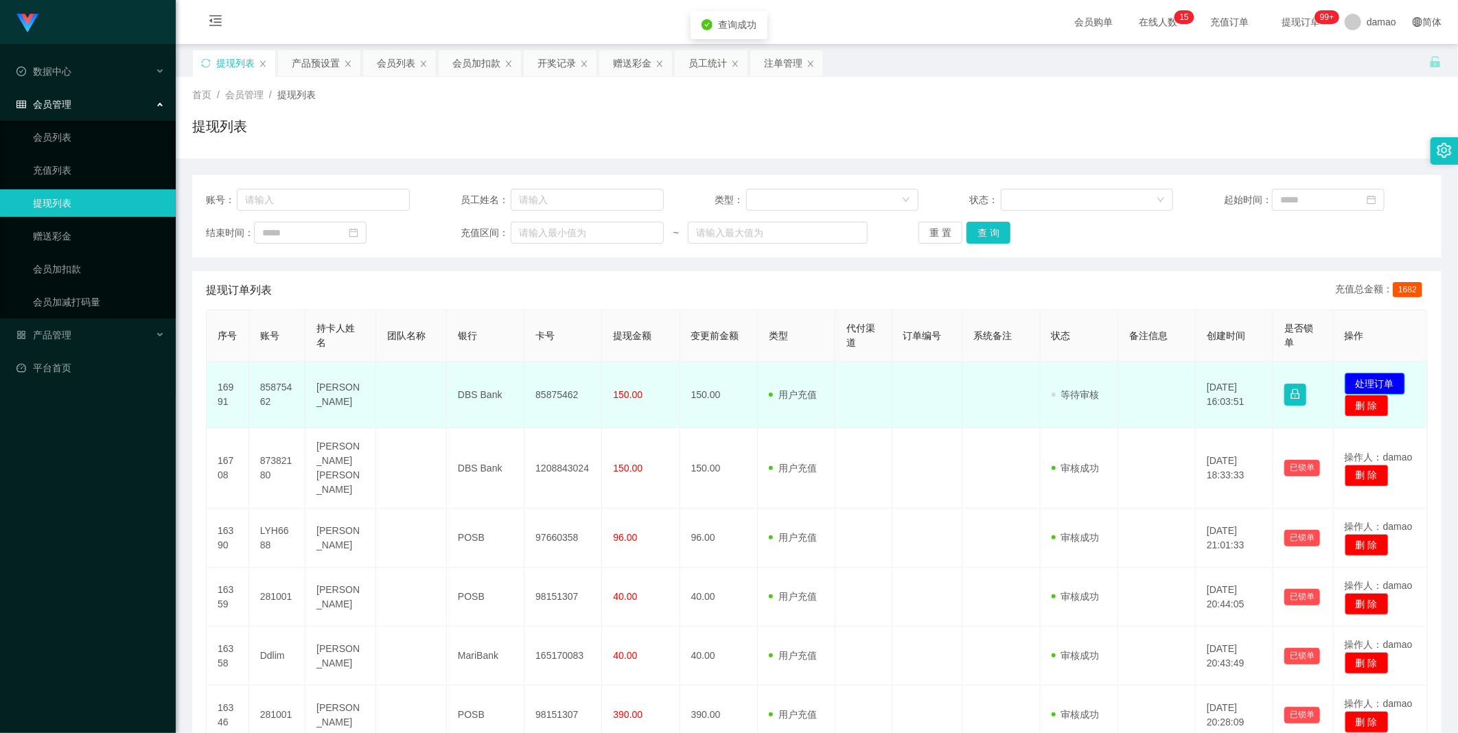
click at [1385, 380] on button "处理订单" at bounding box center [1374, 384] width 60 height 22
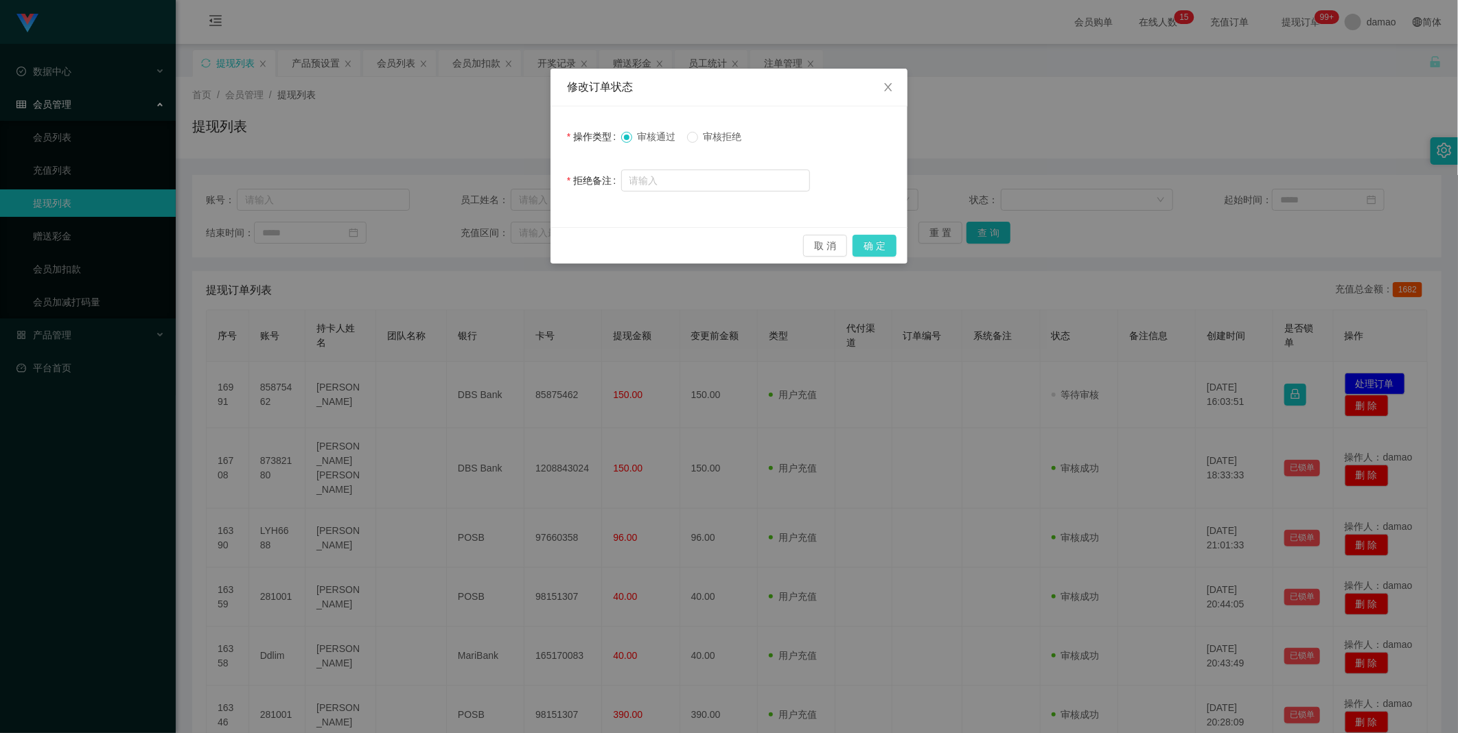
click at [889, 243] on button "确 定" at bounding box center [874, 246] width 44 height 22
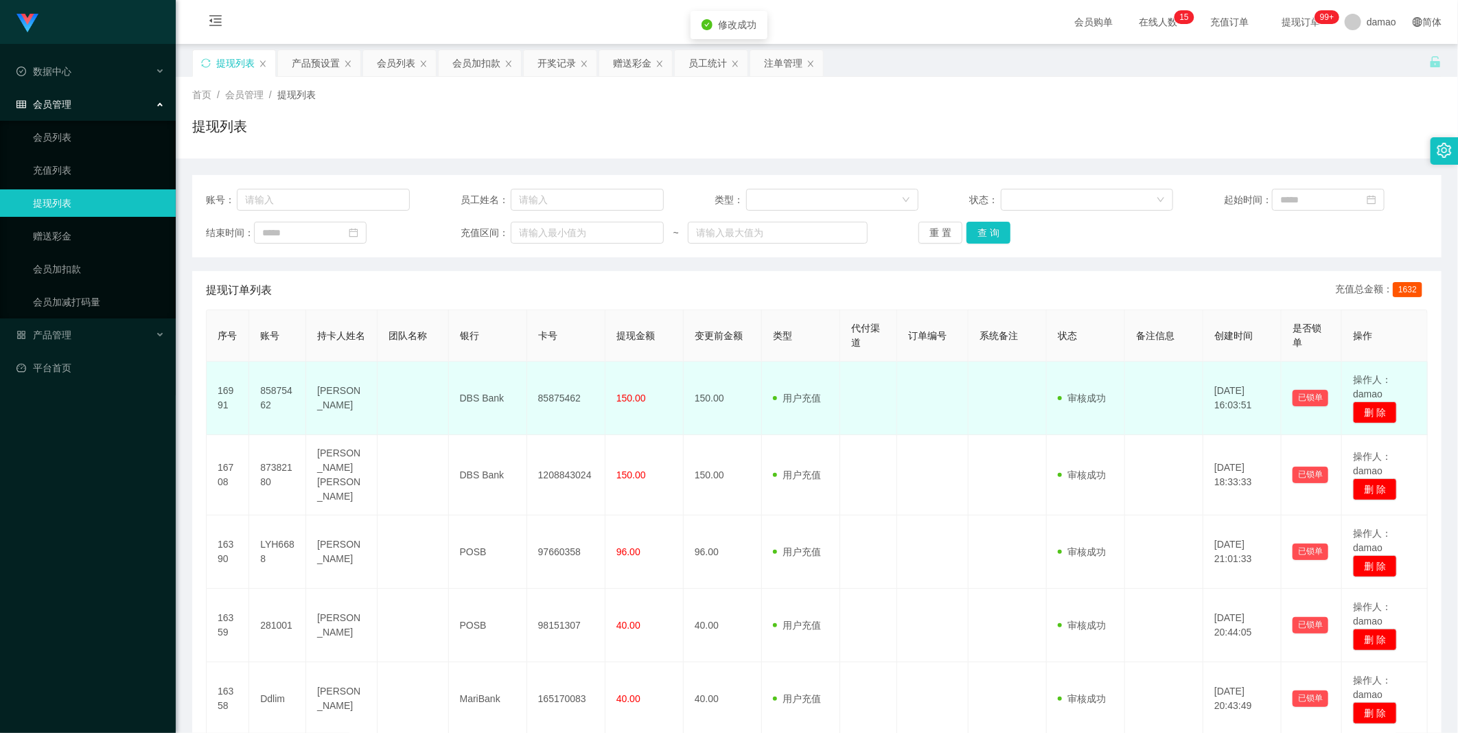
click at [564, 390] on td "85875462" at bounding box center [566, 398] width 78 height 73
click at [565, 391] on td "85875462" at bounding box center [566, 398] width 78 height 73
click at [566, 391] on td "85875462" at bounding box center [566, 398] width 78 height 73
copy td "85875462"
